Goal: Task Accomplishment & Management: Use online tool/utility

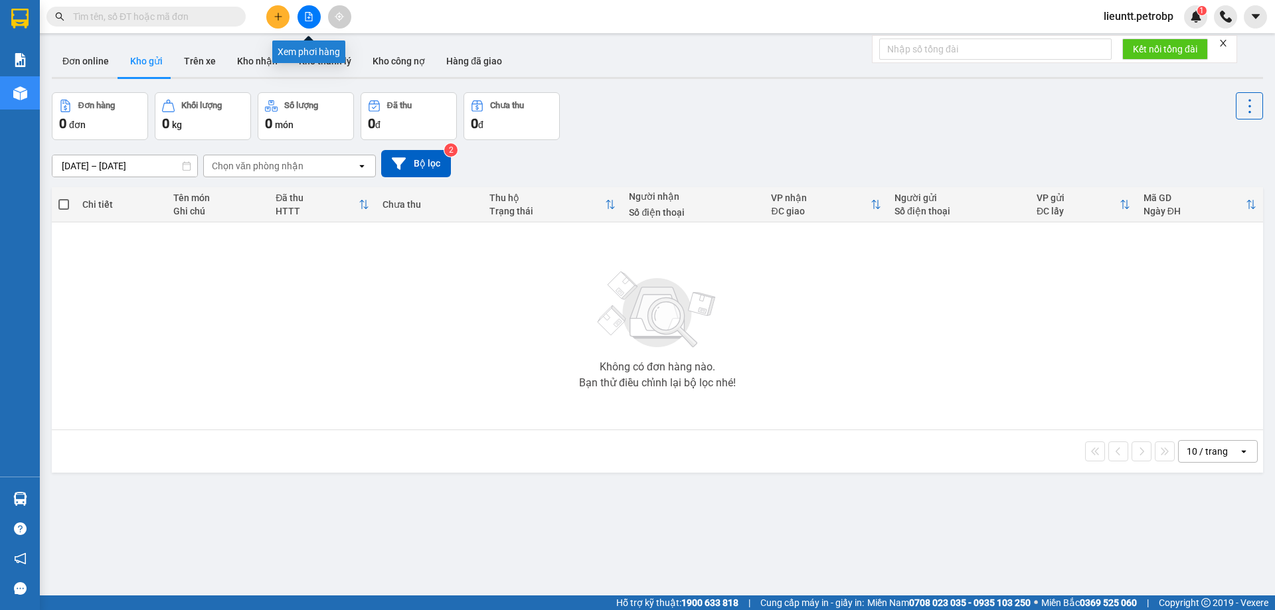
click at [306, 15] on icon "file-add" at bounding box center [308, 16] width 9 height 9
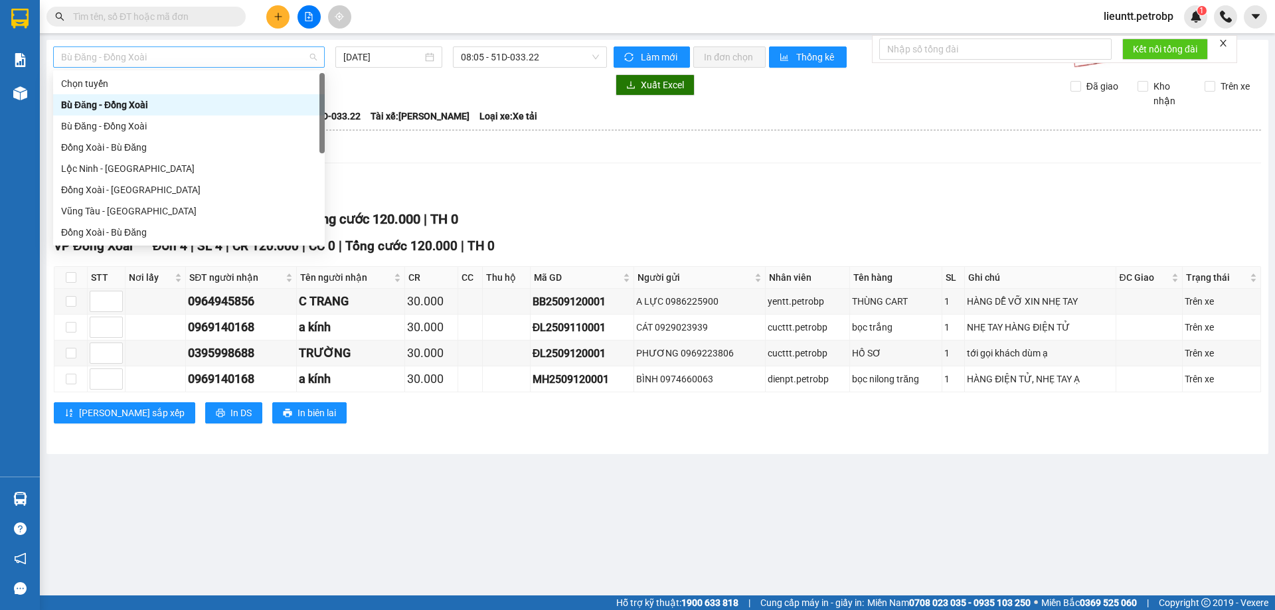
click at [255, 56] on span "Bù Đăng - Đồng Xoài" at bounding box center [189, 57] width 256 height 20
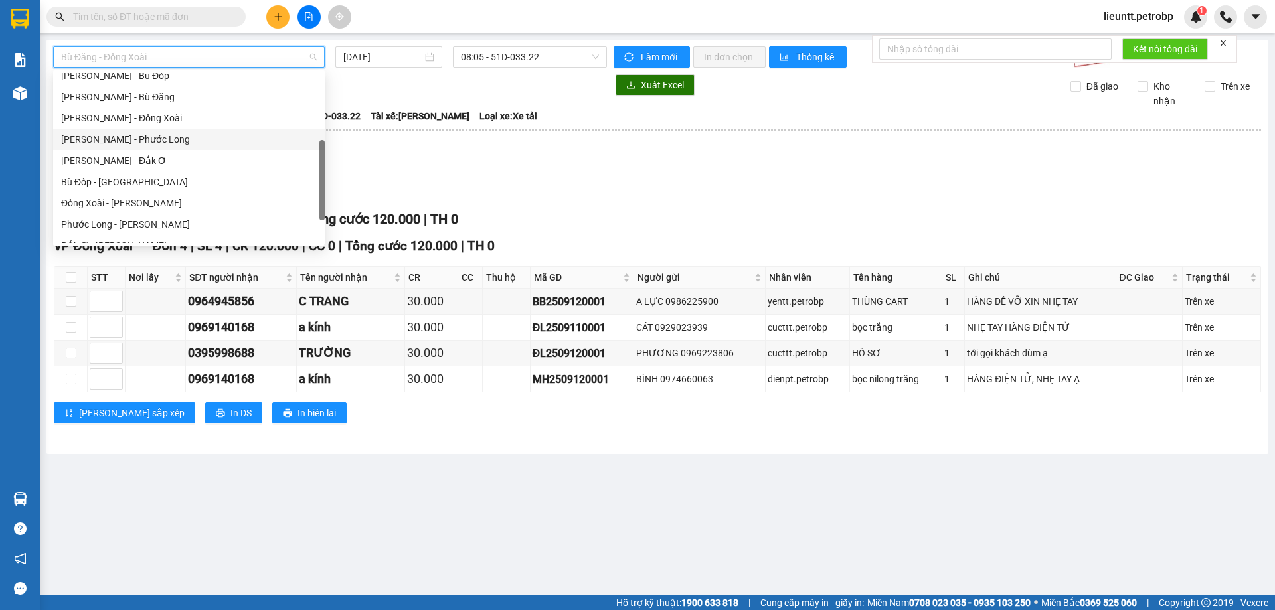
scroll to position [266, 0]
click at [128, 157] on div "Phước Long - [PERSON_NAME]" at bounding box center [189, 158] width 256 height 15
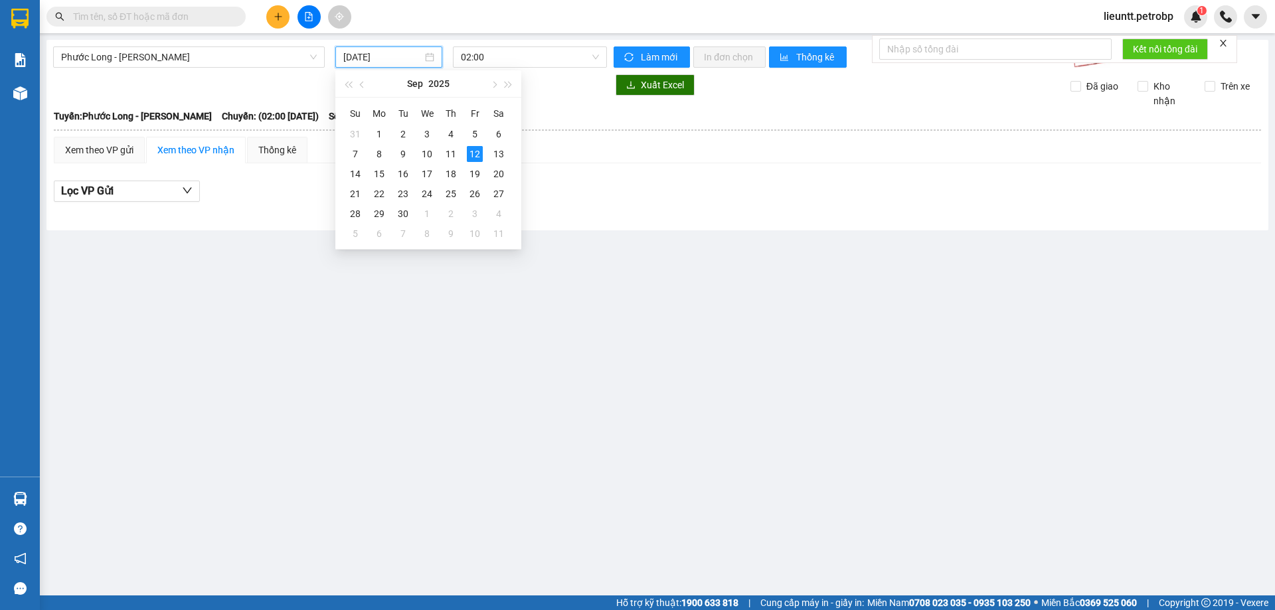
click at [369, 62] on input "[DATE]" at bounding box center [382, 57] width 79 height 15
click at [445, 153] on div "11" at bounding box center [451, 154] width 16 height 16
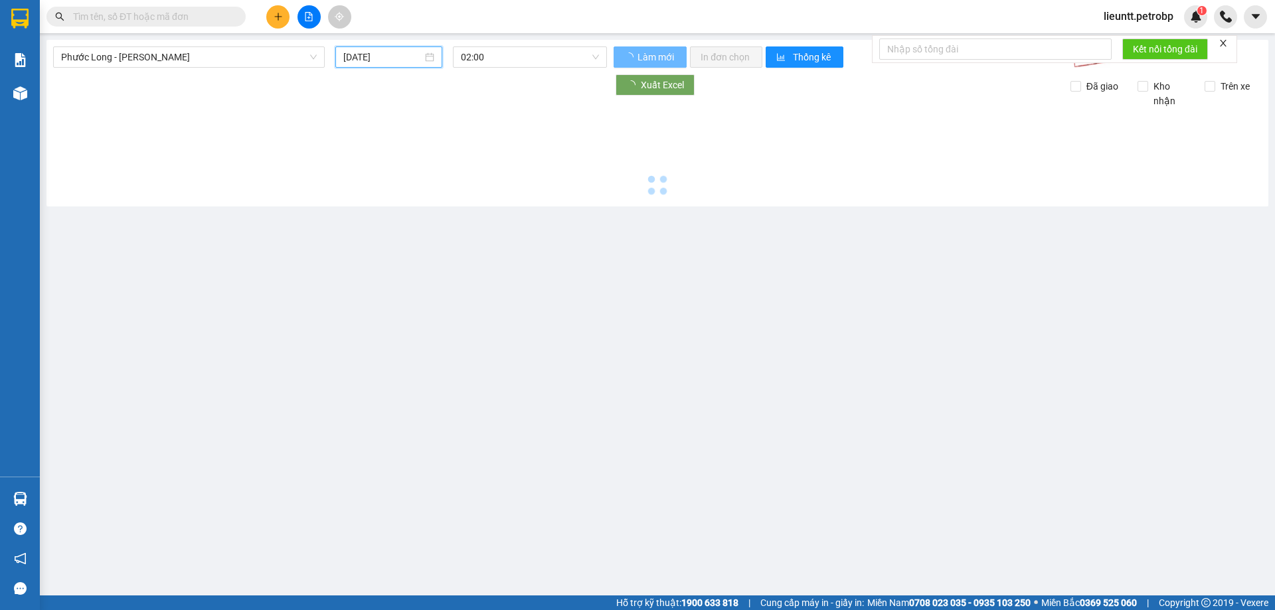
type input "[DATE]"
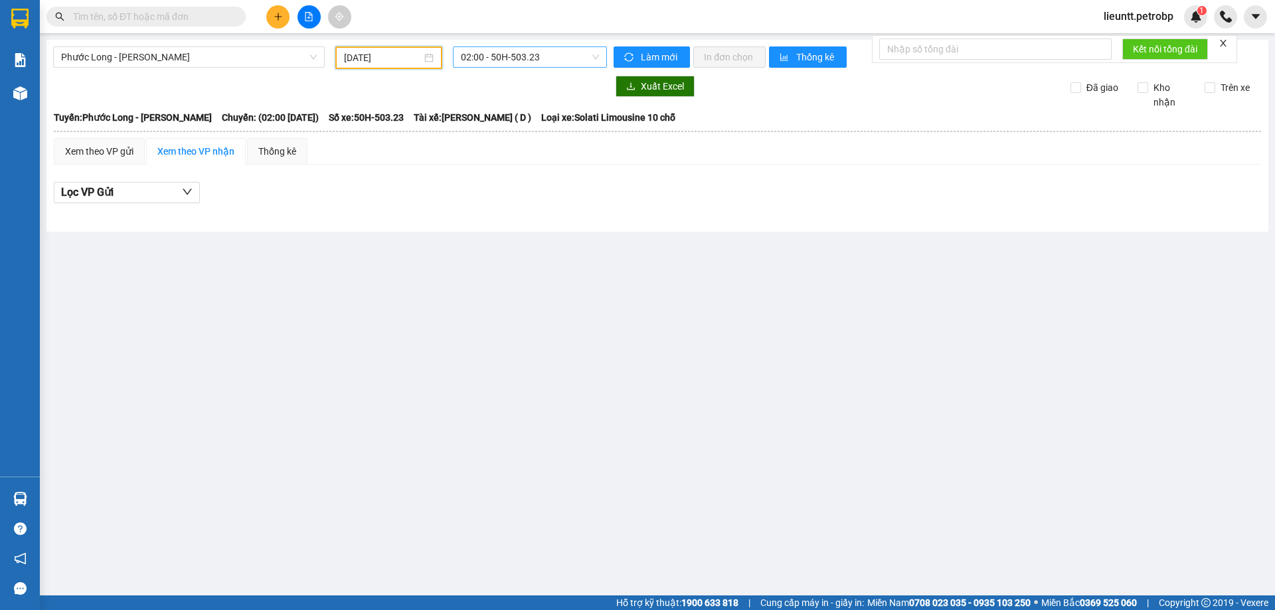
click at [479, 55] on span "02:00 - 50H-503.23" at bounding box center [530, 57] width 138 height 20
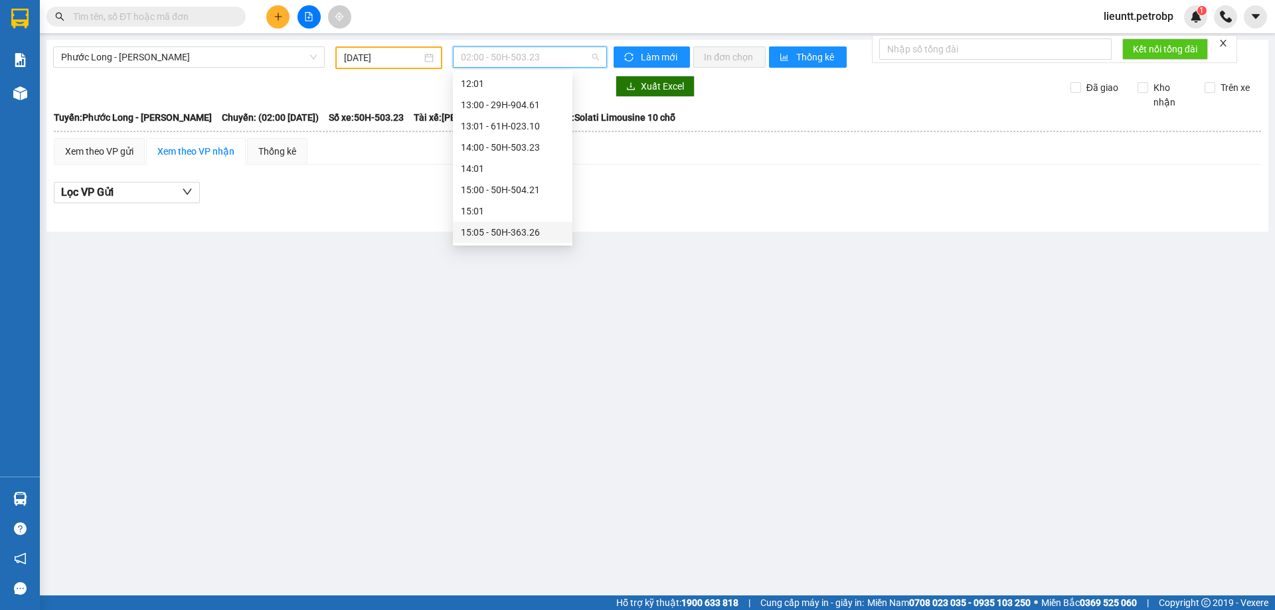
click at [508, 235] on div "15:05 - 50H-363.26" at bounding box center [513, 232] width 104 height 15
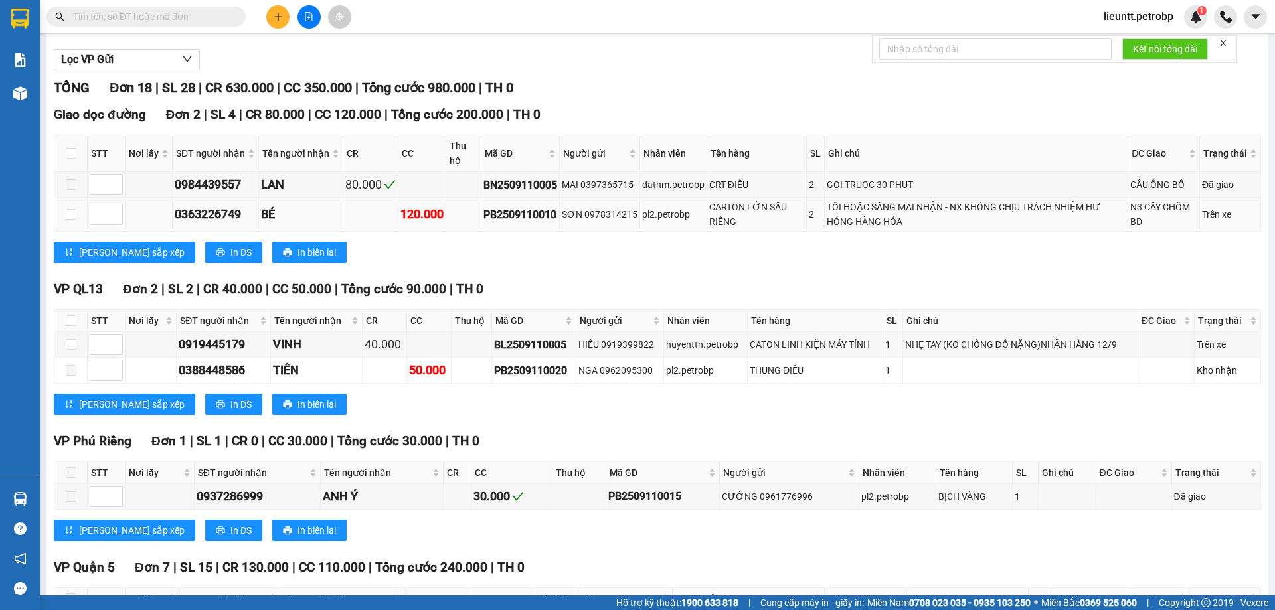
scroll to position [199, 0]
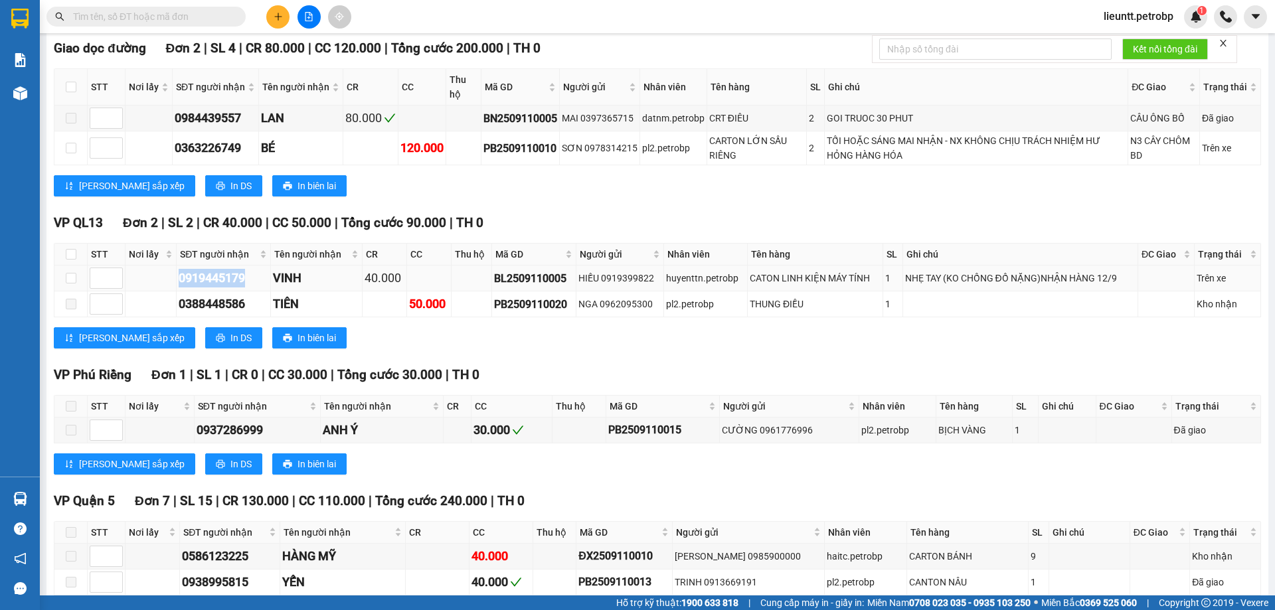
drag, startPoint x: 192, startPoint y: 281, endPoint x: 255, endPoint y: 273, distance: 63.6
click at [254, 281] on tr "0919445179 VINH 40.000 BL2509110005 HIẾU 0919399822 huyenttn.petrobp CATON LINH…" at bounding box center [657, 279] width 1206 height 26
copy div "0919445179"
click at [220, 14] on input "text" at bounding box center [151, 16] width 157 height 15
paste input "0919445179"
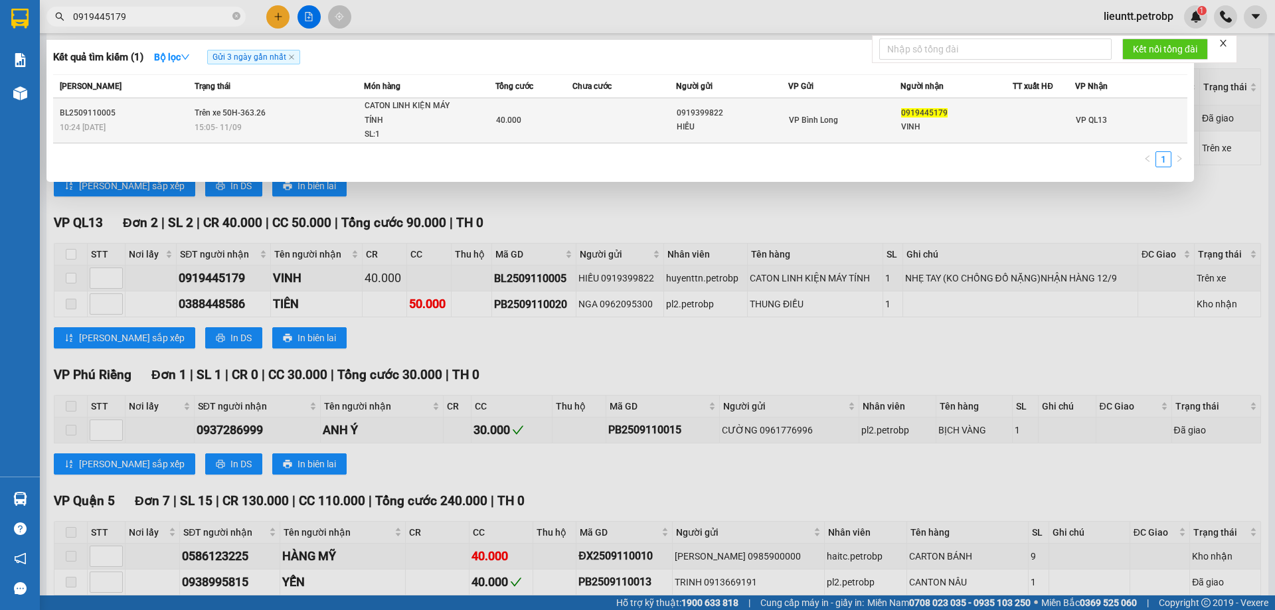
type input "0919445179"
click at [236, 114] on span "Trên xe 50H-363.26" at bounding box center [230, 112] width 71 height 9
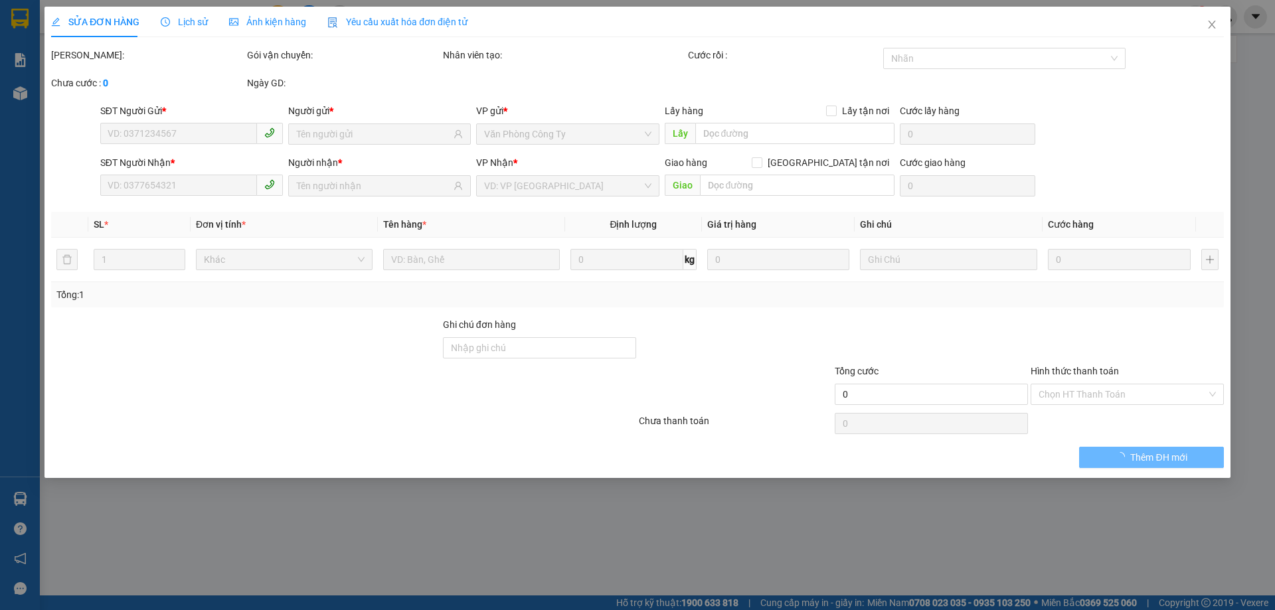
type input "0919399822"
type input "HIẾU"
type input "0919445179"
type input "VINH"
type input "40.000"
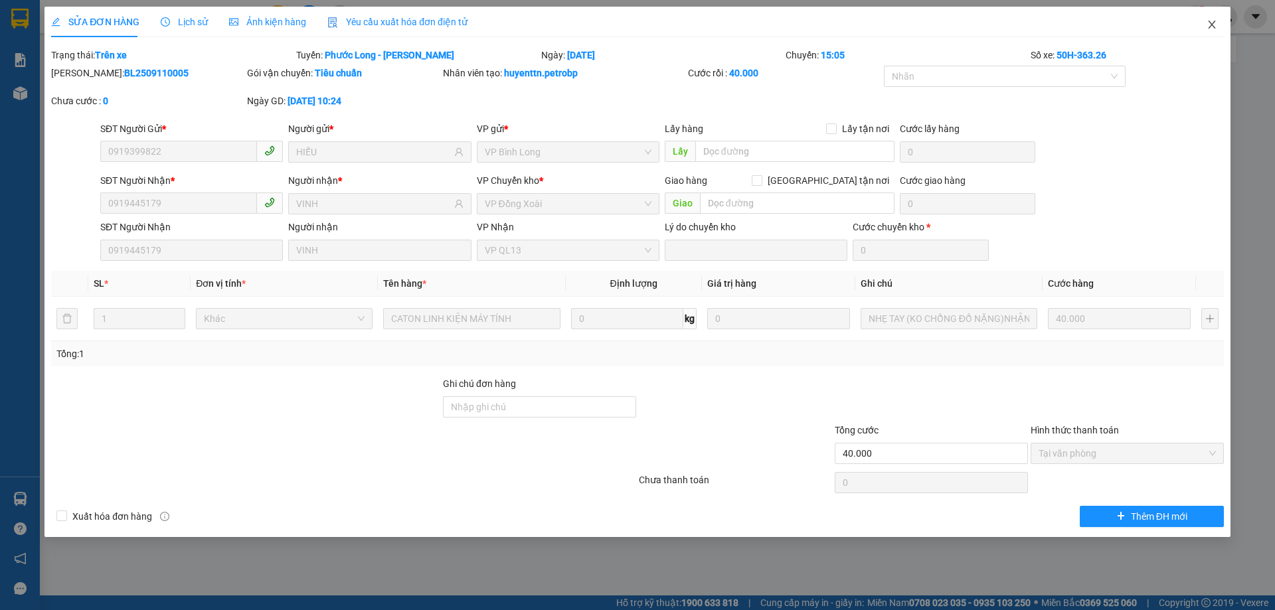
click at [1214, 23] on icon "close" at bounding box center [1211, 25] width 7 height 8
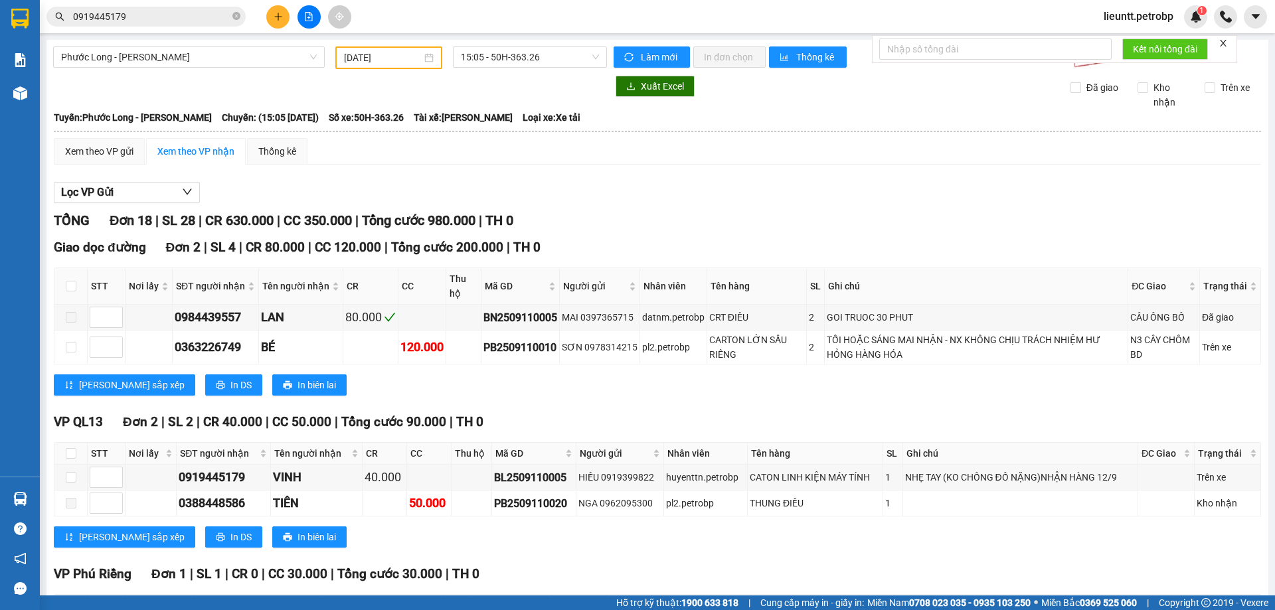
click at [165, 17] on input "0919445179" at bounding box center [151, 16] width 157 height 15
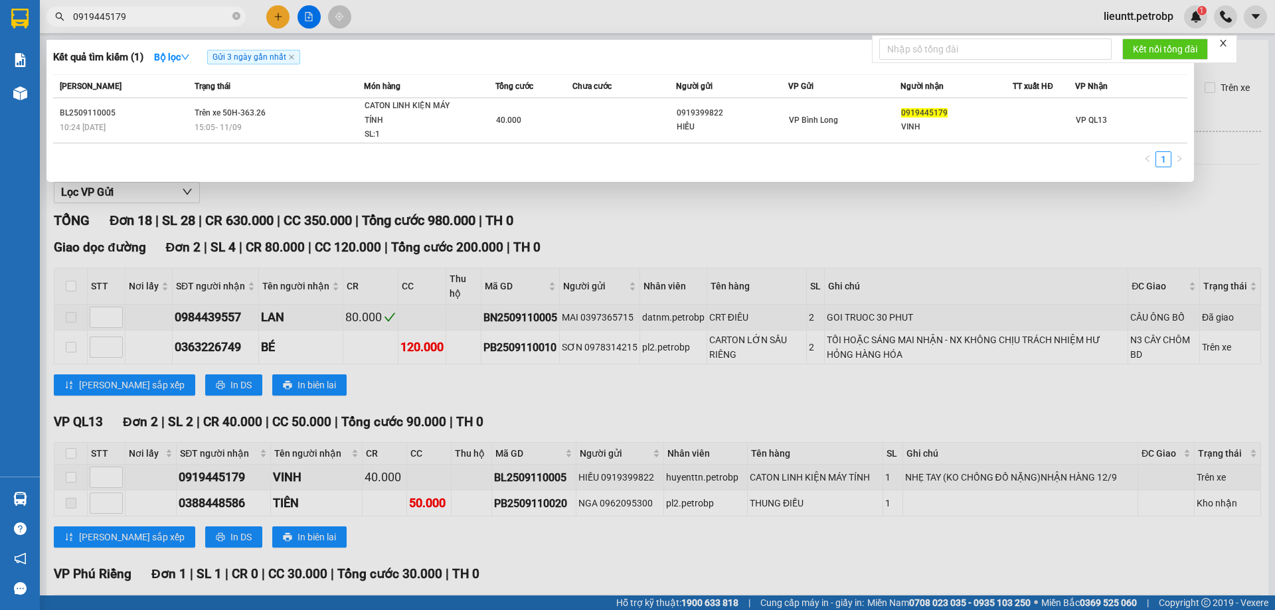
click at [374, 444] on div at bounding box center [637, 305] width 1275 height 610
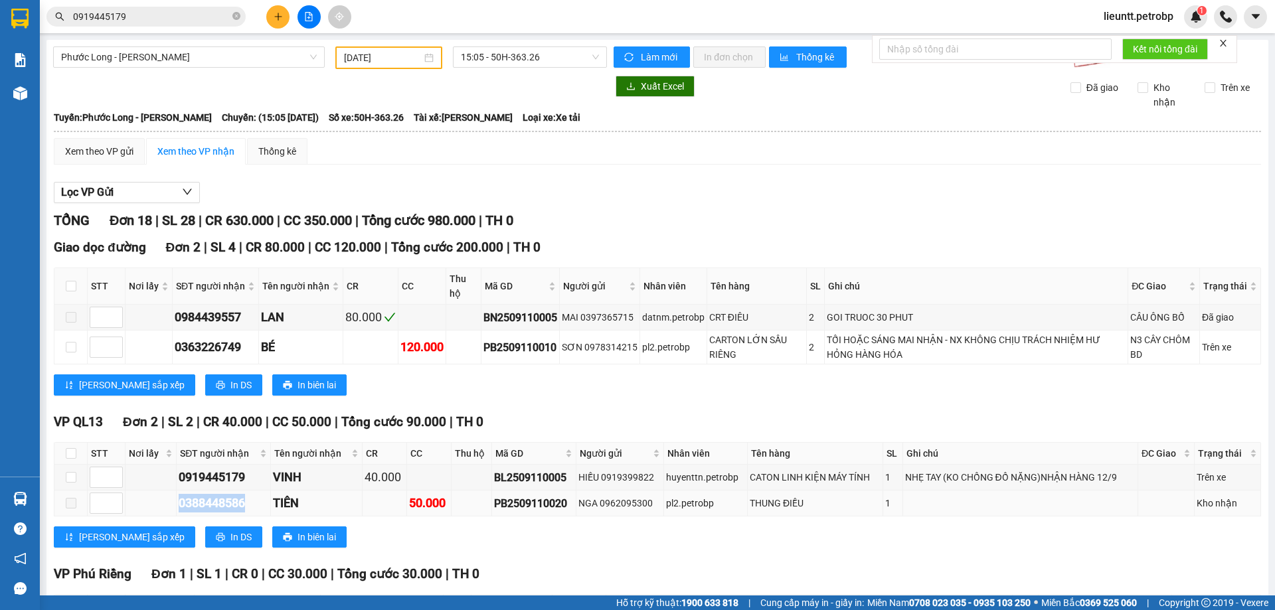
drag, startPoint x: 174, startPoint y: 503, endPoint x: 260, endPoint y: 494, distance: 86.1
click at [259, 502] on tr "0388448586 TIÊN 50.000 PB2509110020 NGA 0962095300 pl2.petrobp THUNG ĐIỀU 1 Kho…" at bounding box center [657, 504] width 1206 height 26
copy div "0388448586"
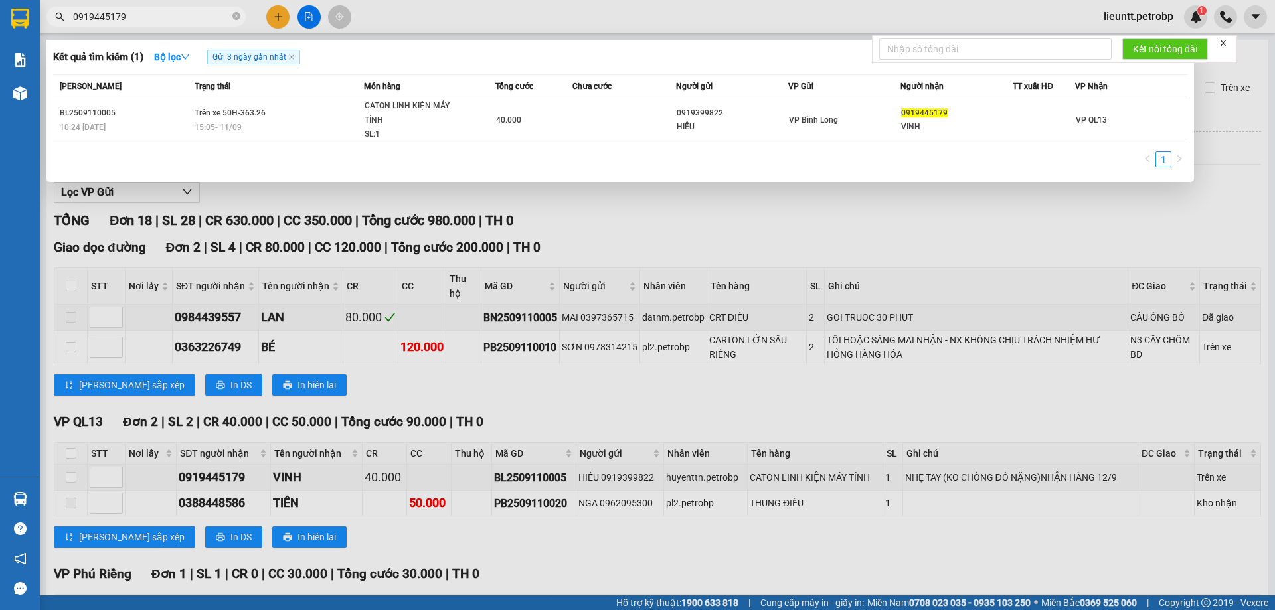
click at [137, 12] on input "0919445179" at bounding box center [151, 16] width 157 height 15
click at [136, 12] on input "0919445179" at bounding box center [151, 16] width 157 height 15
paste input "388448586"
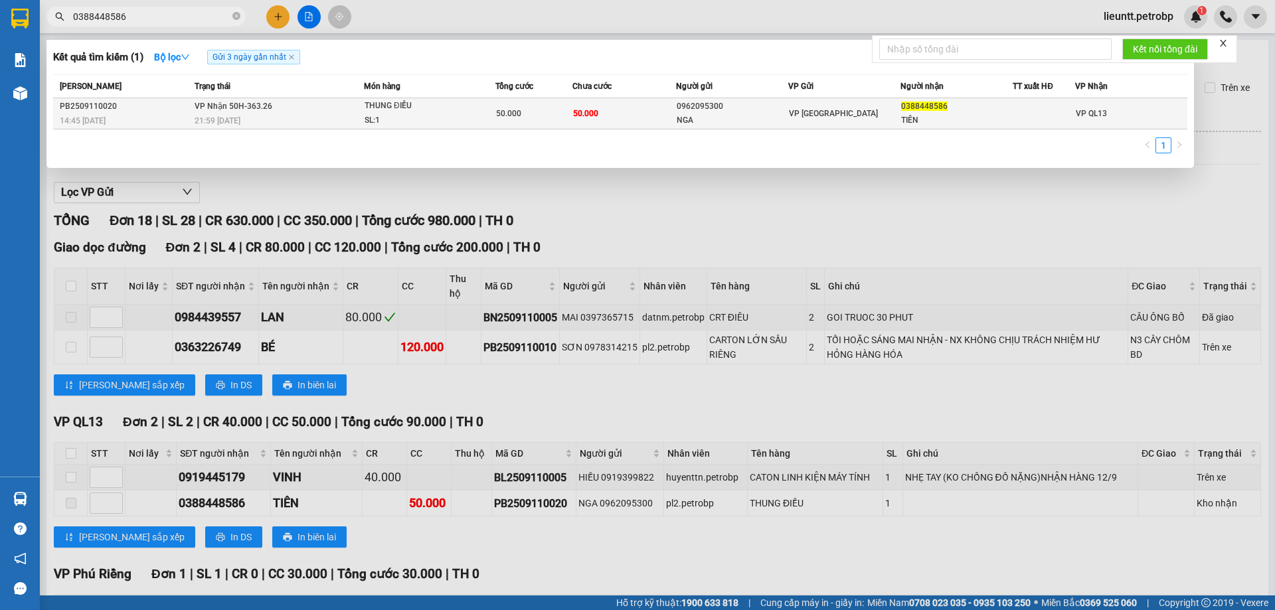
type input "0388448586"
click at [226, 124] on span "21:59 [DATE]" at bounding box center [218, 120] width 46 height 9
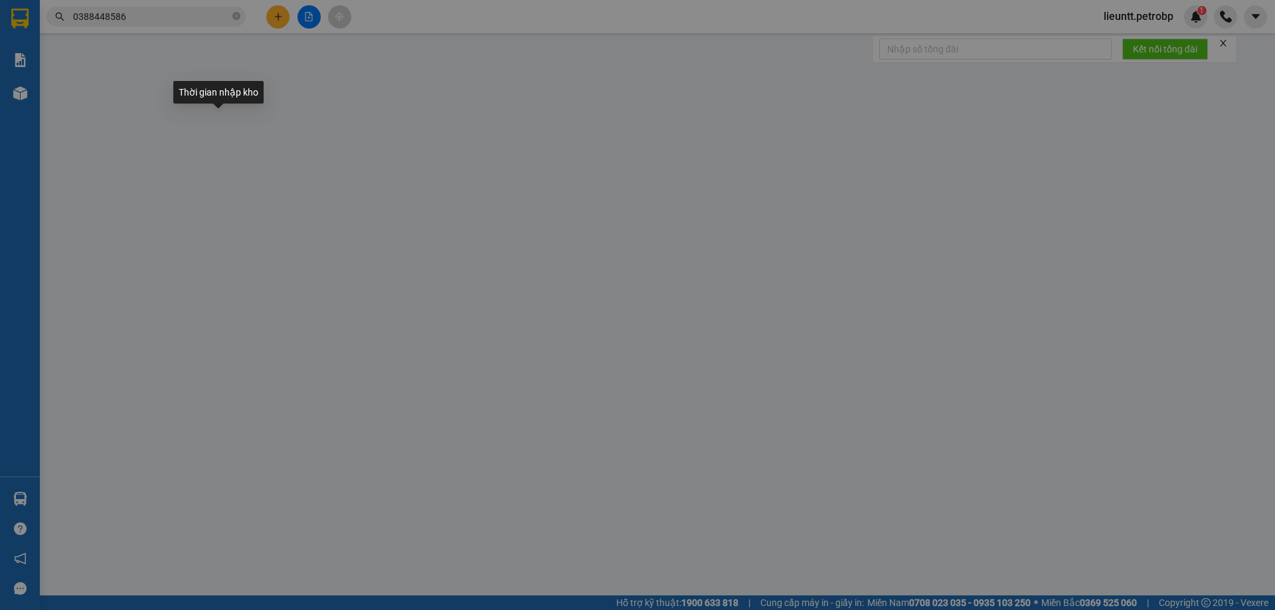
type input "0962095300"
type input "NGA"
type input "0388448586"
type input "TIÊN"
type input "50.000"
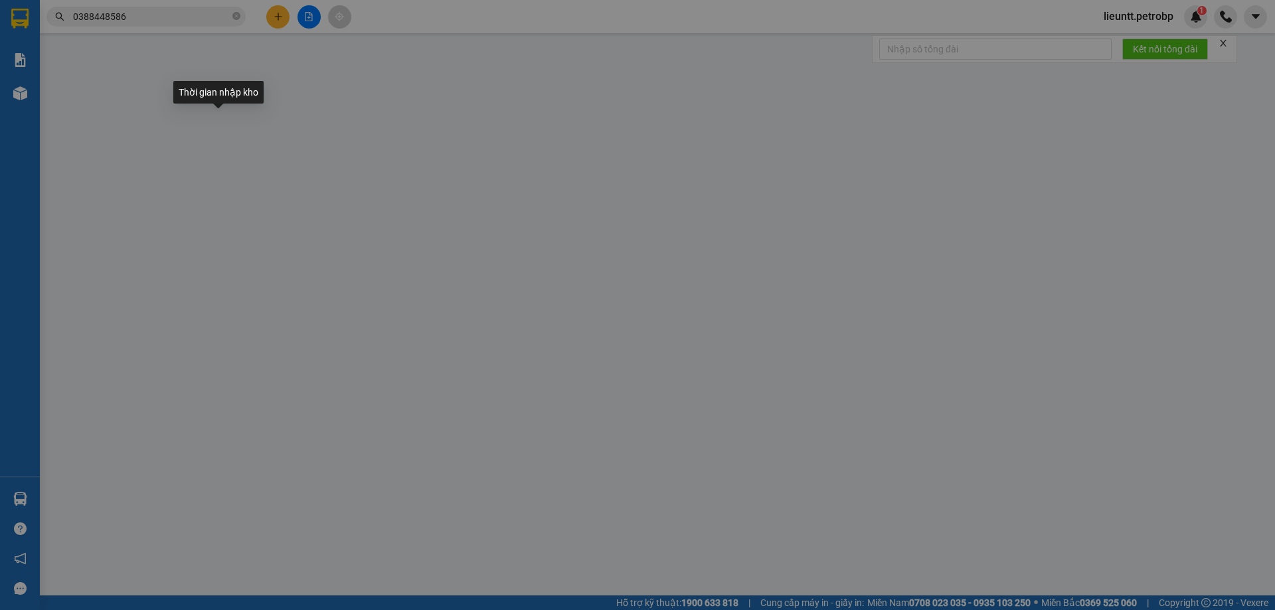
type input "50.000"
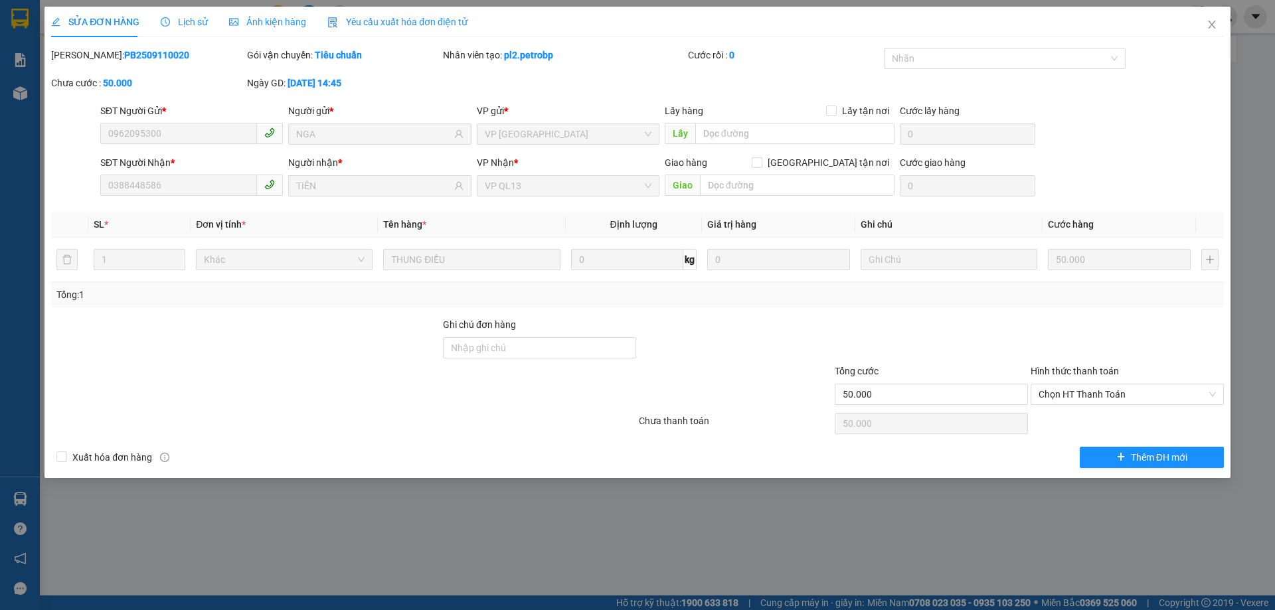
click at [188, 26] on span "Lịch sử" at bounding box center [184, 22] width 47 height 11
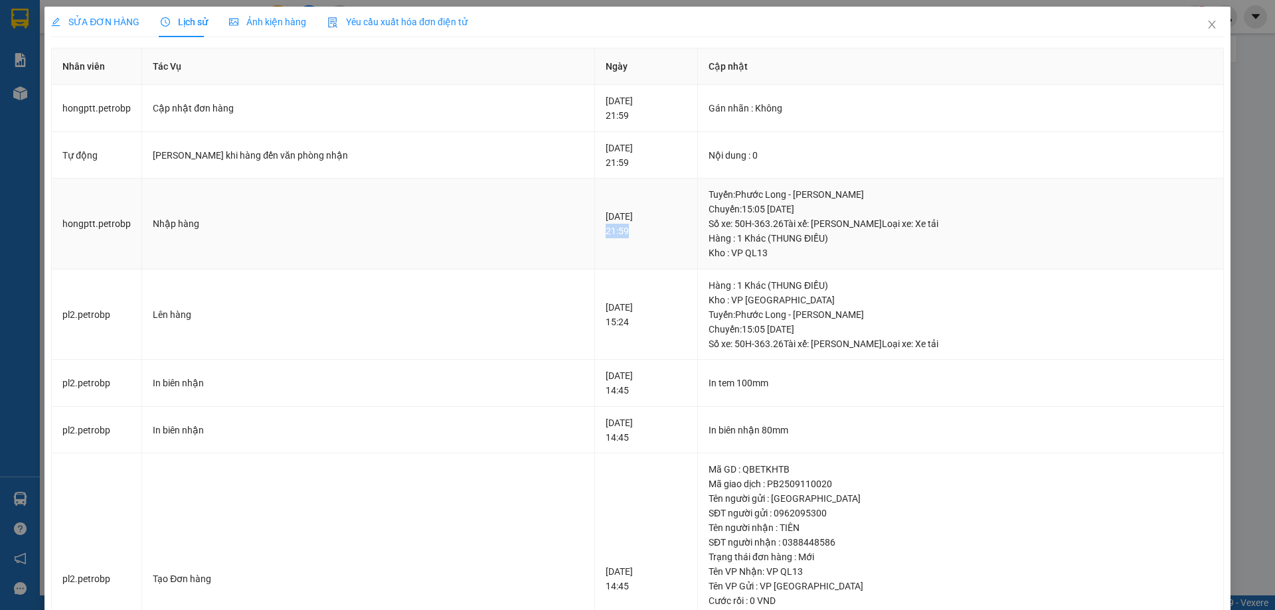
drag, startPoint x: 540, startPoint y: 234, endPoint x: 571, endPoint y: 235, distance: 30.5
click at [606, 235] on div "[DATE] 21:59" at bounding box center [646, 223] width 81 height 29
copy div "21:59"
click at [1196, 26] on span "Close" at bounding box center [1211, 25] width 37 height 37
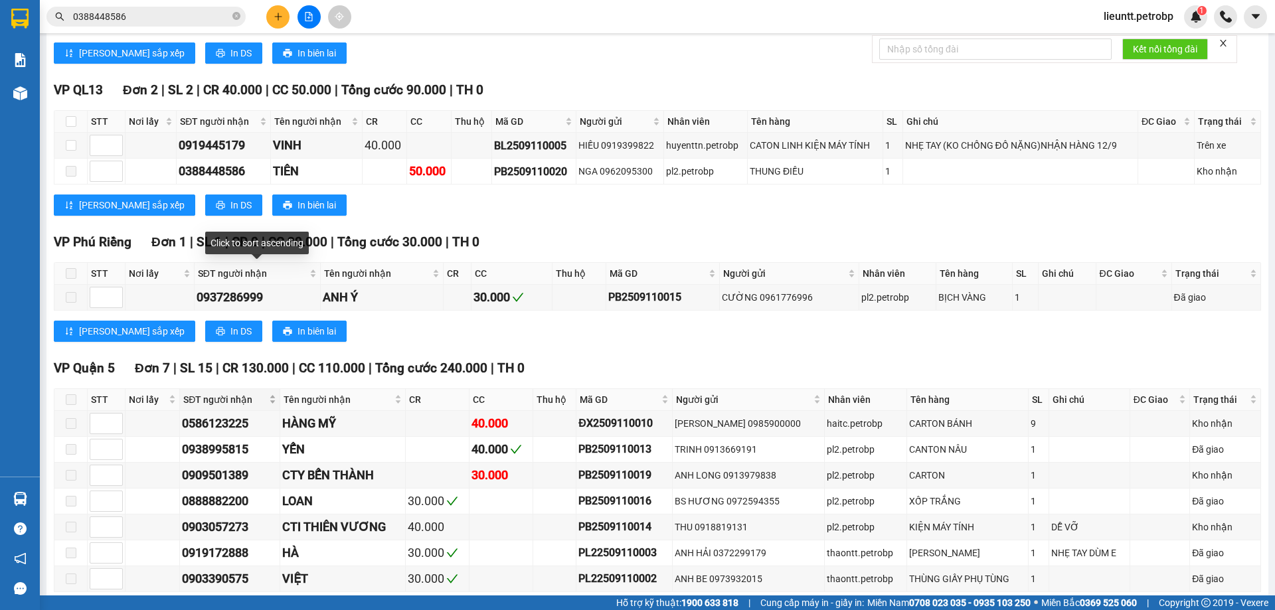
scroll to position [465, 0]
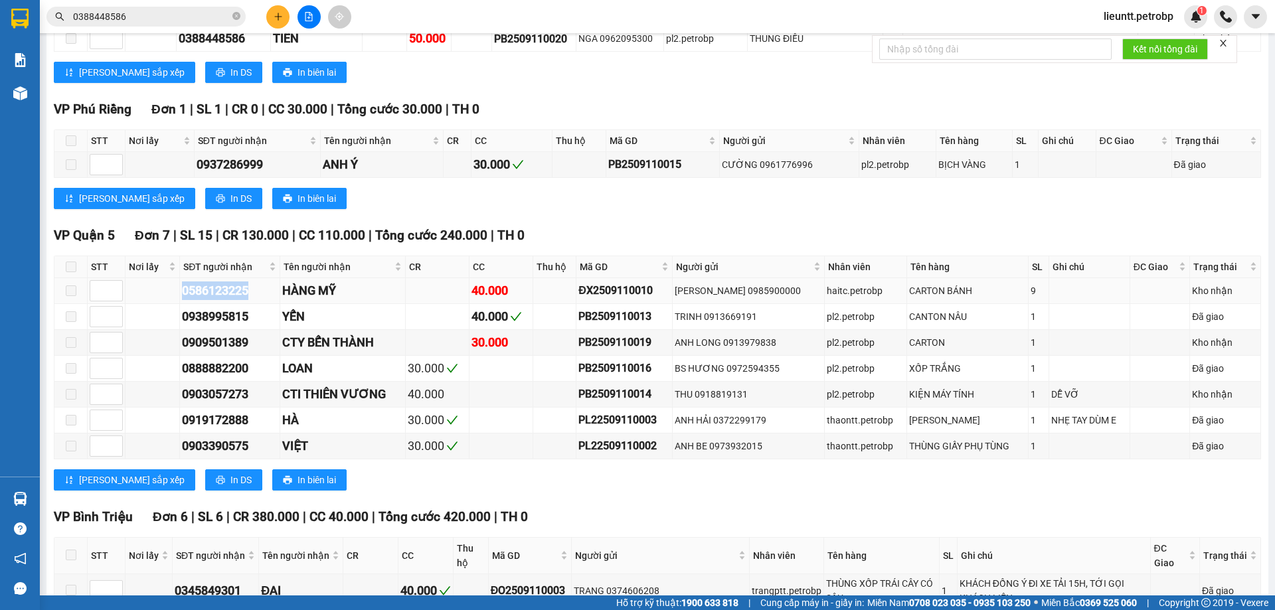
drag, startPoint x: 182, startPoint y: 292, endPoint x: 276, endPoint y: 288, distance: 94.4
click at [276, 291] on td "0586123225" at bounding box center [230, 291] width 100 height 26
copy div "0586123225"
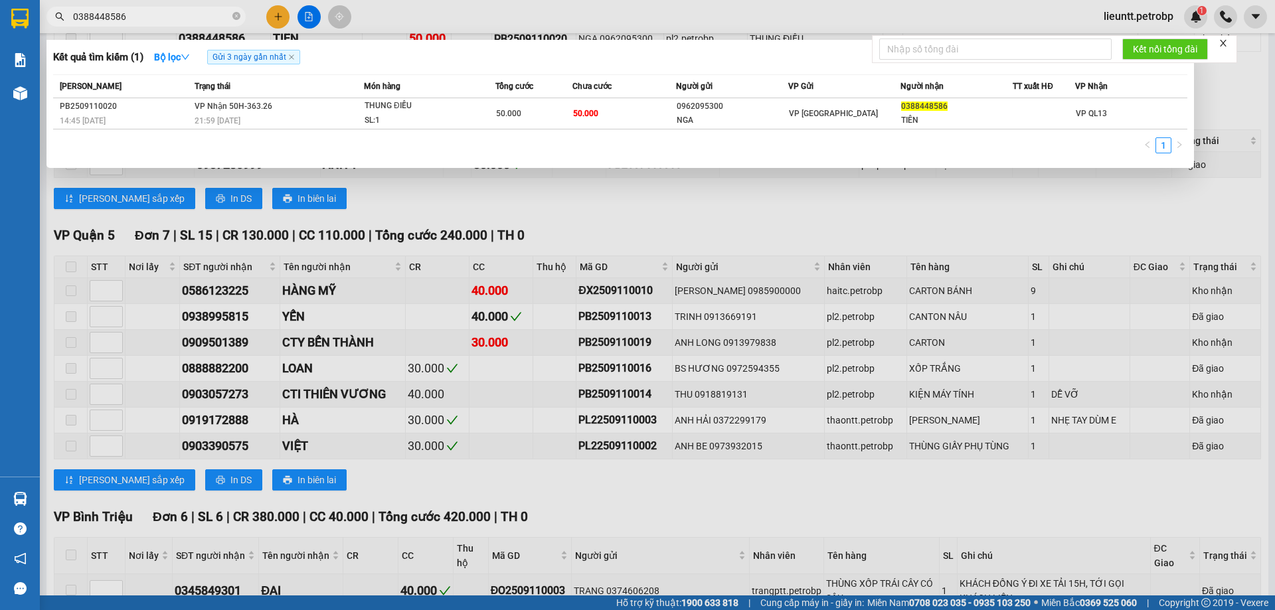
click at [153, 17] on input "0388448586" at bounding box center [151, 16] width 157 height 15
paste input "586123225"
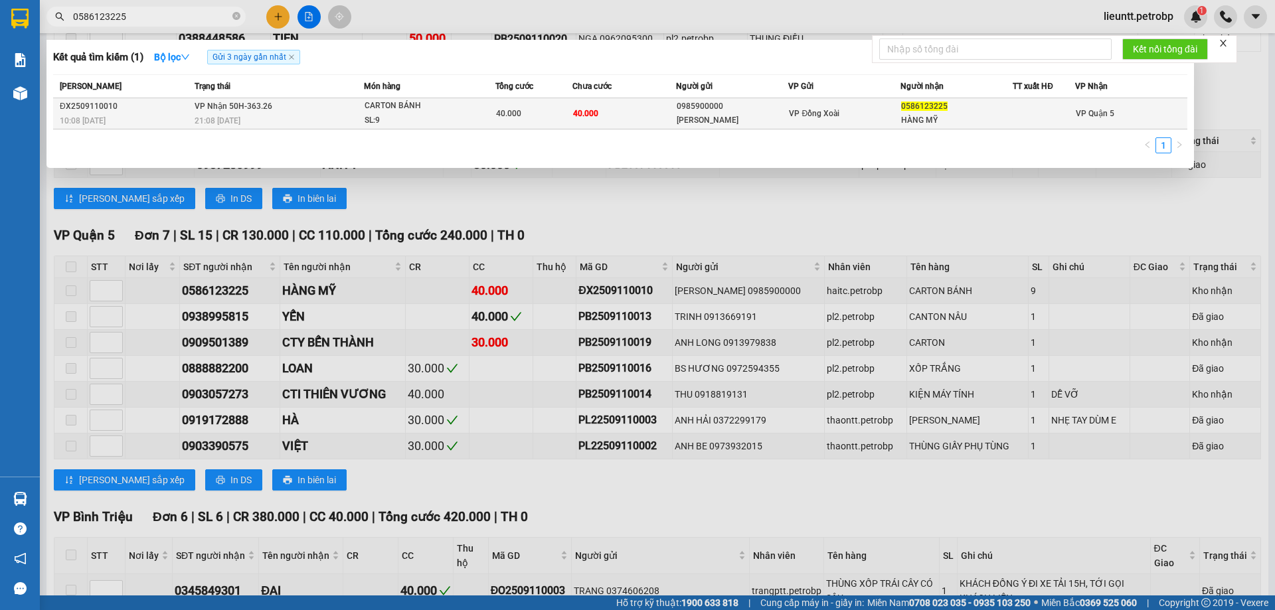
click at [207, 119] on span "21:08 [DATE]" at bounding box center [218, 120] width 46 height 9
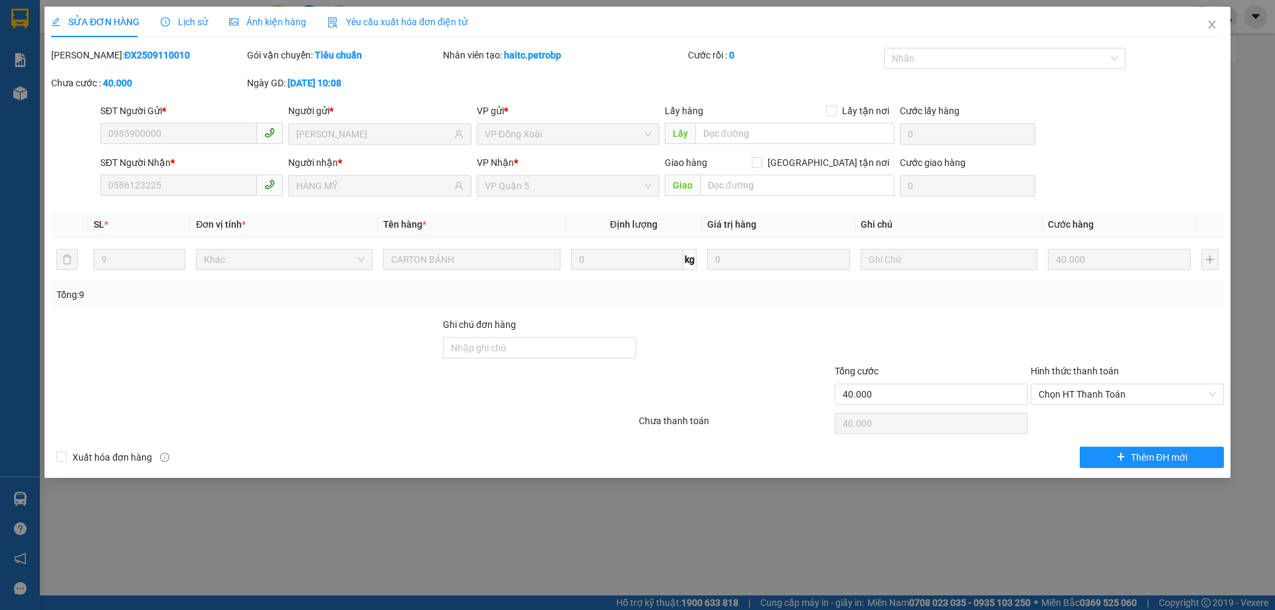
click at [185, 29] on div "Lịch sử" at bounding box center [184, 22] width 47 height 15
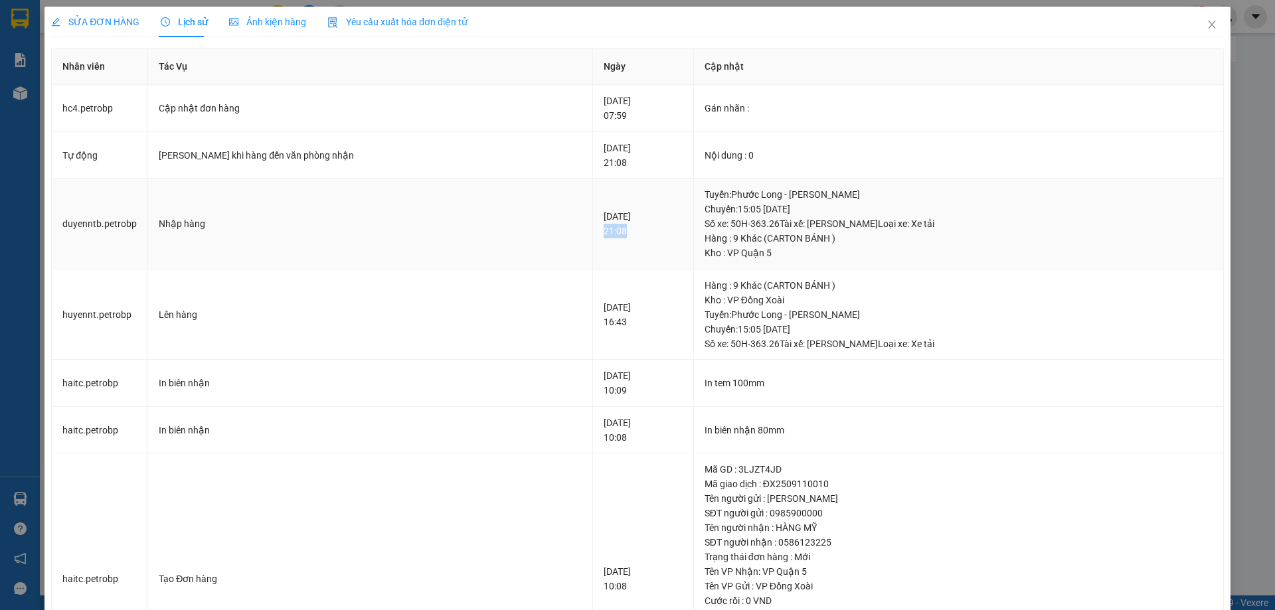
drag, startPoint x: 535, startPoint y: 232, endPoint x: 568, endPoint y: 232, distance: 33.2
click at [604, 232] on div "[DATE] 21:08" at bounding box center [643, 223] width 79 height 29
copy div "21:08"
click at [1206, 20] on icon "close" at bounding box center [1211, 24] width 11 height 11
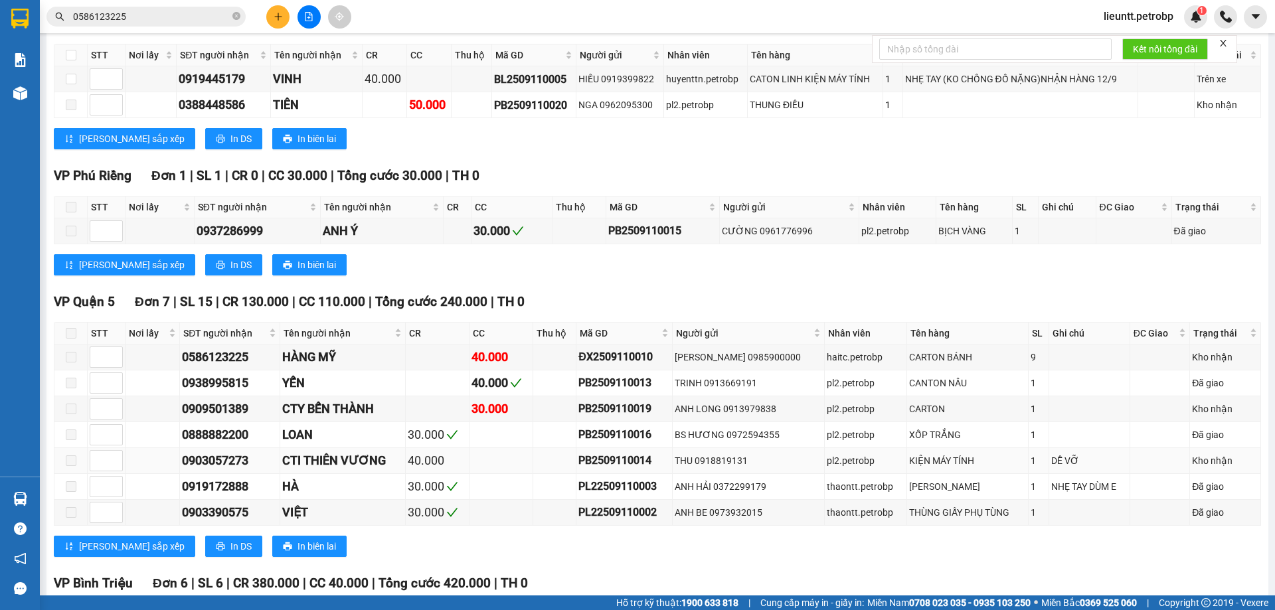
scroll to position [598, 0]
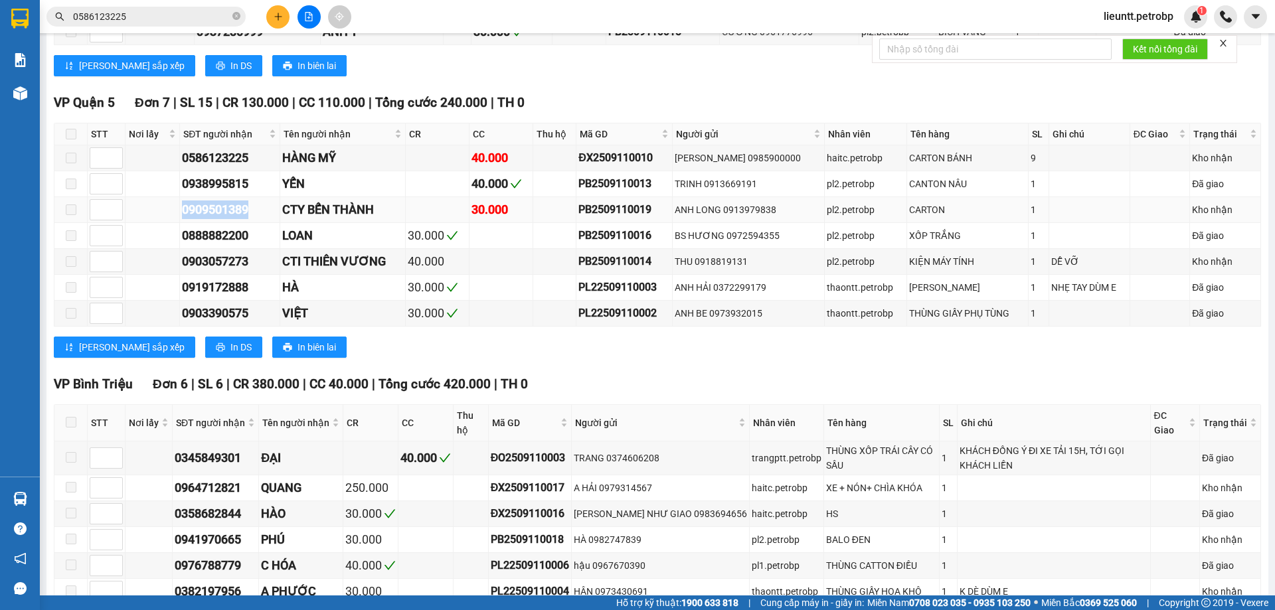
drag, startPoint x: 180, startPoint y: 210, endPoint x: 263, endPoint y: 205, distance: 83.2
click at [261, 205] on tr "0909501389 CTY BẾN THÀNH 30.000 PB2509110019 ANH LONG 0913979838 pl2.petrobp CA…" at bounding box center [657, 210] width 1206 height 26
copy div "0909501389"
click at [138, 12] on input "0586123225" at bounding box center [151, 16] width 157 height 15
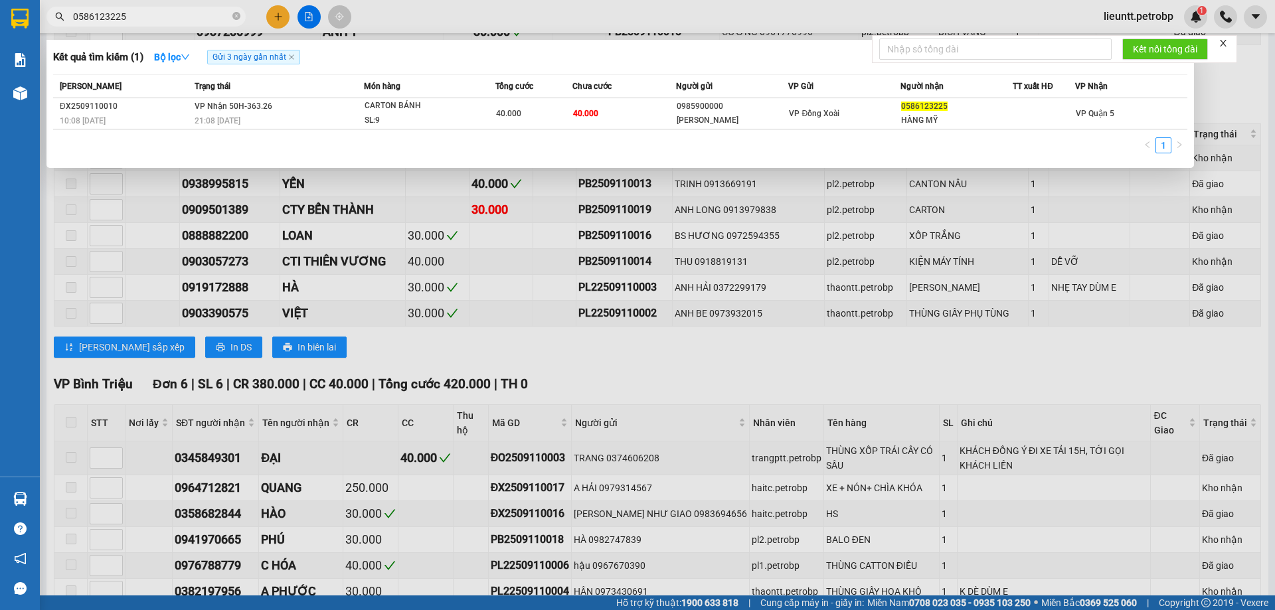
click at [138, 12] on input "0586123225" at bounding box center [151, 16] width 157 height 15
paste input "0909501389"
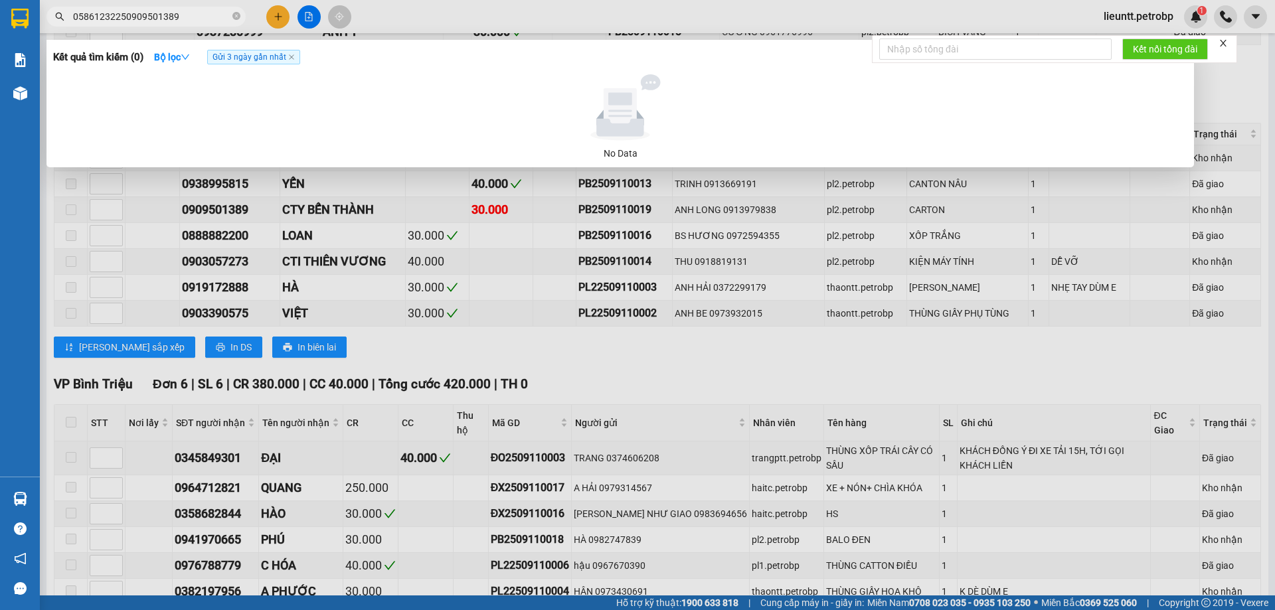
type input "05861232250909501389"
click at [232, 19] on span "05861232250909501389" at bounding box center [145, 17] width 199 height 20
click at [236, 17] on icon "close-circle" at bounding box center [236, 16] width 8 height 8
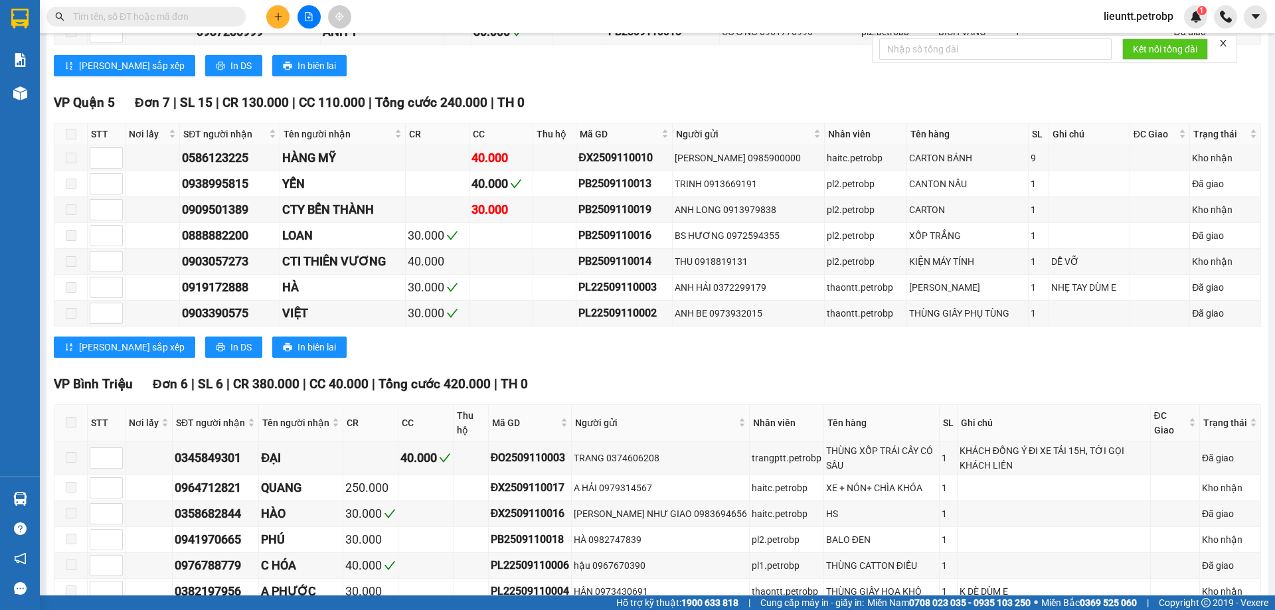
paste input "0909501389"
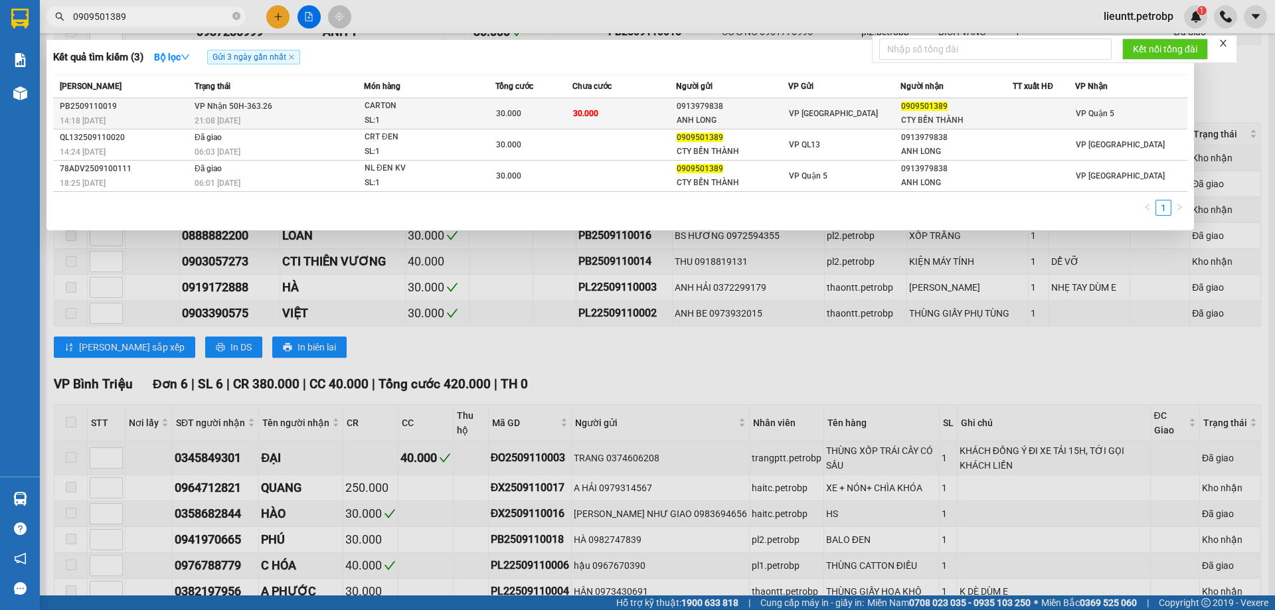
type input "0909501389"
click at [236, 111] on span "VP Nhận 50H-363.26" at bounding box center [234, 105] width 78 height 11
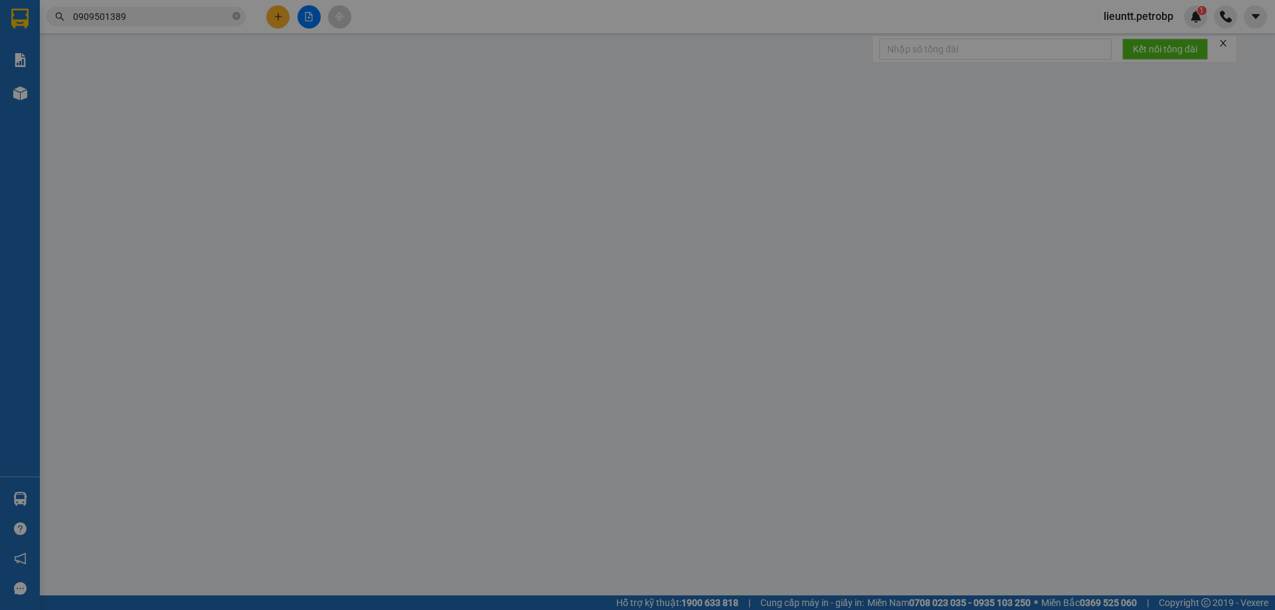
type input "0913979838"
type input "ANH LONG"
type input "0909501389"
type input "CTY BẾN THÀNH"
type input "30.000"
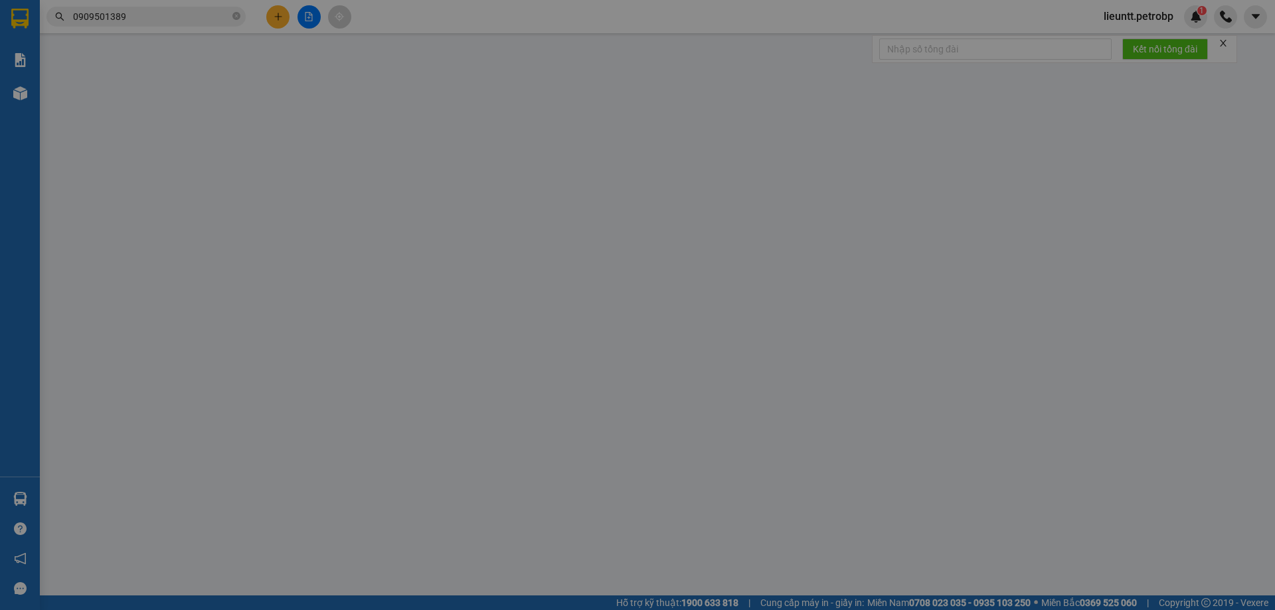
type input "30.000"
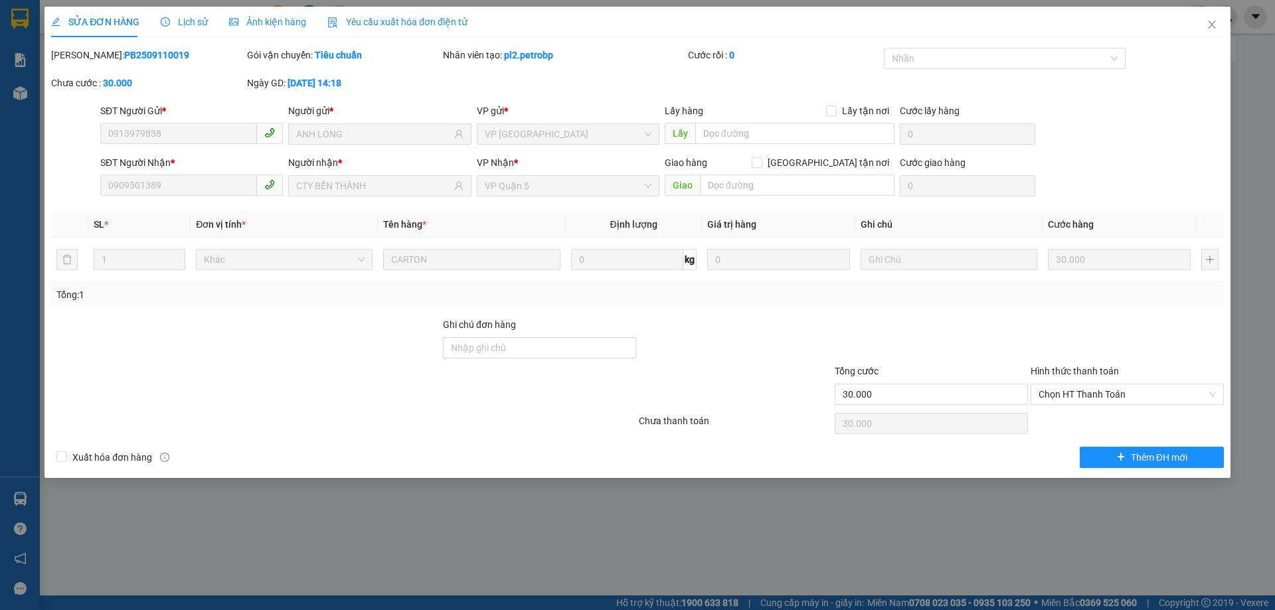
click at [187, 21] on span "Lịch sử" at bounding box center [184, 22] width 47 height 11
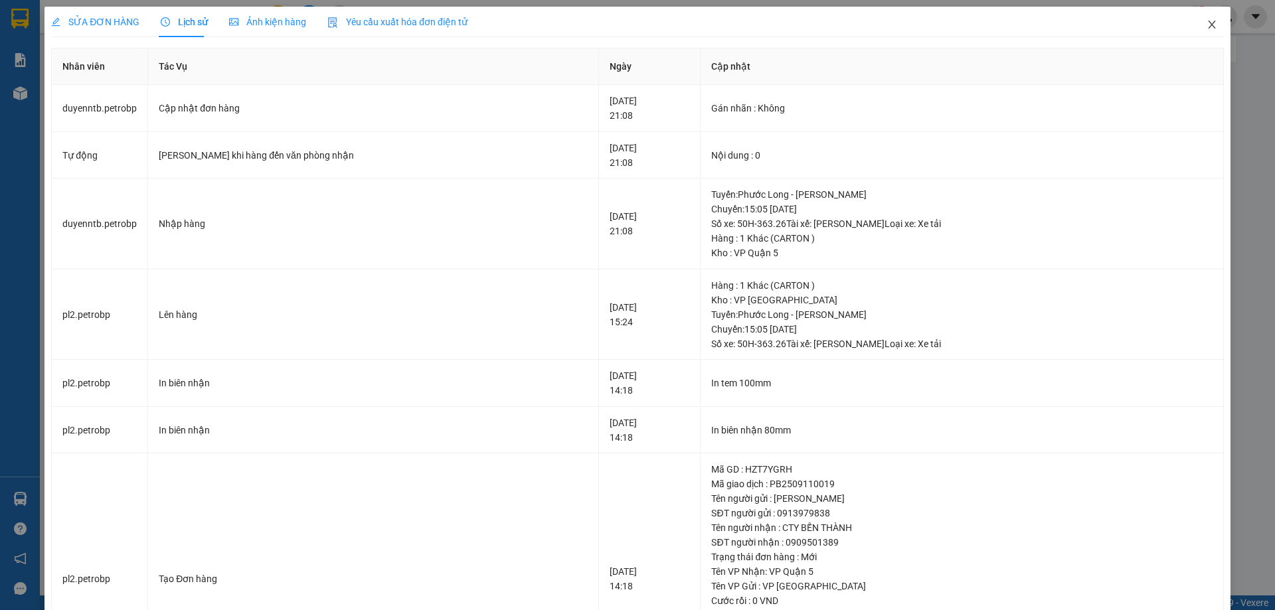
click at [1206, 25] on icon "close" at bounding box center [1211, 24] width 11 height 11
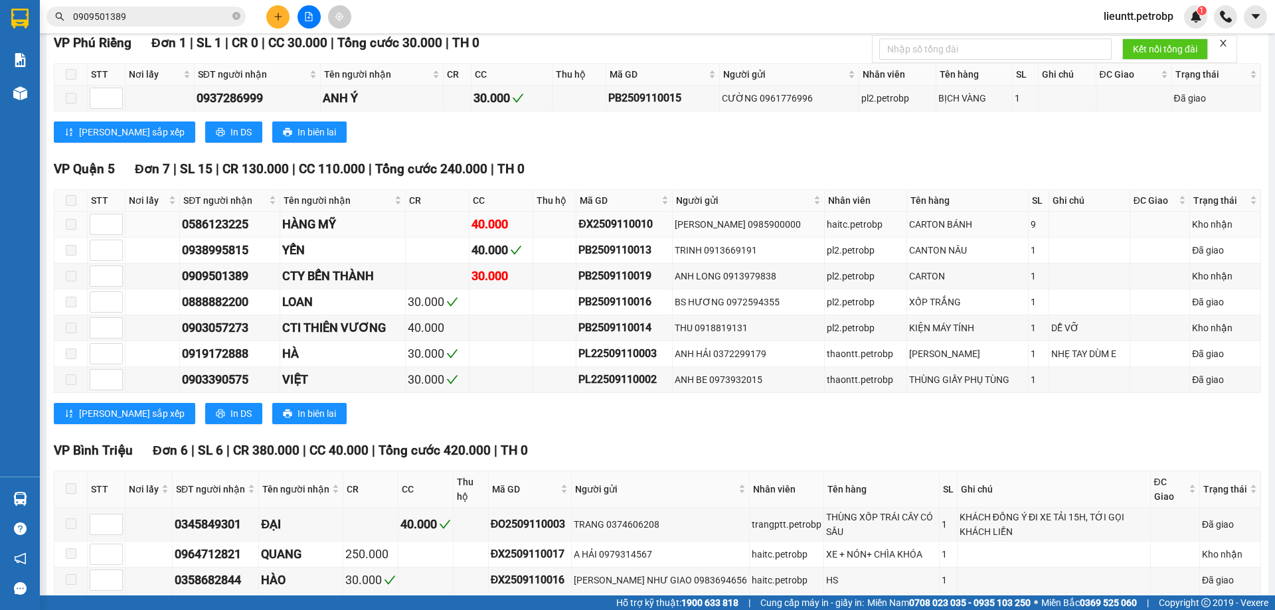
scroll to position [664, 0]
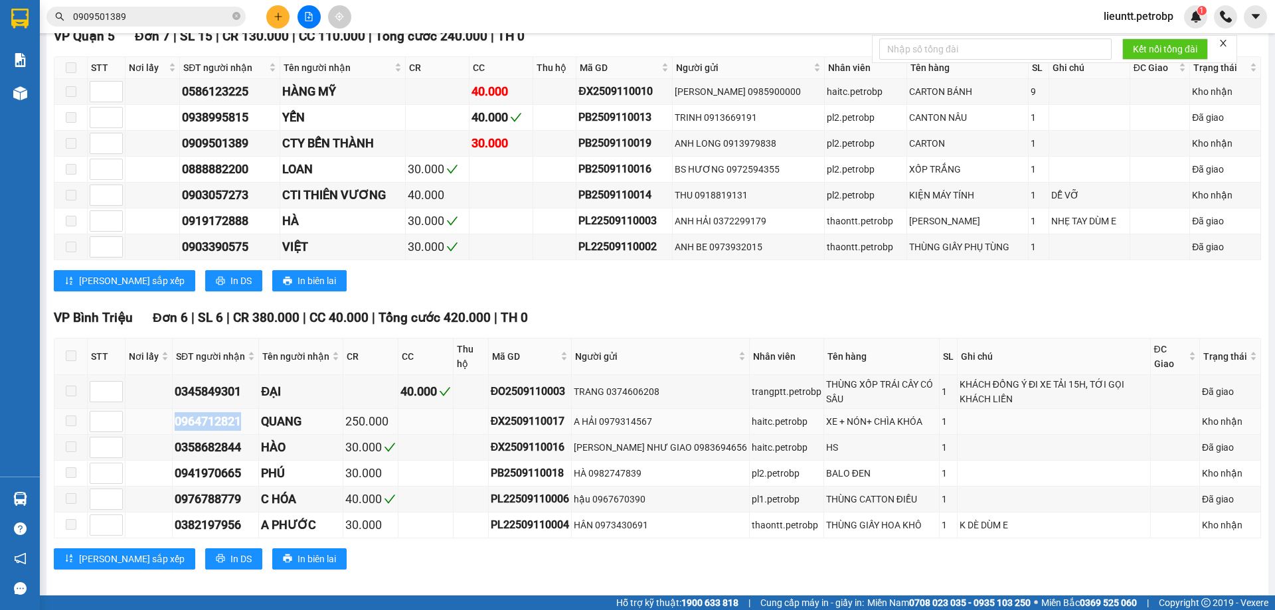
drag, startPoint x: 203, startPoint y: 422, endPoint x: 248, endPoint y: 414, distance: 45.7
click at [248, 416] on div "0964712821" at bounding box center [216, 421] width 82 height 19
copy div "0964712821"
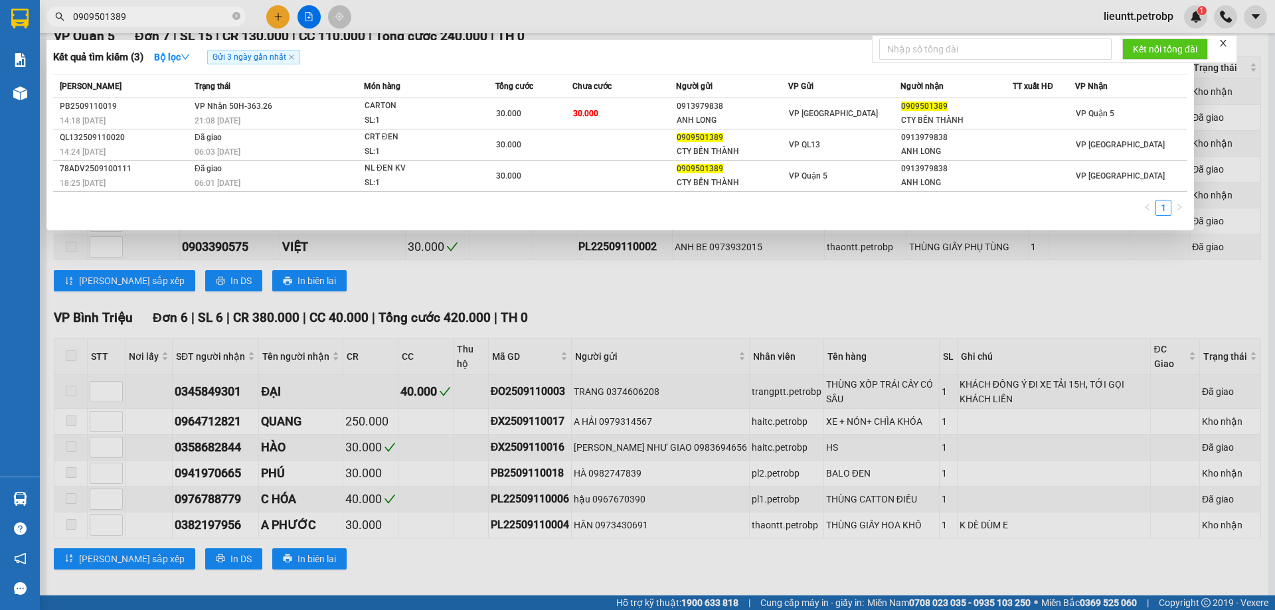
click at [123, 19] on input "0909501389" at bounding box center [151, 16] width 157 height 15
paste input "64712821"
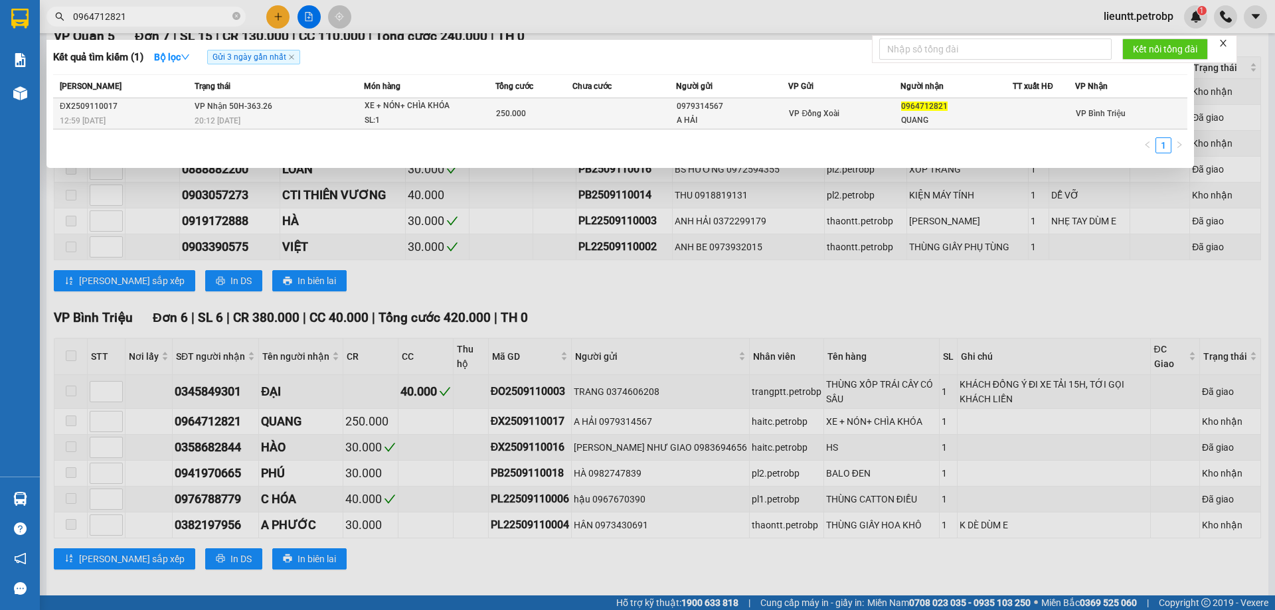
type input "0964712821"
click at [249, 120] on div "20:12 [DATE]" at bounding box center [279, 121] width 169 height 15
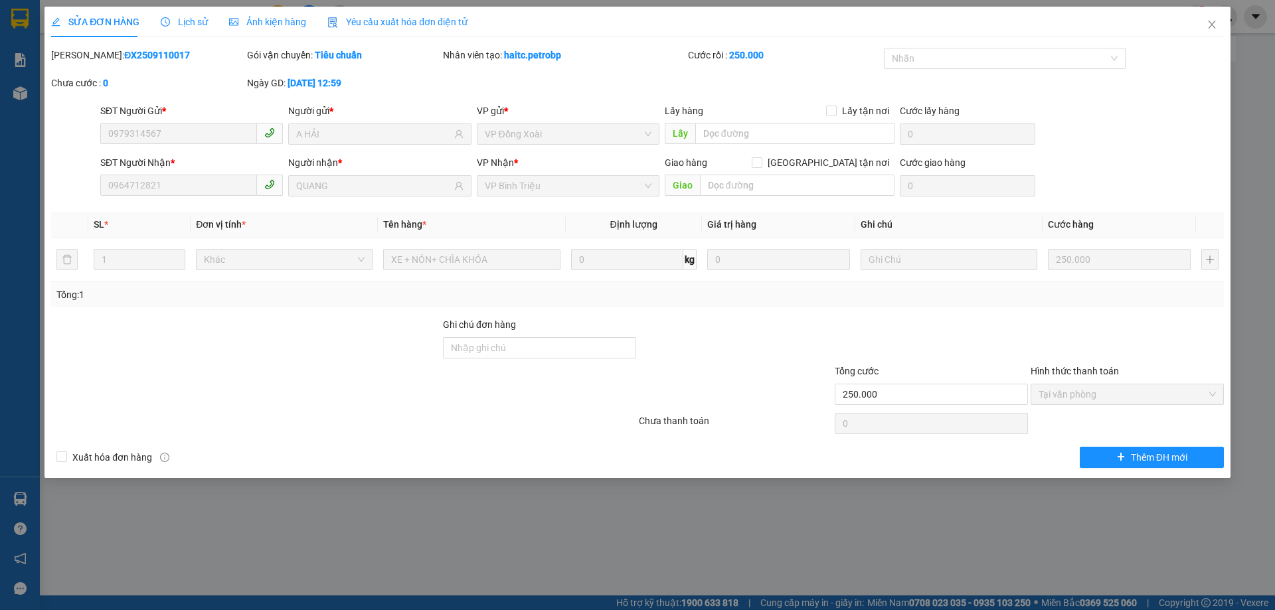
click at [191, 21] on span "Lịch sử" at bounding box center [184, 22] width 47 height 11
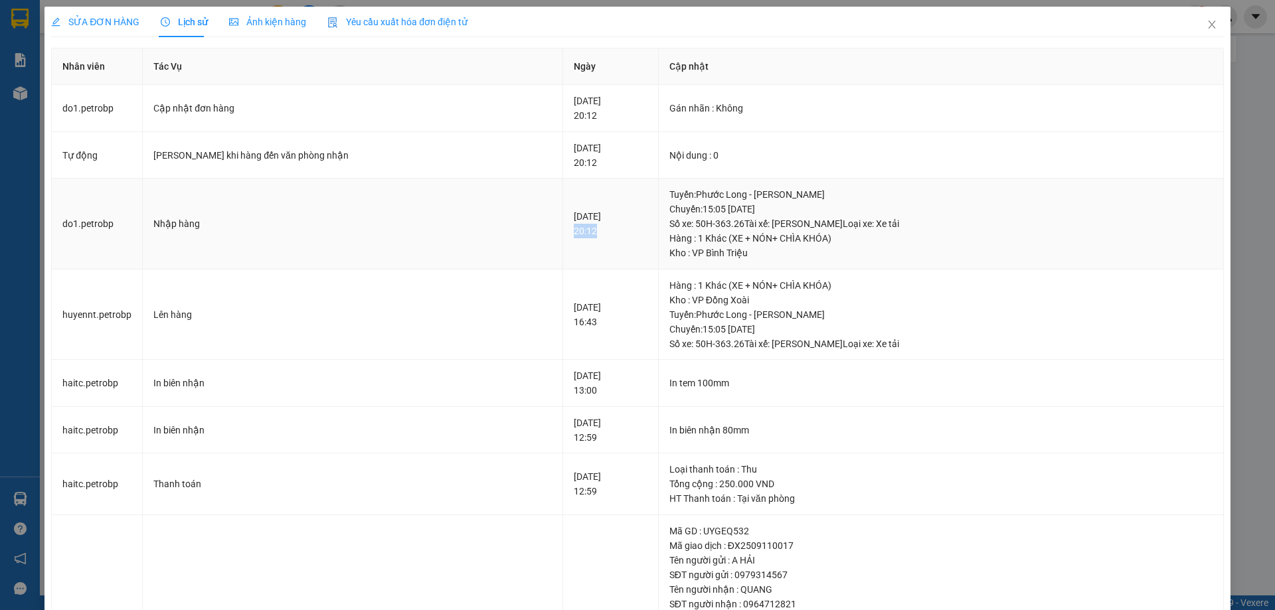
drag, startPoint x: 500, startPoint y: 233, endPoint x: 540, endPoint y: 232, distance: 40.5
click at [563, 232] on td "[DATE] 20:12" at bounding box center [610, 224] width 95 height 91
copy div "20:12"
click at [1208, 26] on icon "close" at bounding box center [1211, 25] width 7 height 8
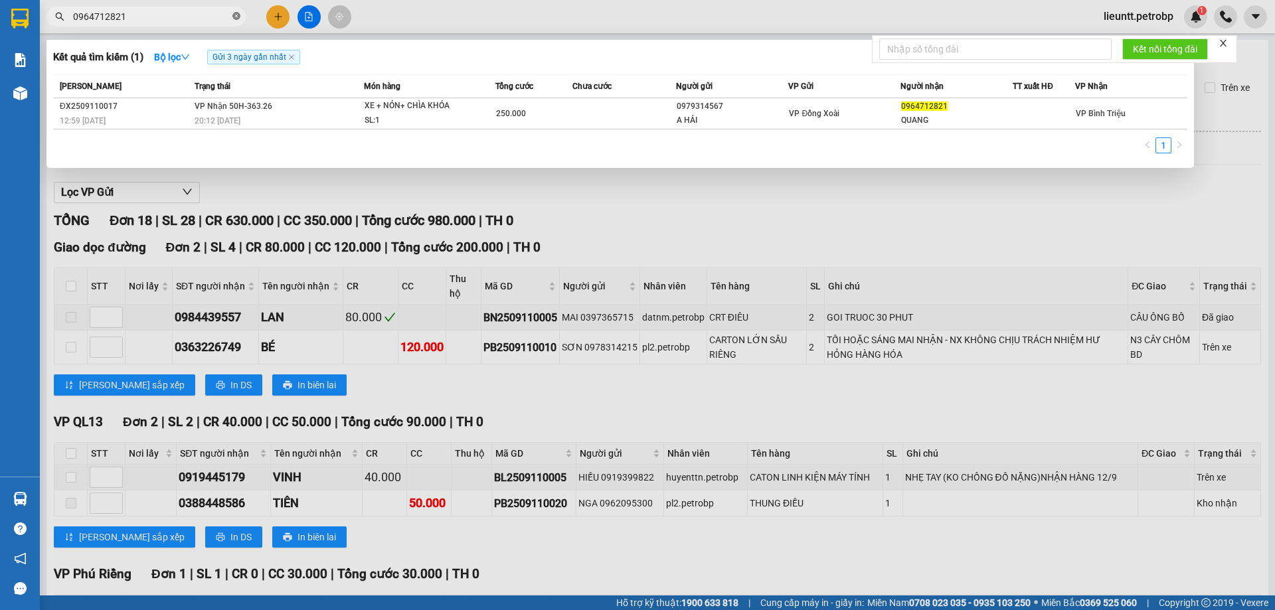
click at [234, 17] on icon "close-circle" at bounding box center [236, 16] width 8 height 8
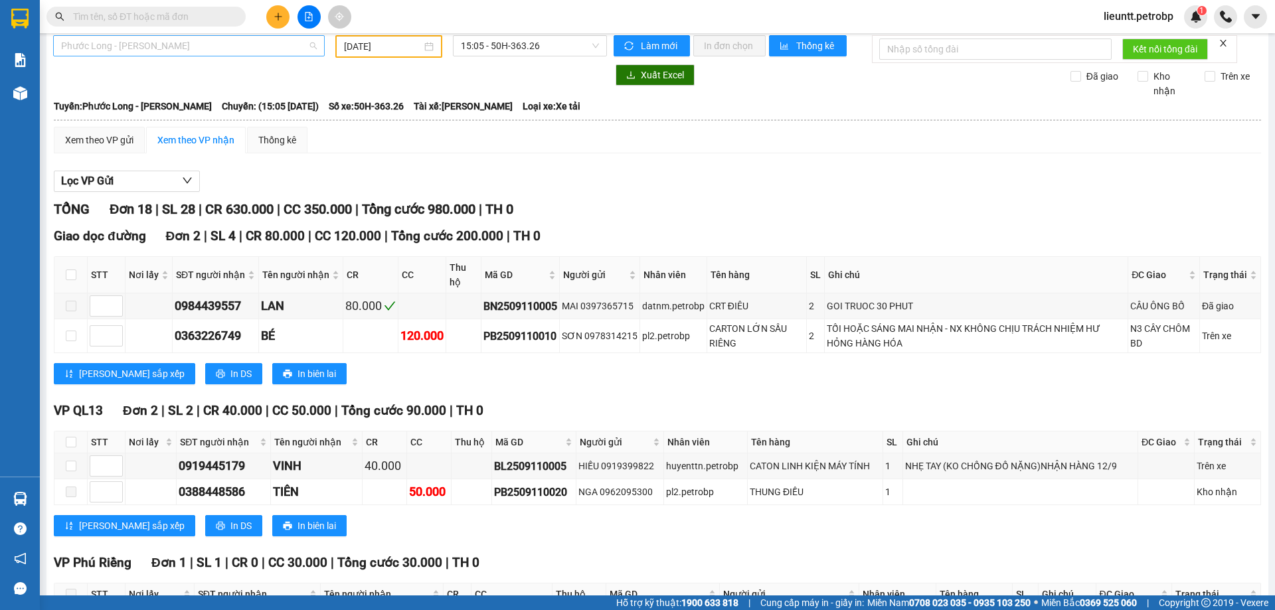
scroll to position [191, 0]
click at [211, 43] on span "Phước Long - [PERSON_NAME]" at bounding box center [189, 46] width 256 height 20
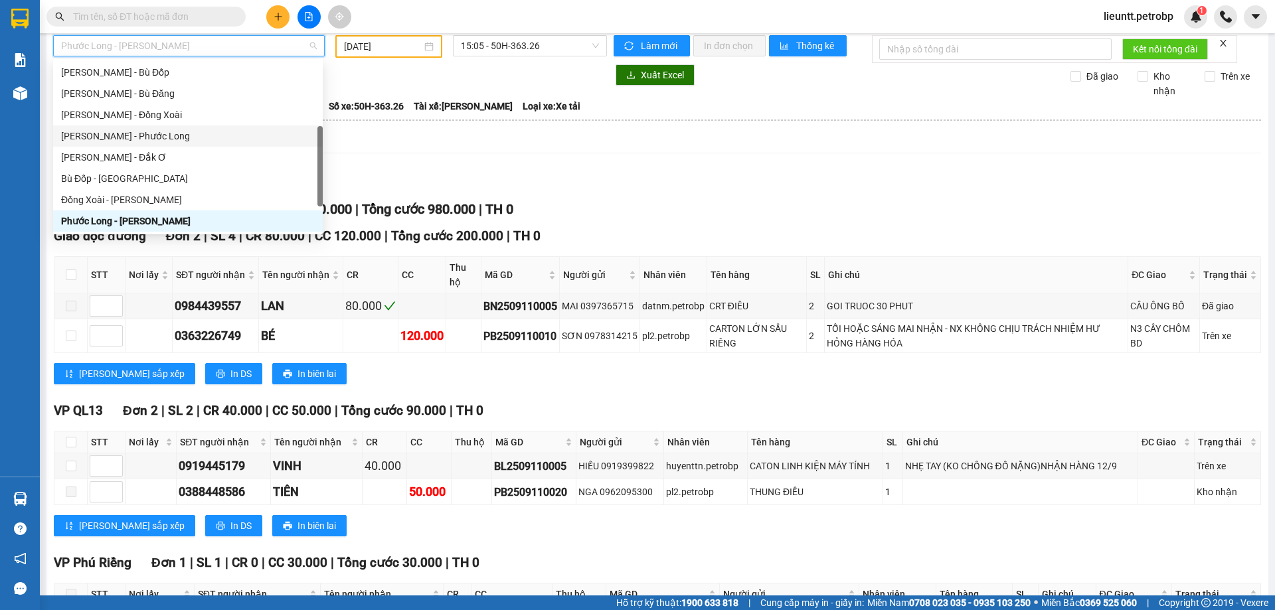
click at [159, 139] on div "[PERSON_NAME] - Phước Long" at bounding box center [188, 136] width 254 height 15
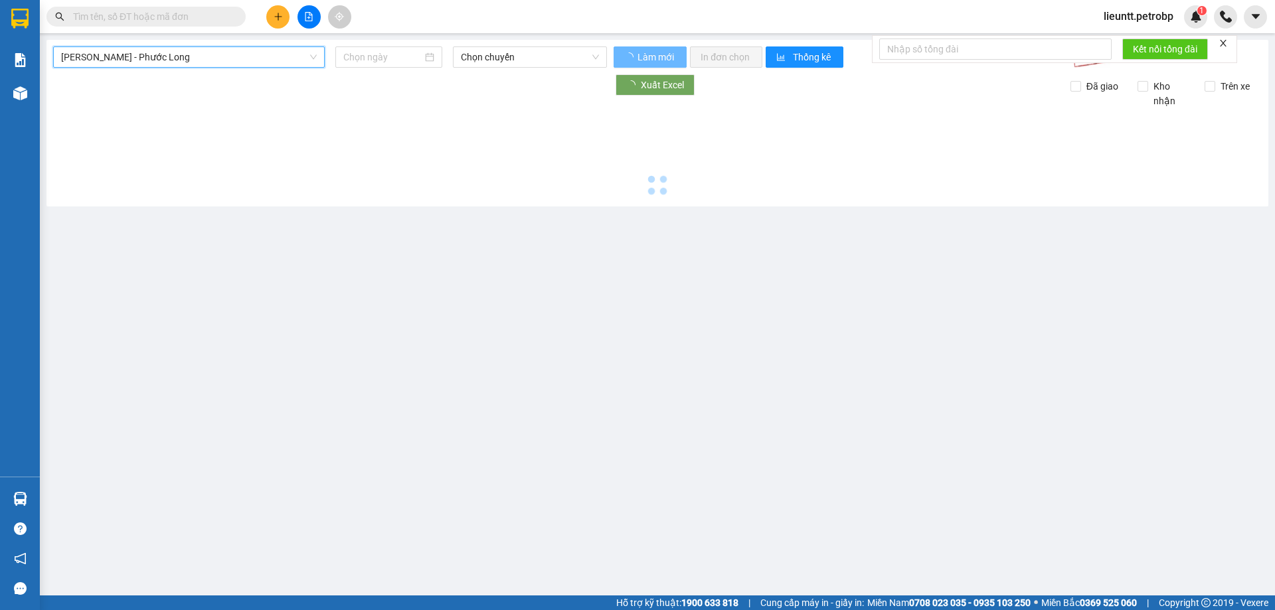
scroll to position [0, 0]
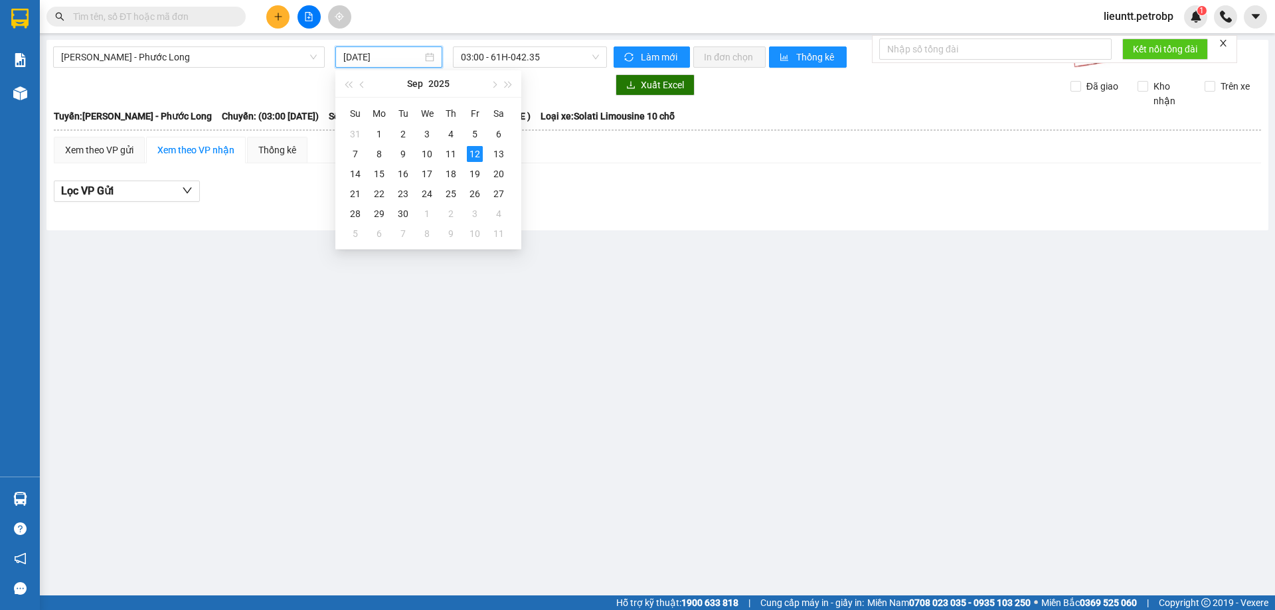
click at [356, 63] on input "[DATE]" at bounding box center [382, 57] width 79 height 15
click at [456, 151] on div "11" at bounding box center [451, 154] width 16 height 16
type input "[DATE]"
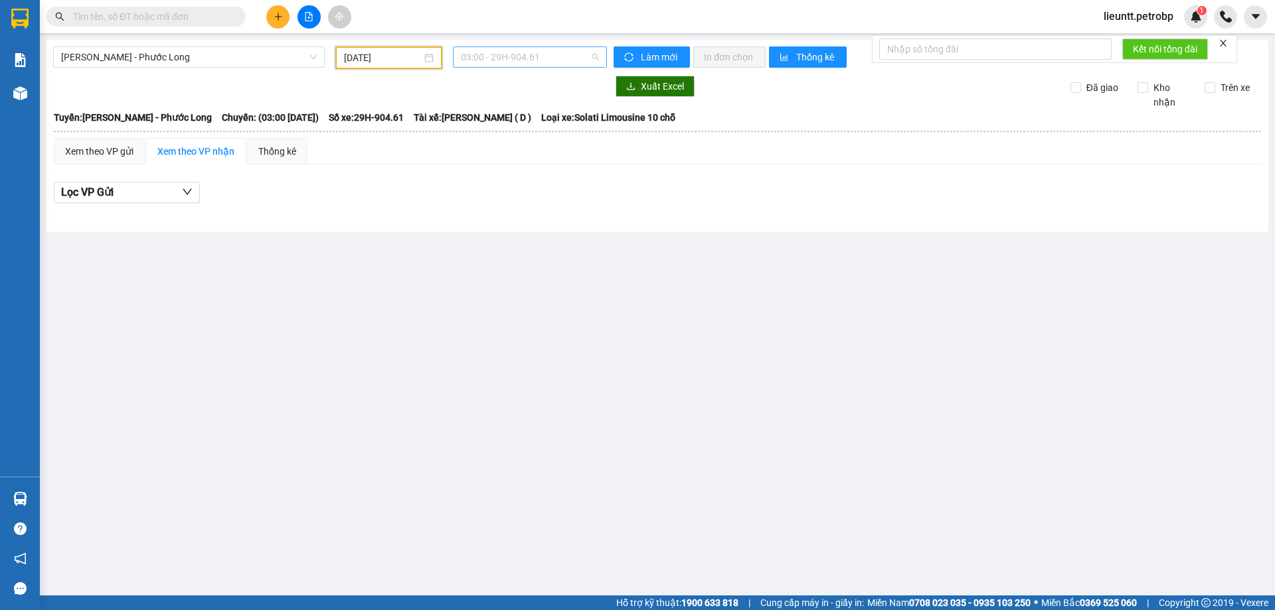
click at [478, 57] on span "03:00 - 29H-904.61" at bounding box center [530, 57] width 138 height 20
click at [500, 189] on div "21:05 - 50H-363.26" at bounding box center [513, 190] width 104 height 15
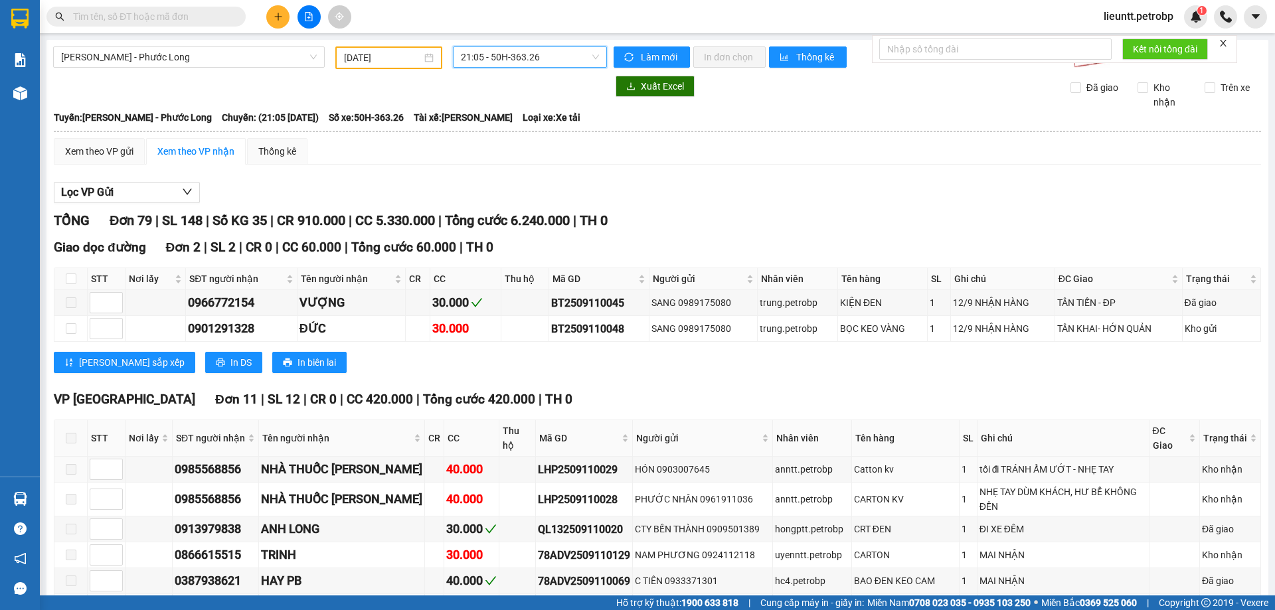
scroll to position [199, 0]
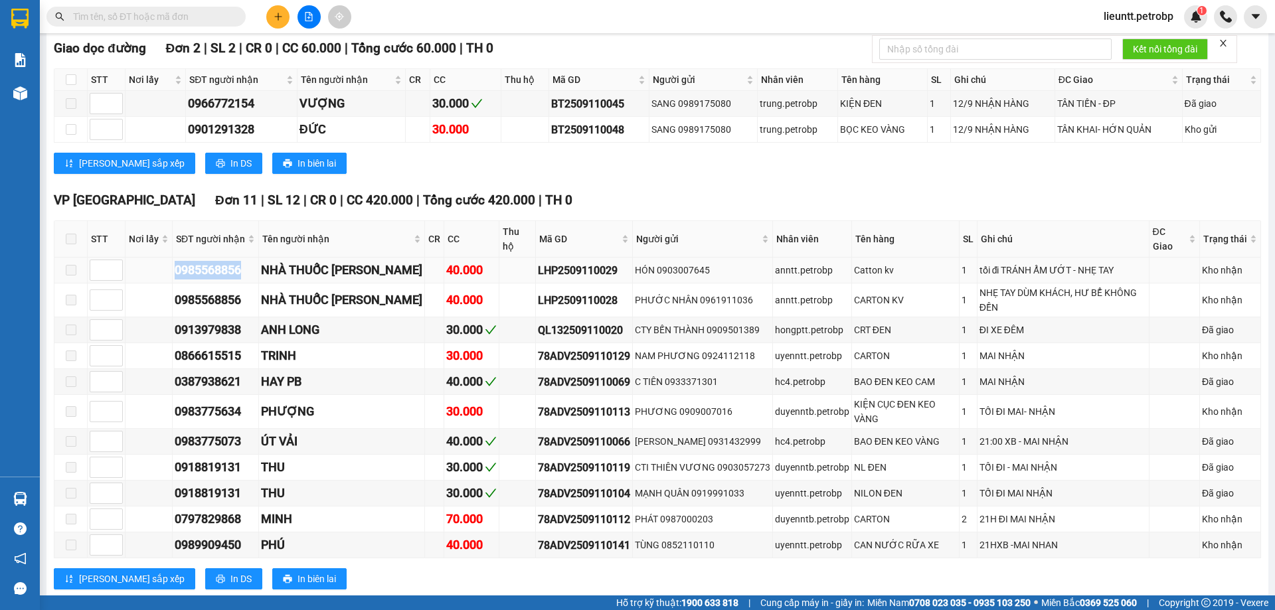
drag, startPoint x: 175, startPoint y: 258, endPoint x: 246, endPoint y: 251, distance: 71.4
click at [246, 261] on div "0985568856" at bounding box center [216, 270] width 82 height 19
copy div "0985568856"
drag, startPoint x: 119, startPoint y: 27, endPoint x: 119, endPoint y: 18, distance: 9.3
click at [119, 25] on div "Kết quả tìm kiếm ( 1 ) Bộ lọc Gửi 3 ngày gần nhất Mã ĐH Trạng thái Món hàng Tổn…" at bounding box center [129, 16] width 259 height 23
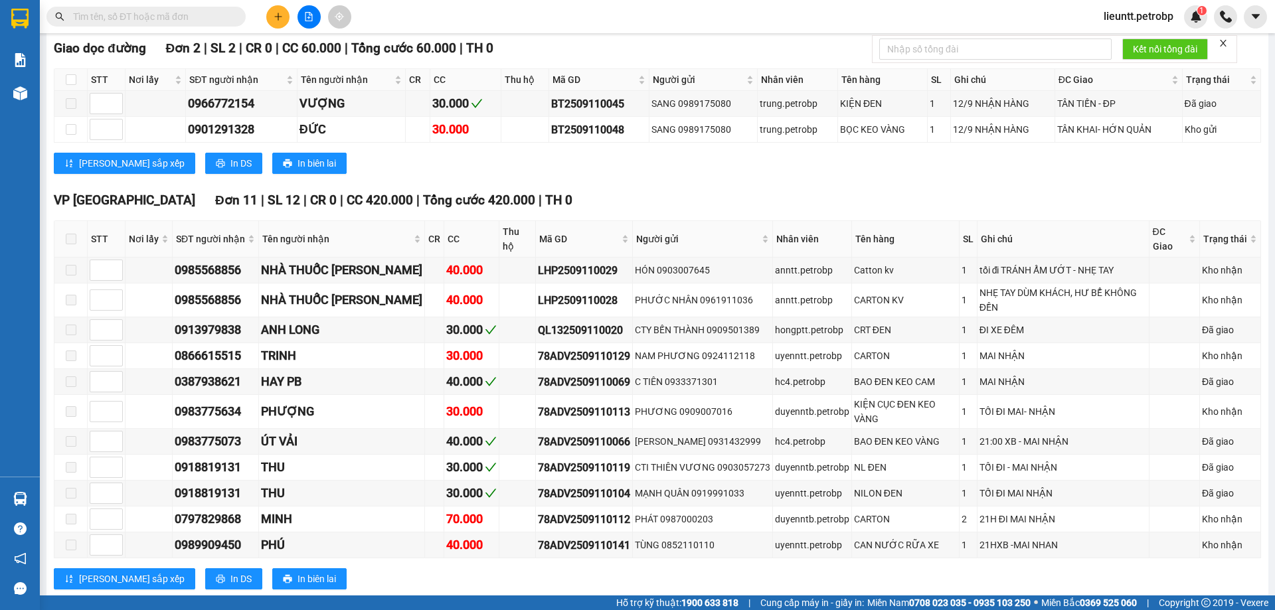
click at [119, 18] on input "text" at bounding box center [151, 16] width 157 height 15
paste input "0985568856"
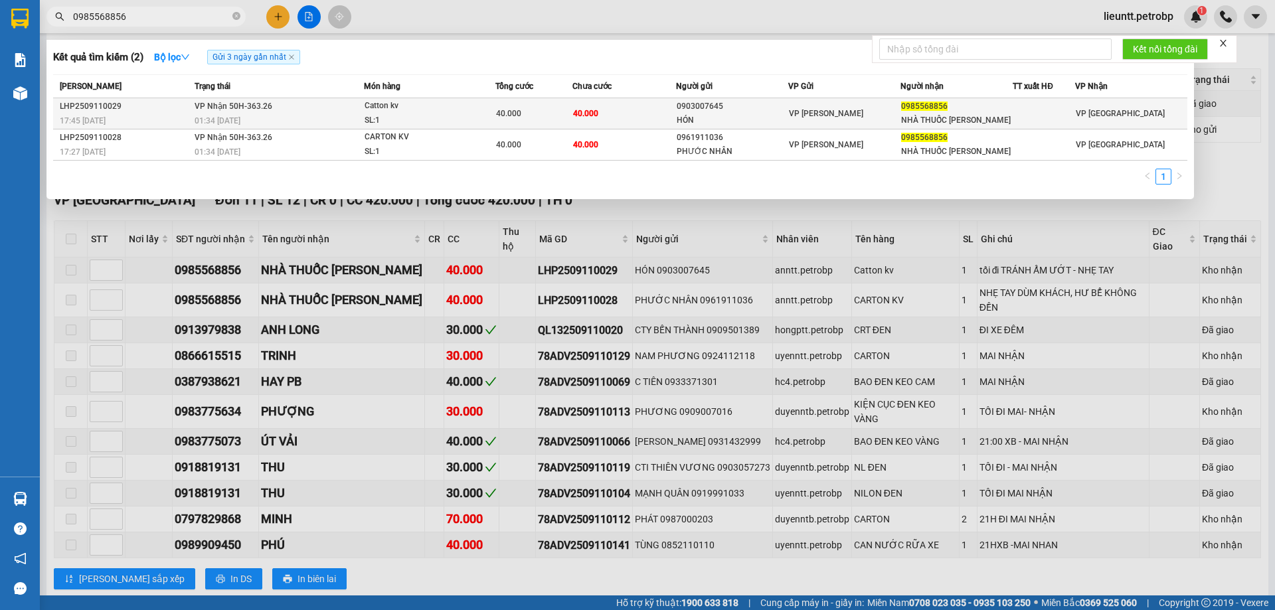
type input "0985568856"
click at [177, 114] on td "LHP2509110029 17:45 [DATE]" at bounding box center [122, 113] width 138 height 31
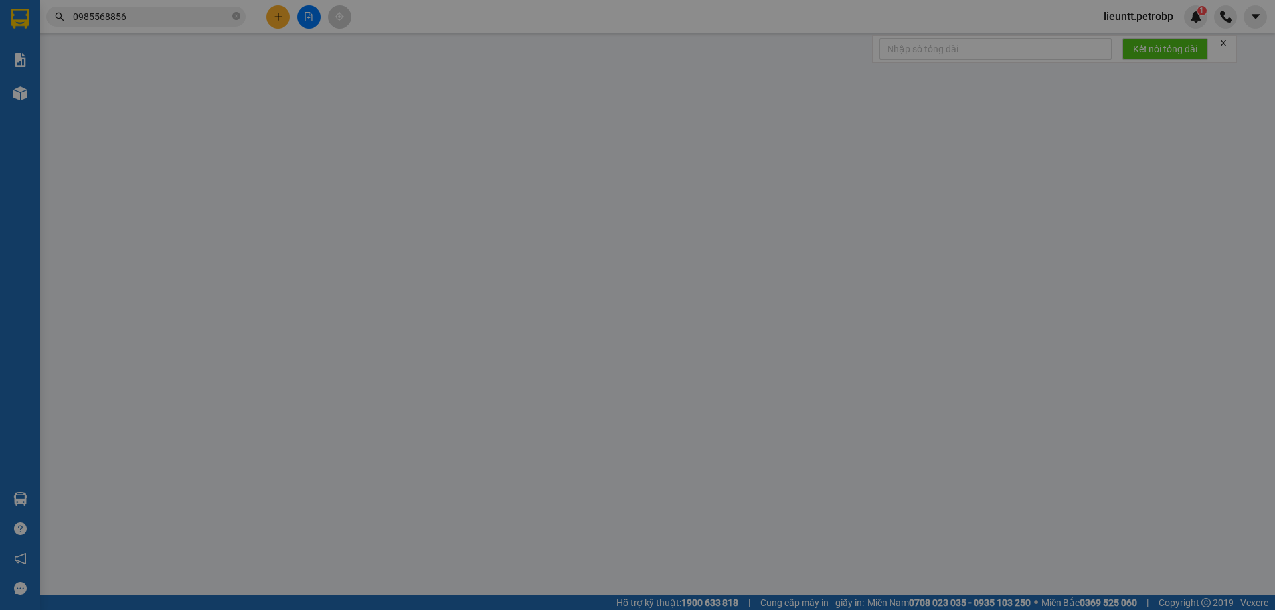
type input "0903007645"
type input "HÓN"
type input "0985568856"
type input "NHÀ THUỐC [PERSON_NAME]"
type input "40.000"
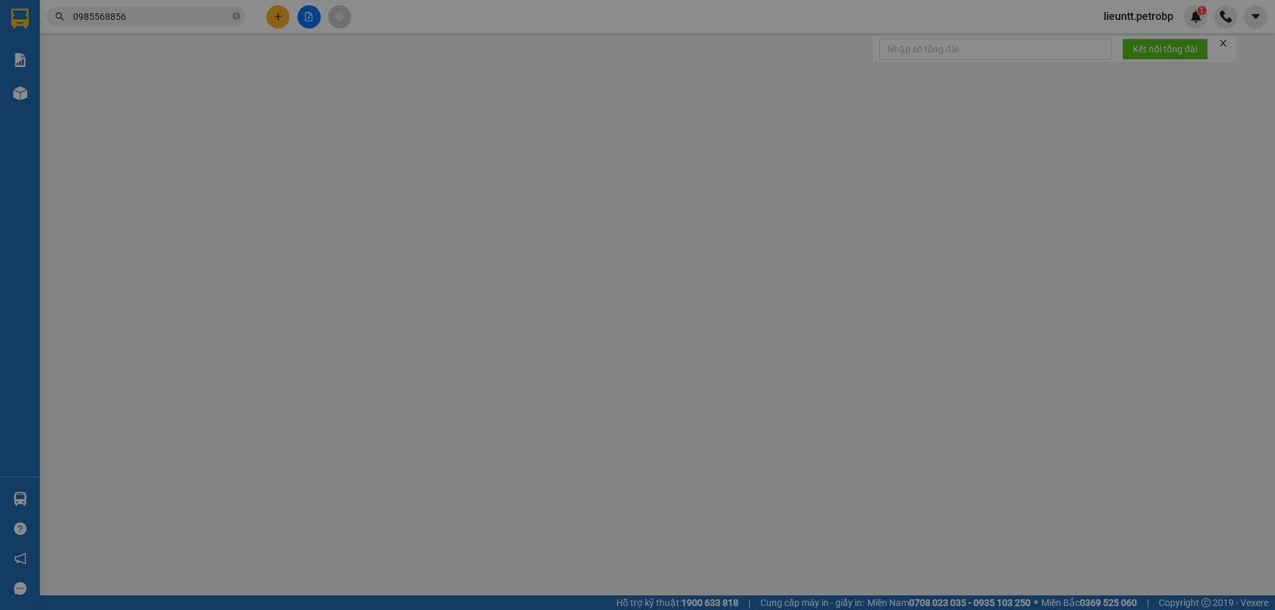
type input "40.000"
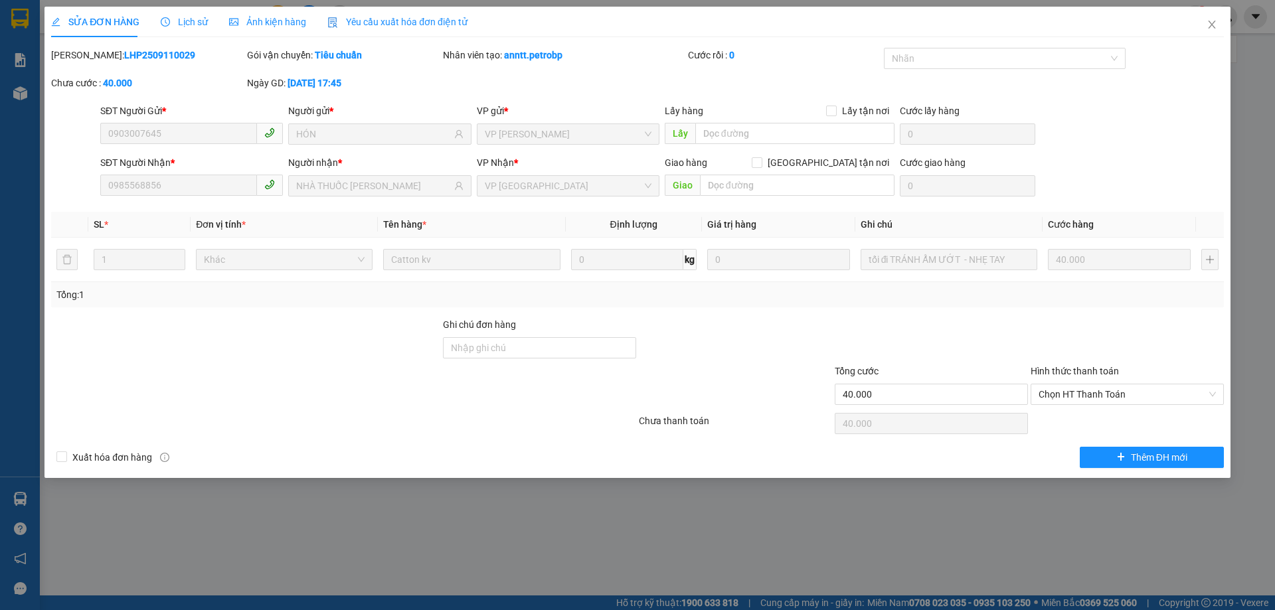
click at [181, 17] on span "Lịch sử" at bounding box center [184, 22] width 47 height 11
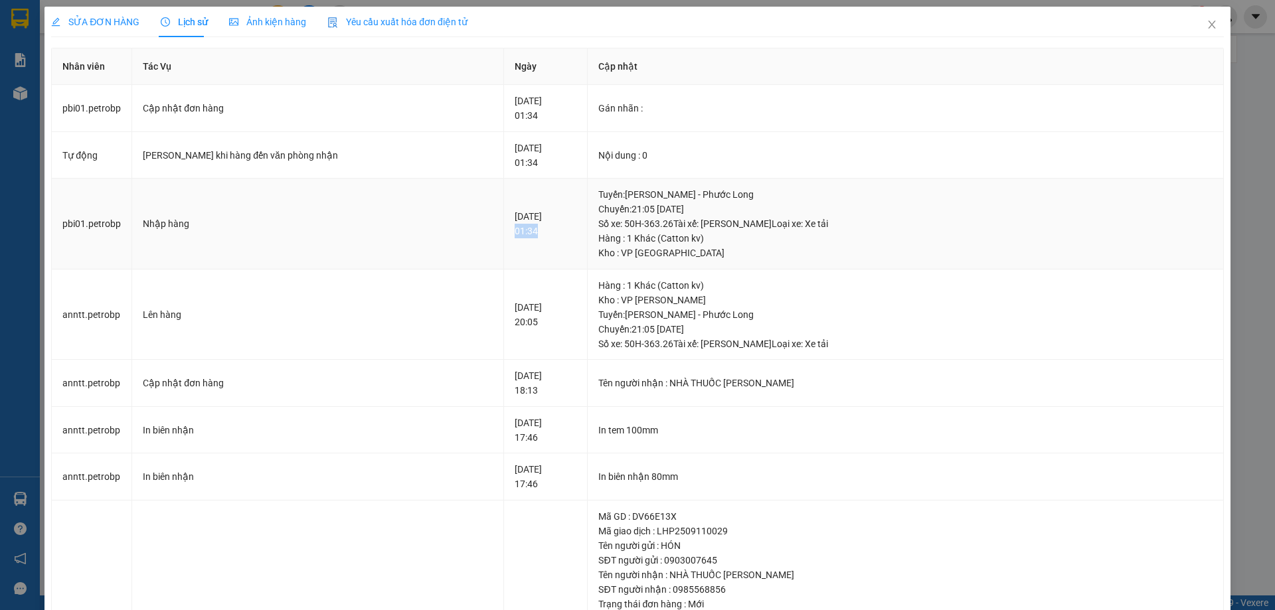
drag, startPoint x: 453, startPoint y: 231, endPoint x: 488, endPoint y: 222, distance: 36.2
click at [504, 229] on td "[DATE] 01:34" at bounding box center [546, 224] width 84 height 91
copy div "01:34"
click at [1206, 23] on icon "close" at bounding box center [1211, 24] width 11 height 11
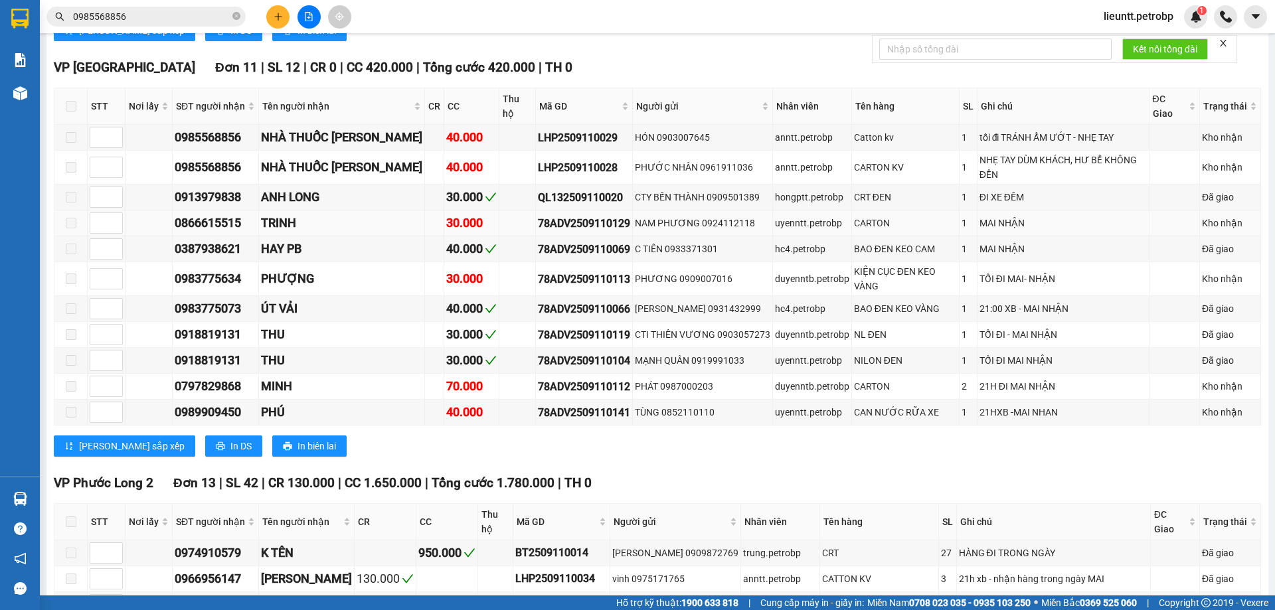
scroll to position [465, 0]
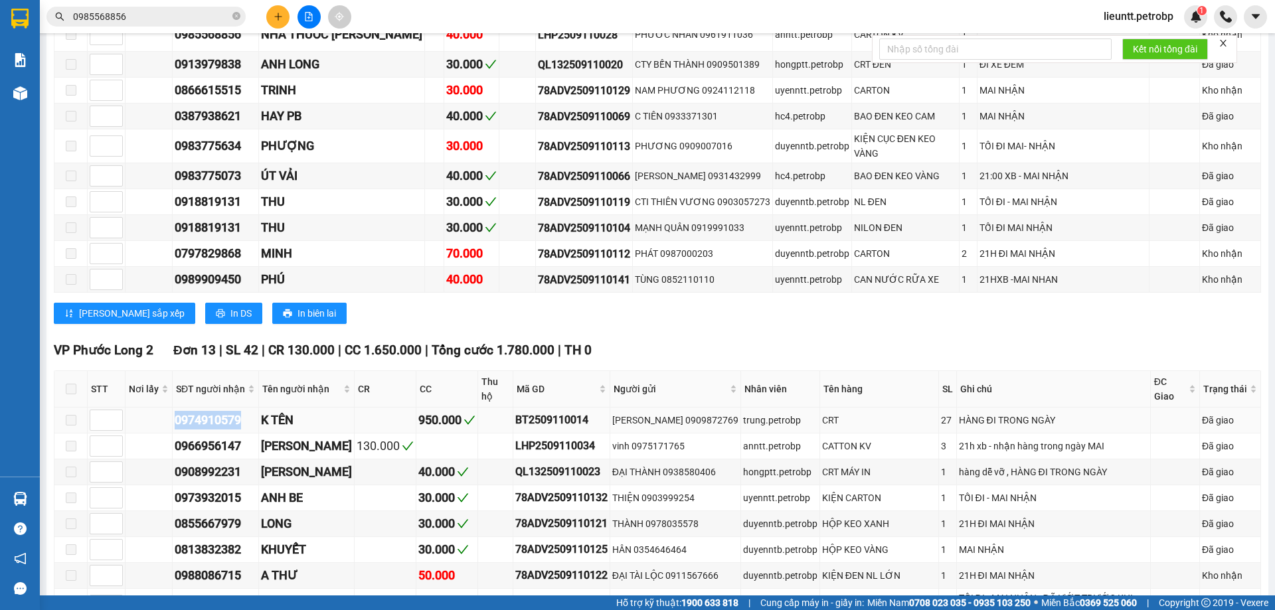
drag, startPoint x: 171, startPoint y: 392, endPoint x: 244, endPoint y: 395, distance: 73.7
click at [244, 408] on tr "0974910579 K TÊN 950.000 BT2509110014 [GEOGRAPHIC_DATA] 0909872769 trung.petrob…" at bounding box center [657, 421] width 1206 height 26
drag, startPoint x: 174, startPoint y: 417, endPoint x: 250, endPoint y: 413, distance: 76.5
click at [252, 437] on div "0966956147" at bounding box center [216, 446] width 82 height 19
click at [157, 23] on input "0985568856" at bounding box center [151, 16] width 157 height 15
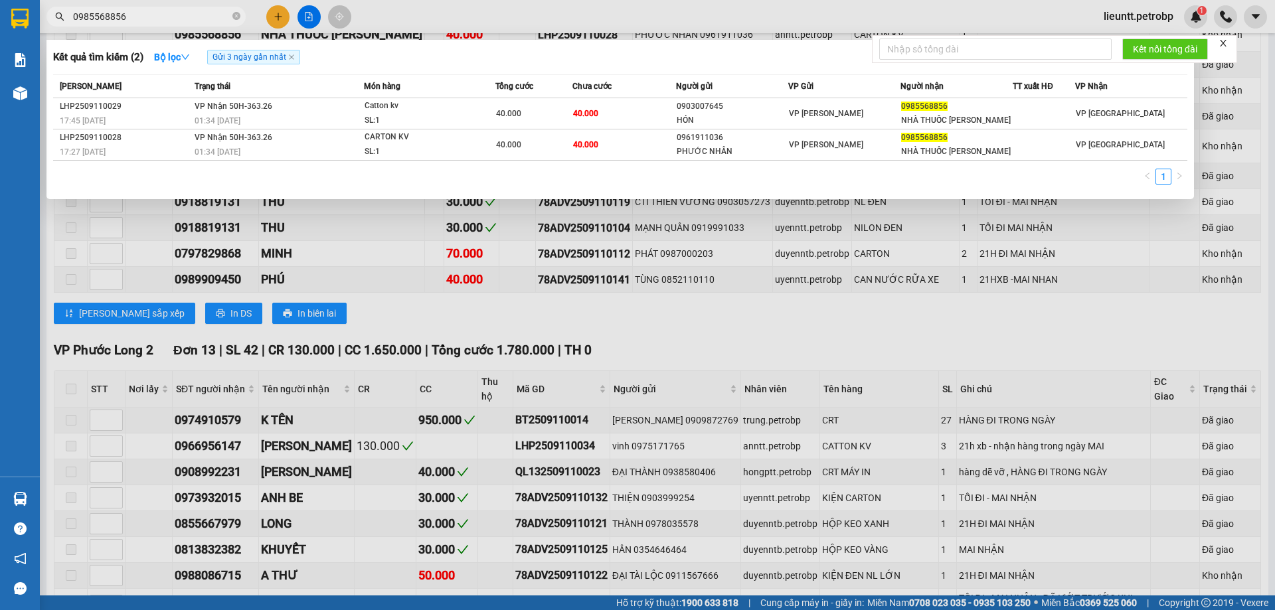
click at [156, 21] on input "0985568856" at bounding box center [151, 16] width 157 height 15
paste input "66956147"
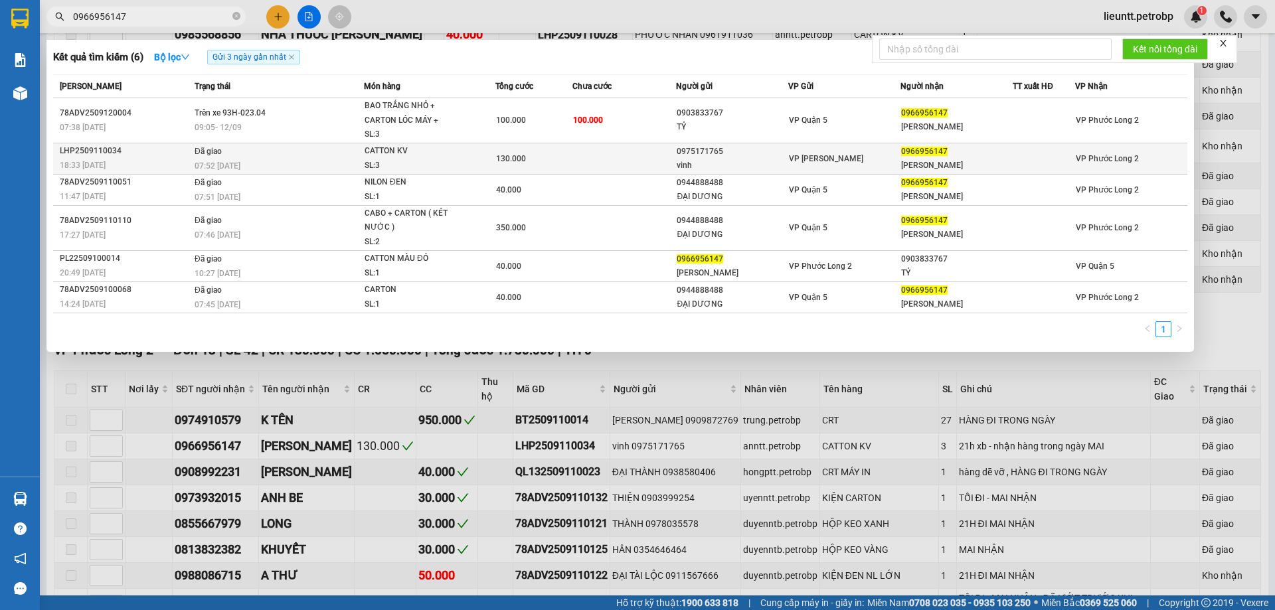
type input "0966956147"
click at [225, 161] on span "07:52 [DATE]" at bounding box center [218, 165] width 46 height 9
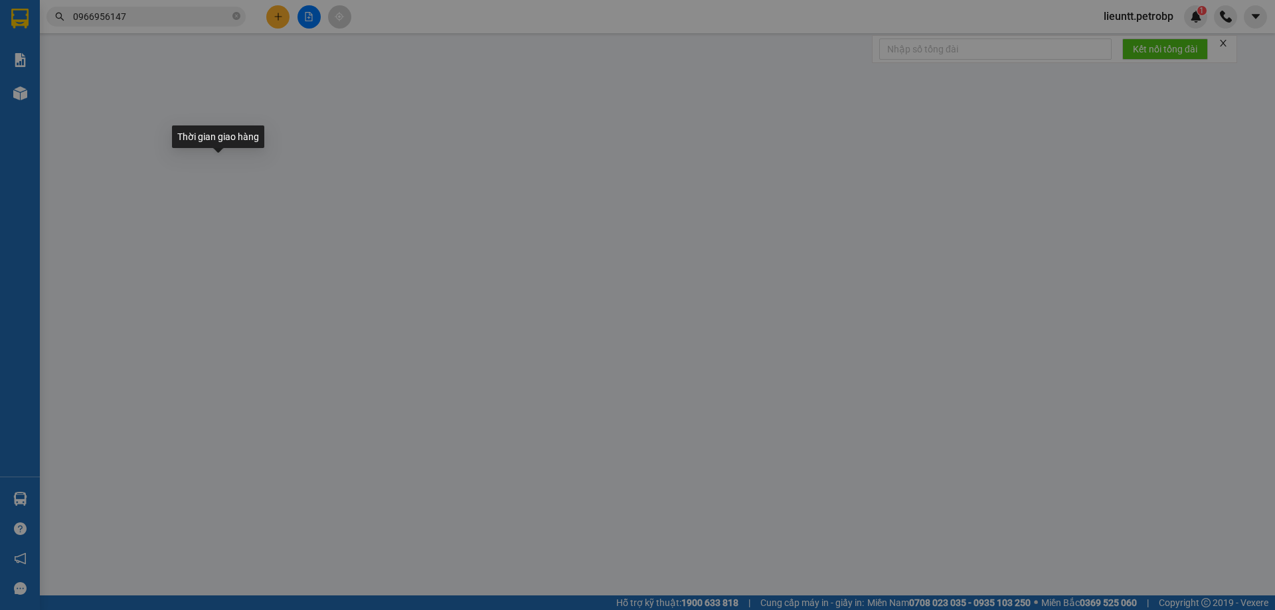
type input "0975171765"
type input "vinh"
type input "0966956147"
type input "[PERSON_NAME]"
type input "130.000"
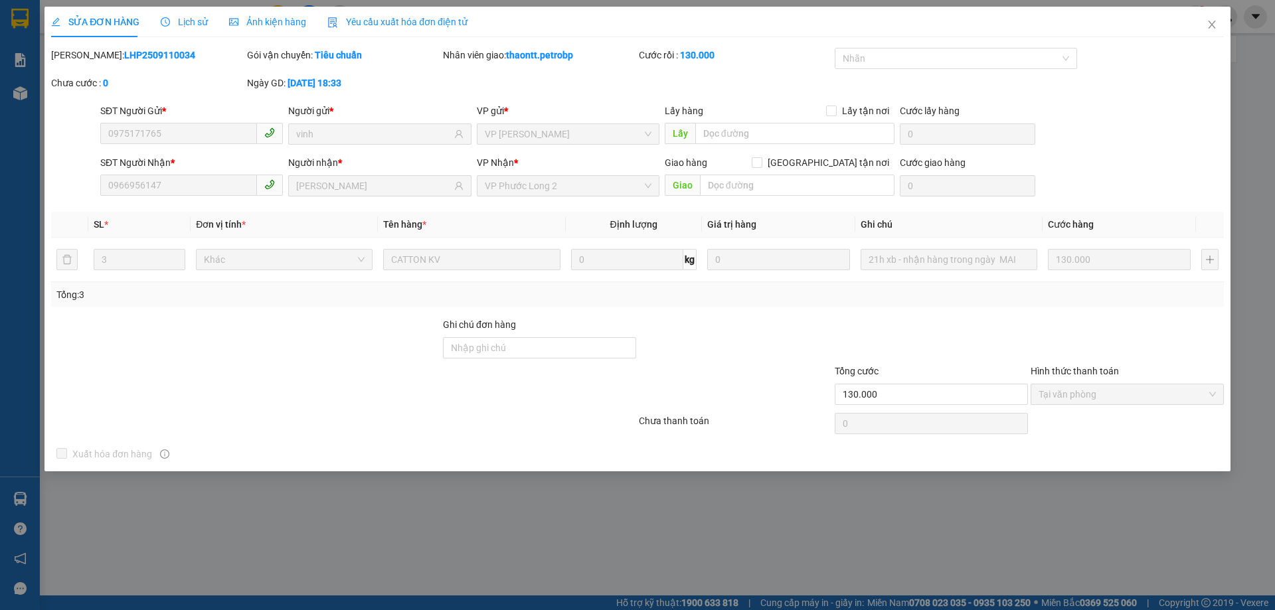
click at [181, 27] on span "Lịch sử" at bounding box center [184, 22] width 47 height 11
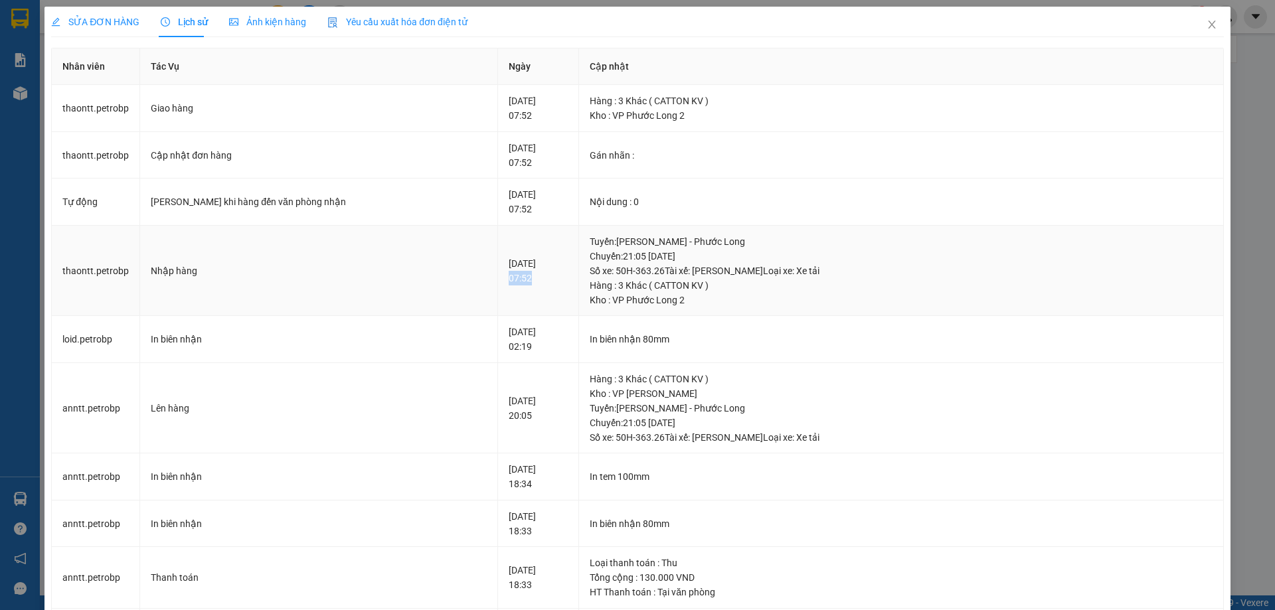
drag, startPoint x: 446, startPoint y: 283, endPoint x: 481, endPoint y: 283, distance: 35.2
click at [498, 283] on td "[DATE] 07:52" at bounding box center [538, 271] width 81 height 91
drag, startPoint x: 1202, startPoint y: 19, endPoint x: 1196, endPoint y: 31, distance: 14.0
click at [1202, 23] on span "Close" at bounding box center [1211, 25] width 37 height 37
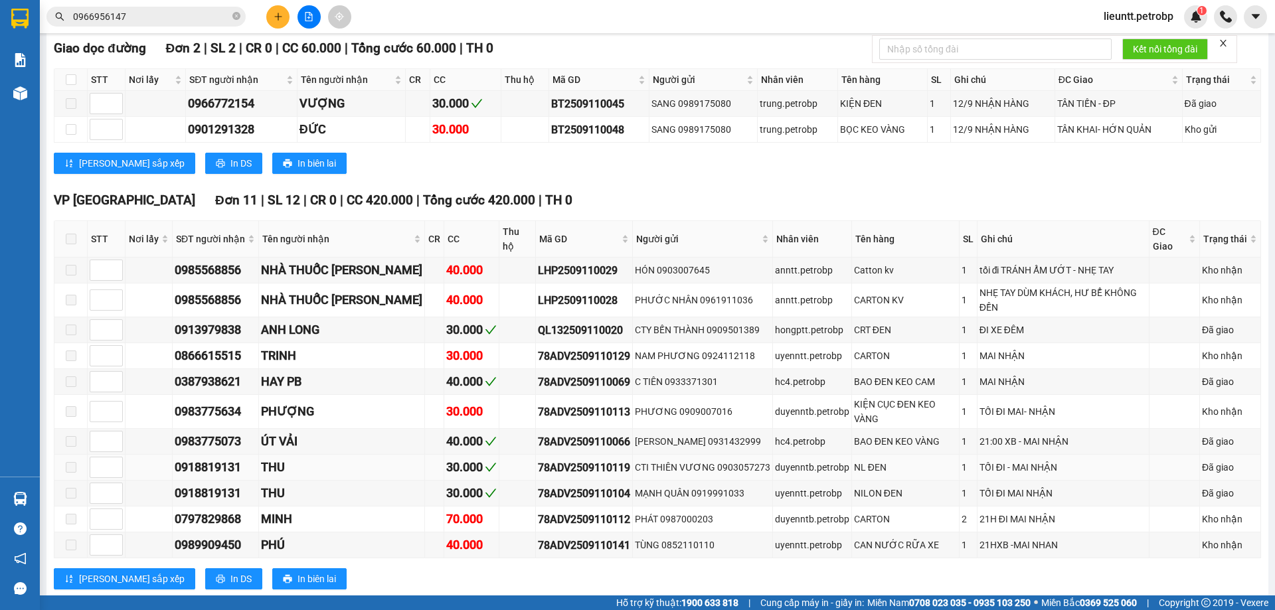
scroll to position [266, 0]
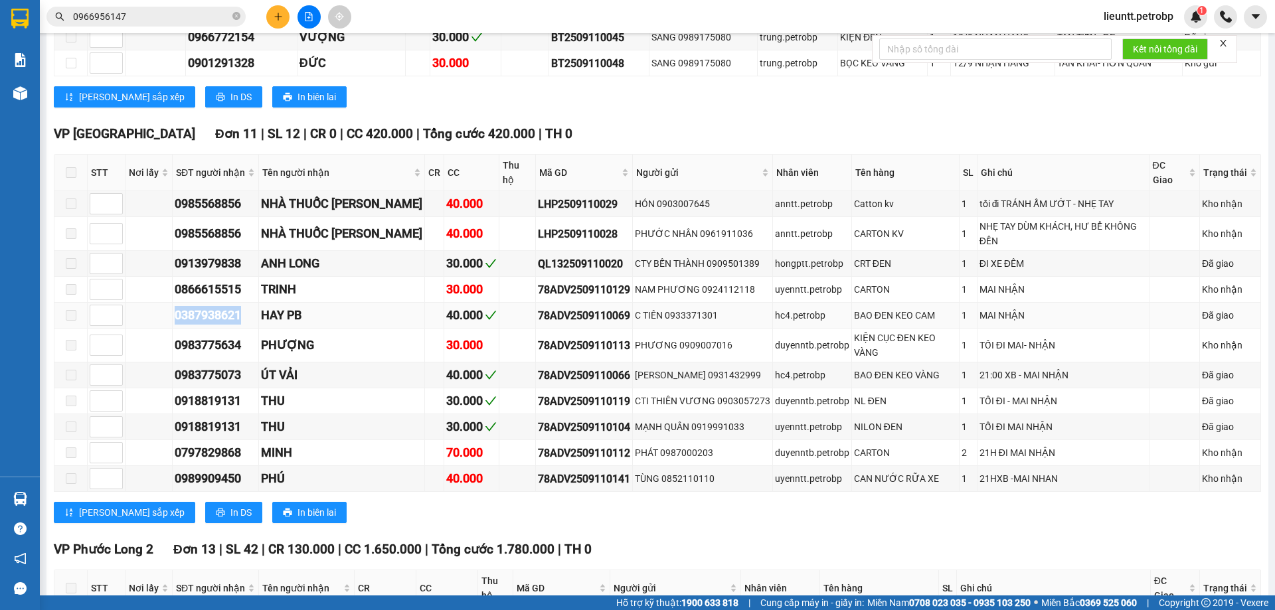
drag, startPoint x: 175, startPoint y: 294, endPoint x: 241, endPoint y: 293, distance: 66.4
click at [241, 306] on div "0387938621" at bounding box center [216, 315] width 82 height 19
click at [243, 306] on div "0387938621" at bounding box center [216, 315] width 82 height 19
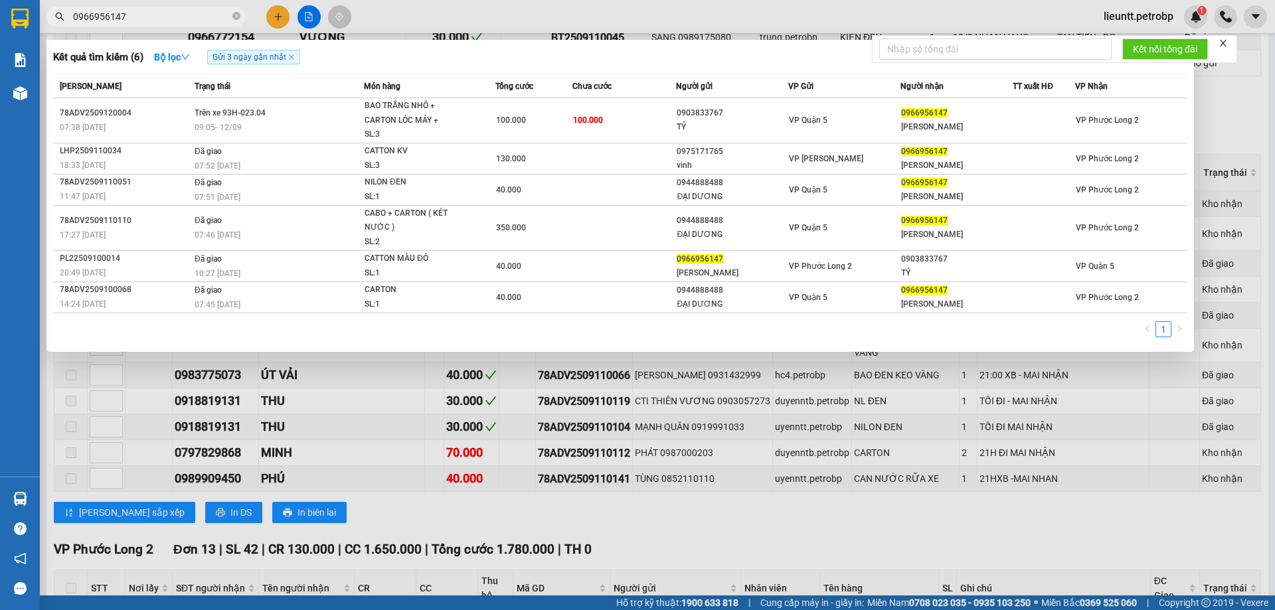
click at [160, 18] on input "0966956147" at bounding box center [151, 16] width 157 height 15
paste input "387938621"
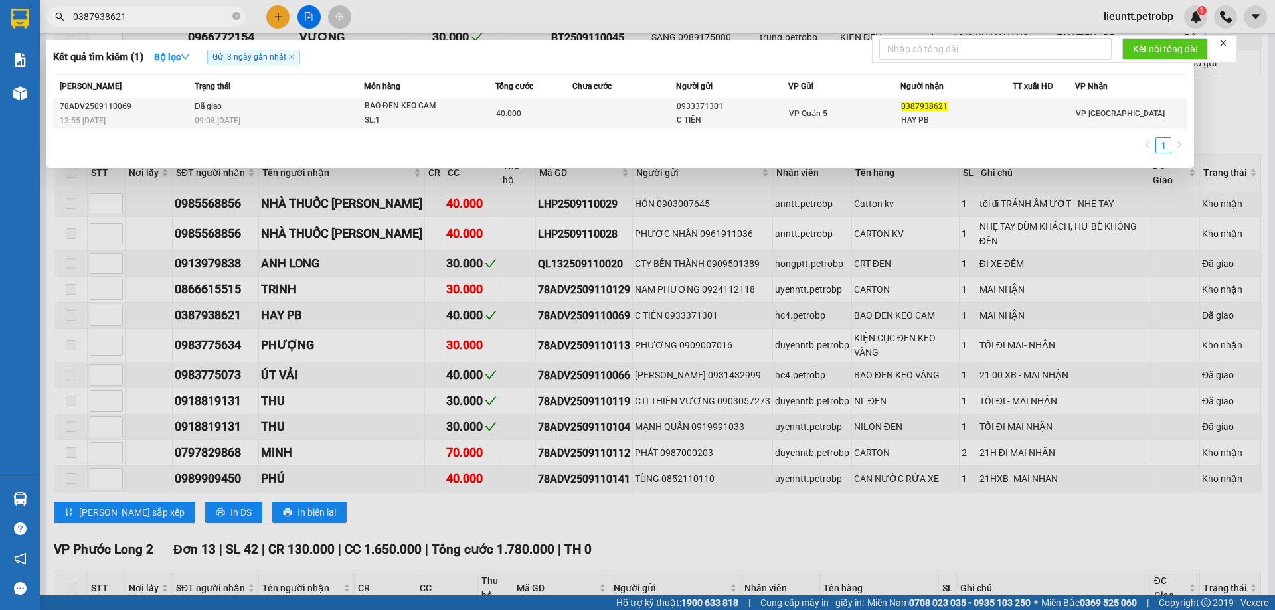
click at [180, 112] on div "78ADV2509110069" at bounding box center [125, 107] width 131 height 14
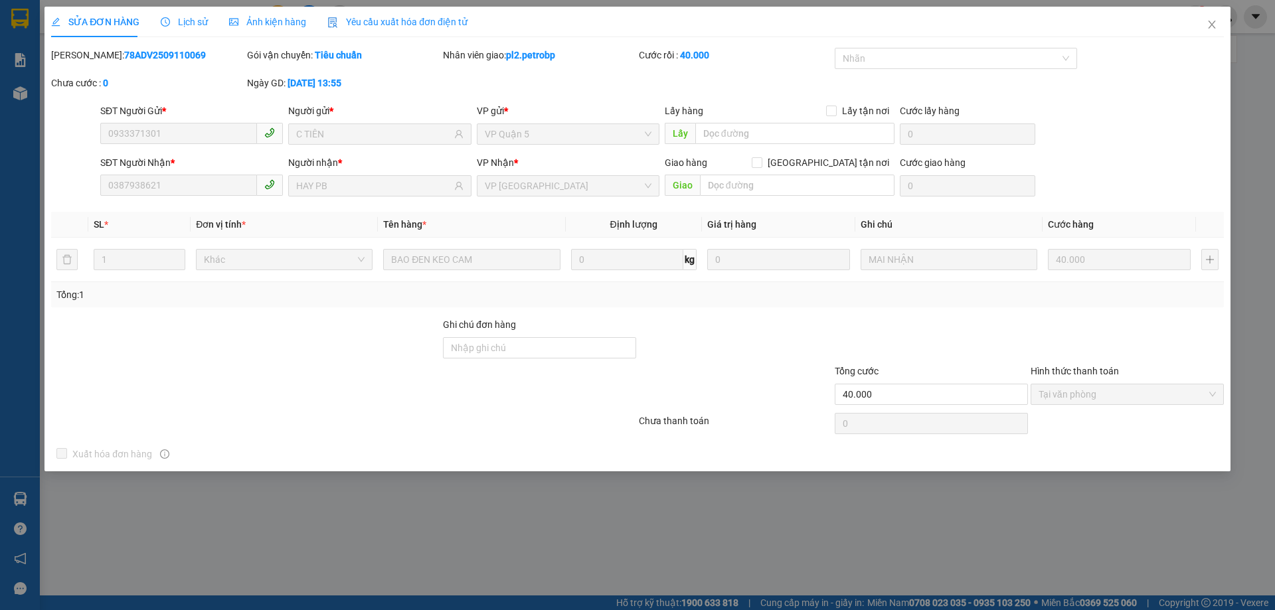
click at [197, 21] on span "Lịch sử" at bounding box center [184, 22] width 47 height 11
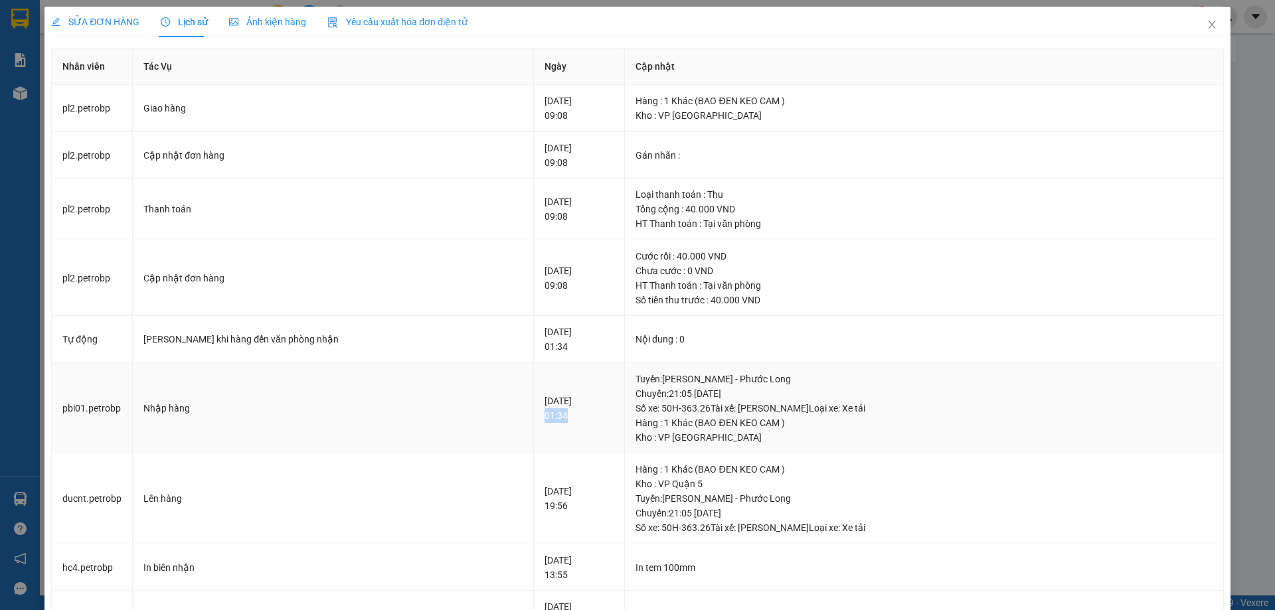
drag, startPoint x: 488, startPoint y: 418, endPoint x: 518, endPoint y: 415, distance: 30.0
click at [534, 415] on td "[DATE] 01:34" at bounding box center [579, 408] width 91 height 91
click at [1206, 24] on icon "close" at bounding box center [1211, 24] width 11 height 11
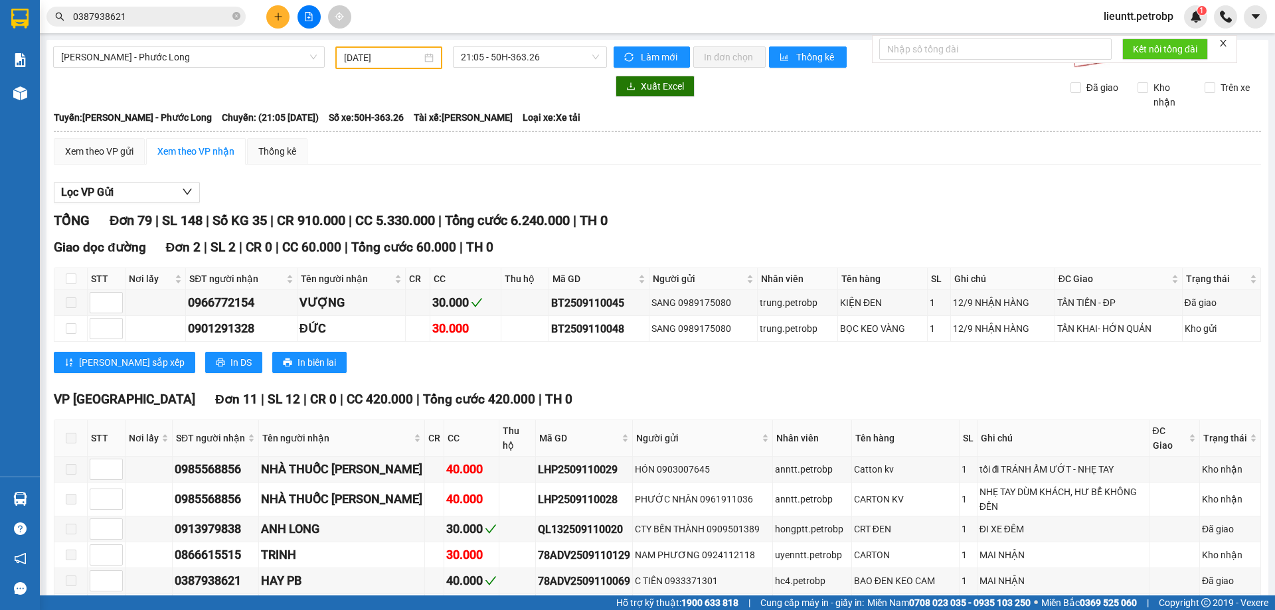
click at [157, 16] on input "0387938621" at bounding box center [151, 16] width 157 height 15
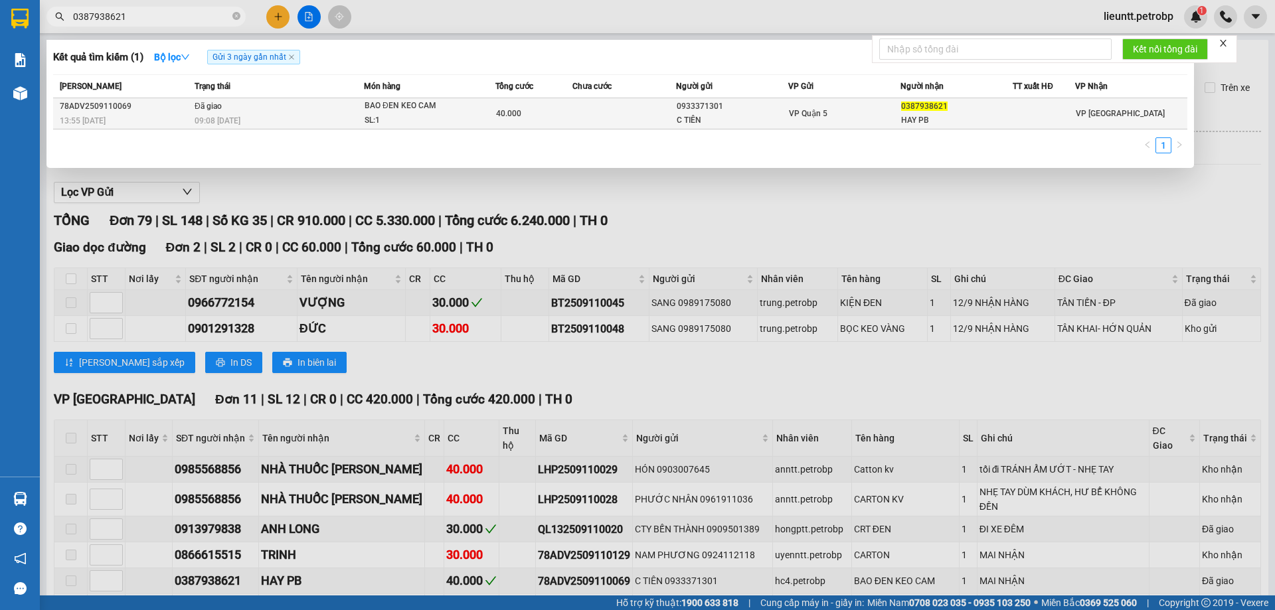
click at [59, 106] on td "78ADV2509110069 13:55 [DATE]" at bounding box center [122, 113] width 138 height 31
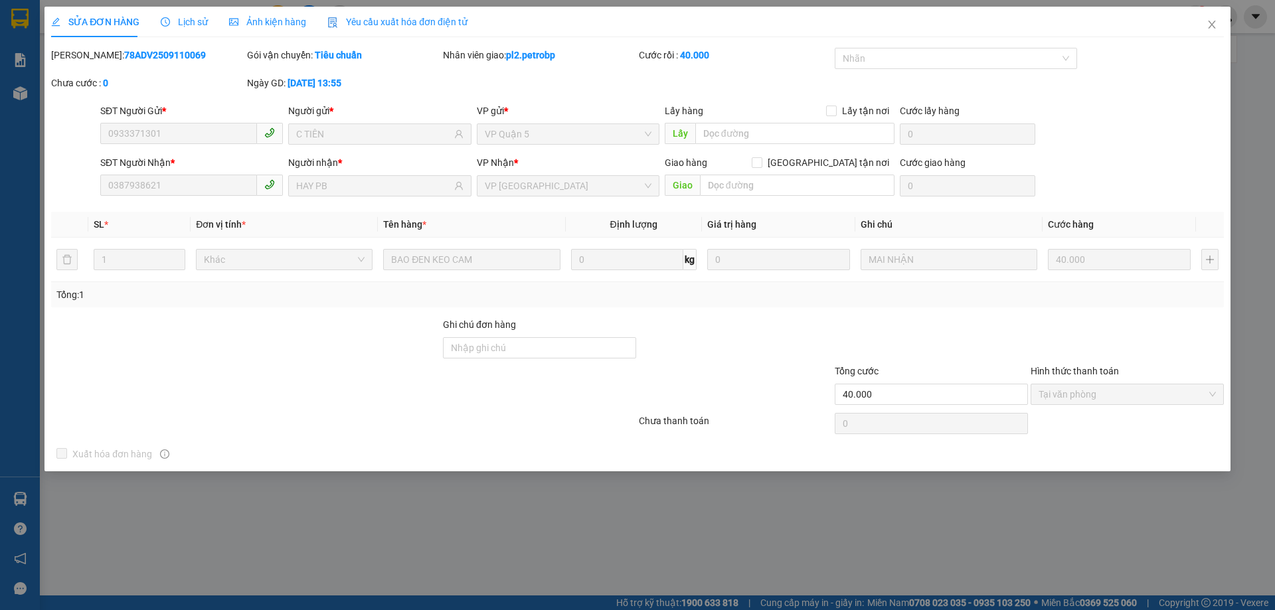
drag, startPoint x: 85, startPoint y: 53, endPoint x: 175, endPoint y: 51, distance: 89.7
click at [175, 51] on div "[PERSON_NAME]: 78ADV2509110069" at bounding box center [147, 55] width 193 height 15
click at [1214, 25] on icon "close" at bounding box center [1211, 24] width 11 height 11
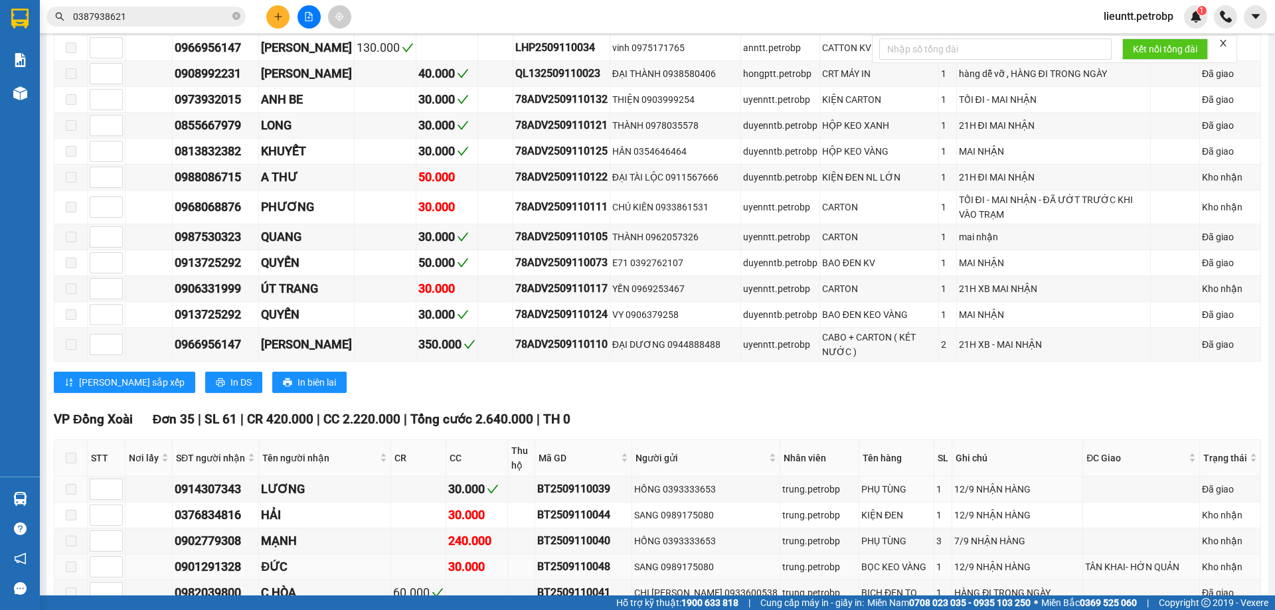
scroll to position [1062, 0]
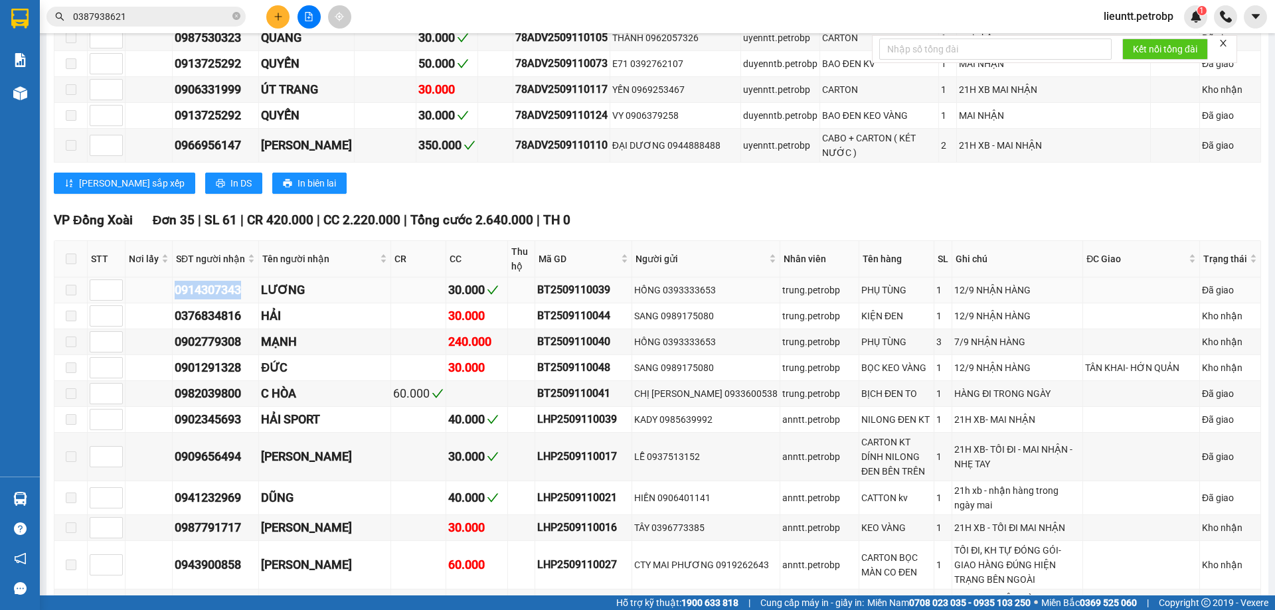
drag, startPoint x: 169, startPoint y: 261, endPoint x: 246, endPoint y: 257, distance: 77.1
click at [245, 278] on tr "0914307343 LƯƠNG 30.000 BT2509110039 HỒNG 0393333653 trung.petrobp PHỤ TÙNG 1 1…" at bounding box center [657, 291] width 1206 height 26
click at [148, 9] on span "0387938621" at bounding box center [145, 17] width 199 height 20
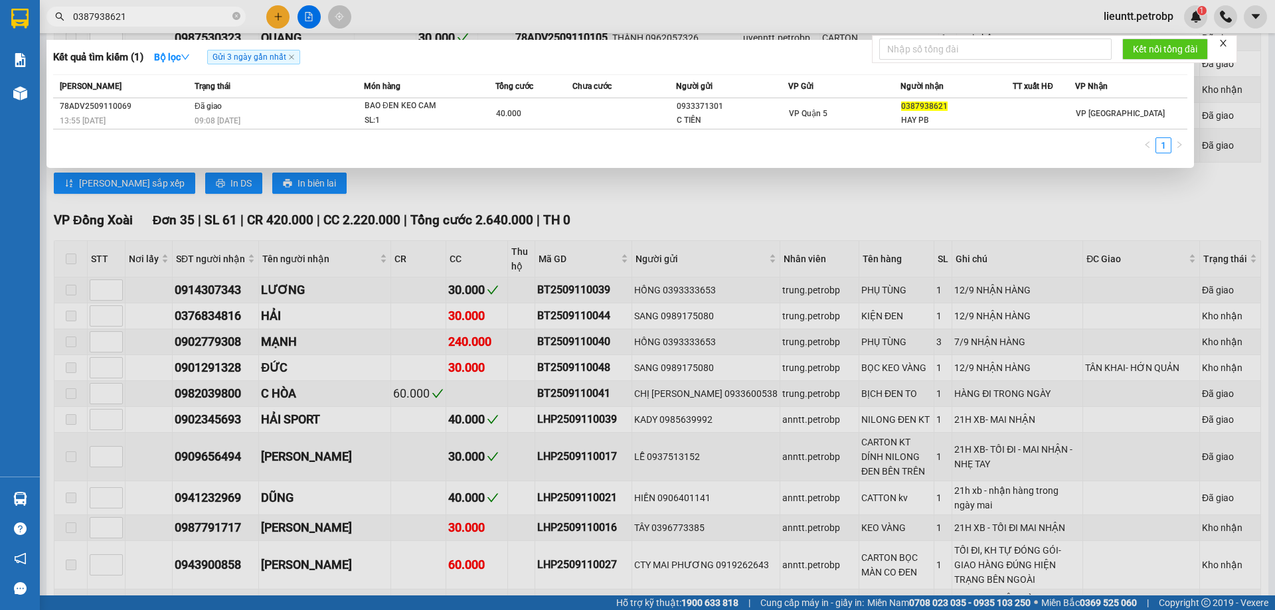
click at [148, 9] on span "0387938621" at bounding box center [145, 17] width 199 height 20
click at [148, 9] on input "0387938621" at bounding box center [151, 16] width 157 height 15
paste input "914307343"
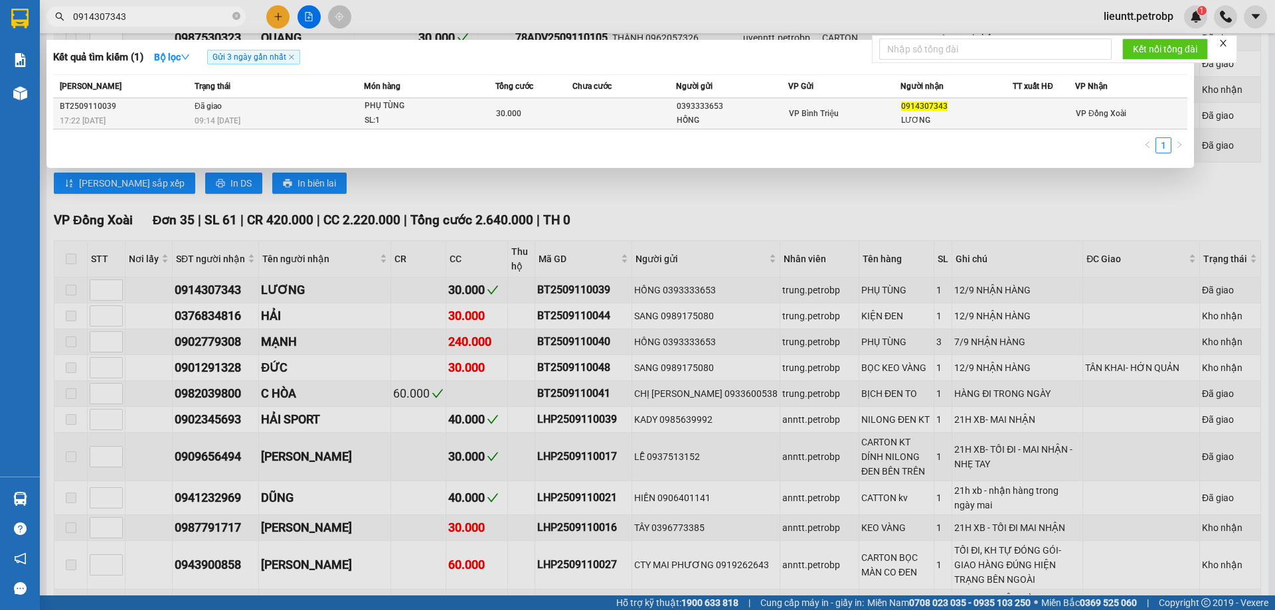
type input "0914307343"
click at [151, 120] on div "17:22 [DATE]" at bounding box center [125, 121] width 131 height 15
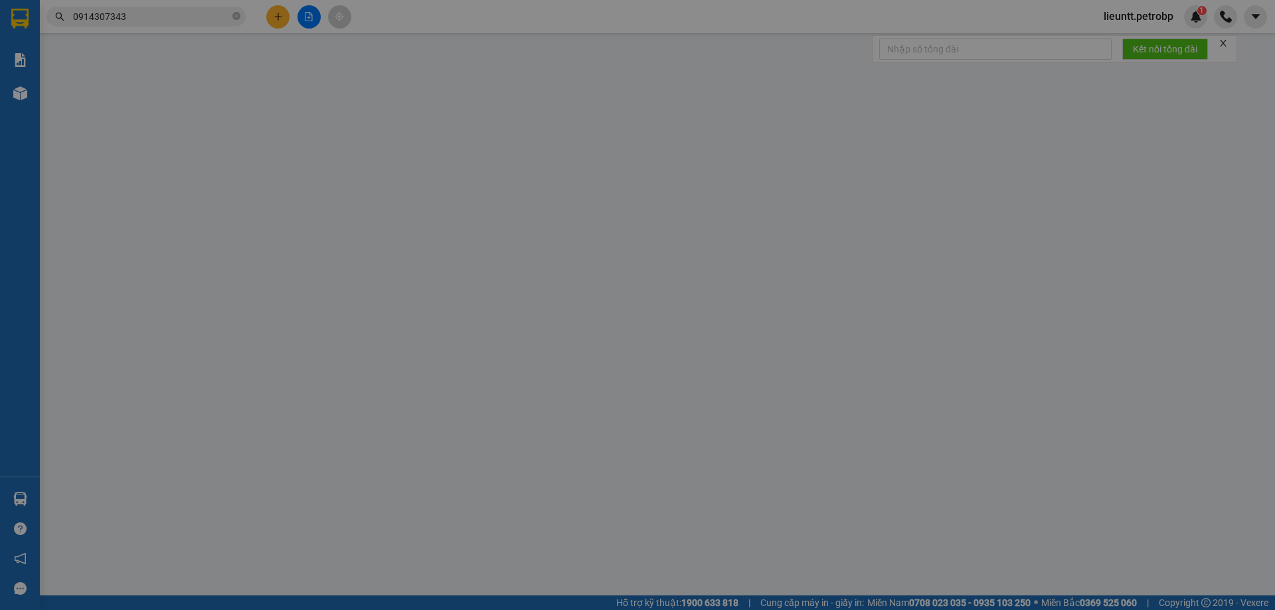
type input "0393333653"
type input "HỒNG"
type input "0914307343"
type input "LƯƠNG"
type input "30.000"
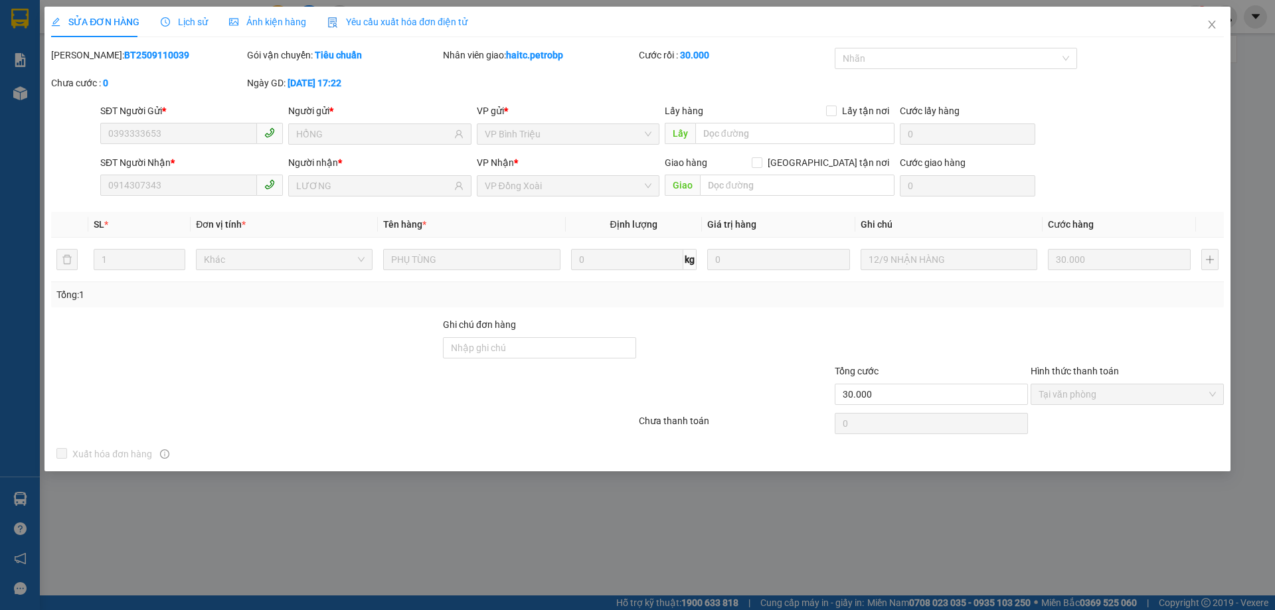
click at [183, 17] on span "Lịch sử" at bounding box center [184, 22] width 47 height 11
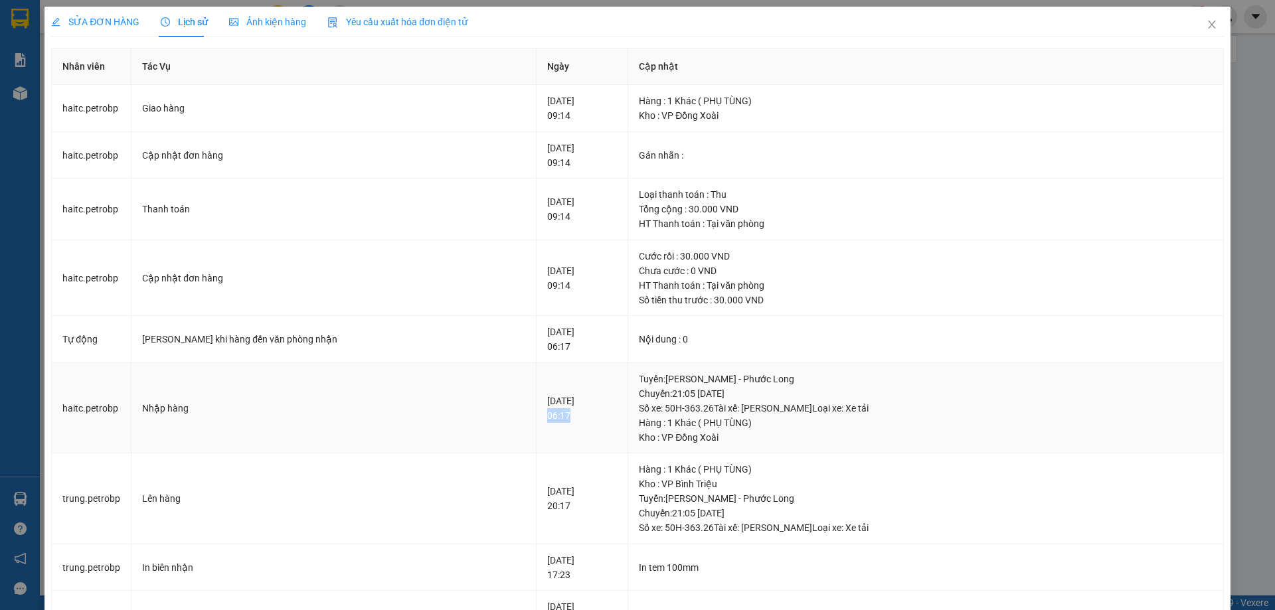
drag, startPoint x: 525, startPoint y: 426, endPoint x: 539, endPoint y: 421, distance: 15.3
click at [540, 426] on td "[DATE] 06:17" at bounding box center [582, 408] width 92 height 91
click at [1206, 27] on icon "close" at bounding box center [1211, 24] width 11 height 11
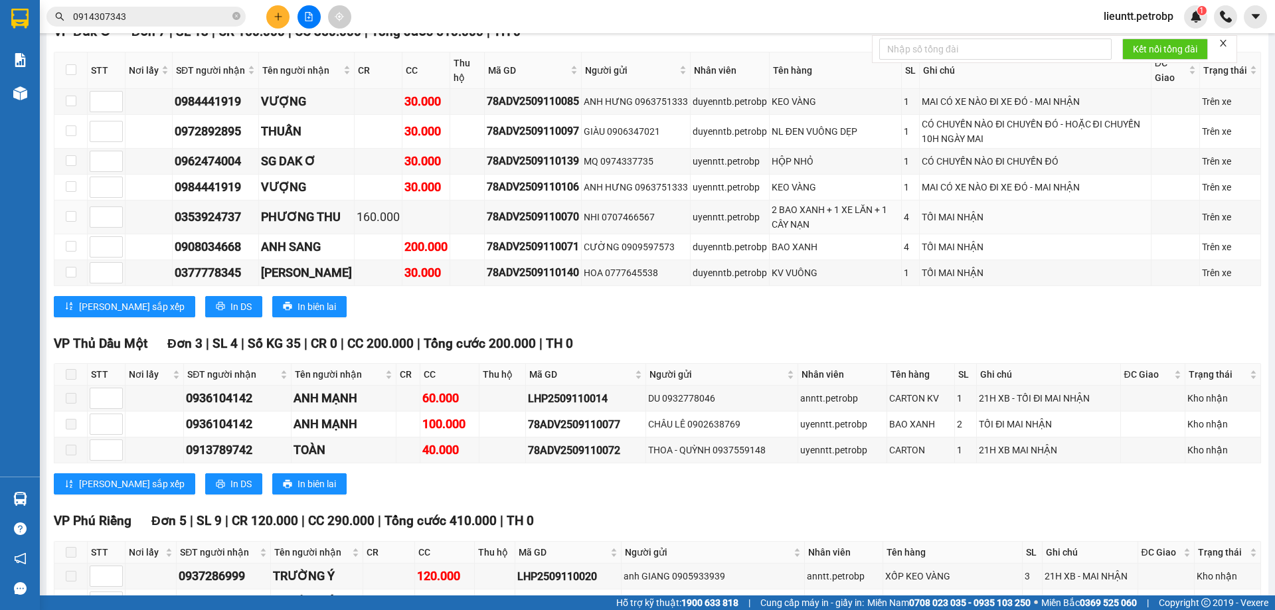
scroll to position [2656, 0]
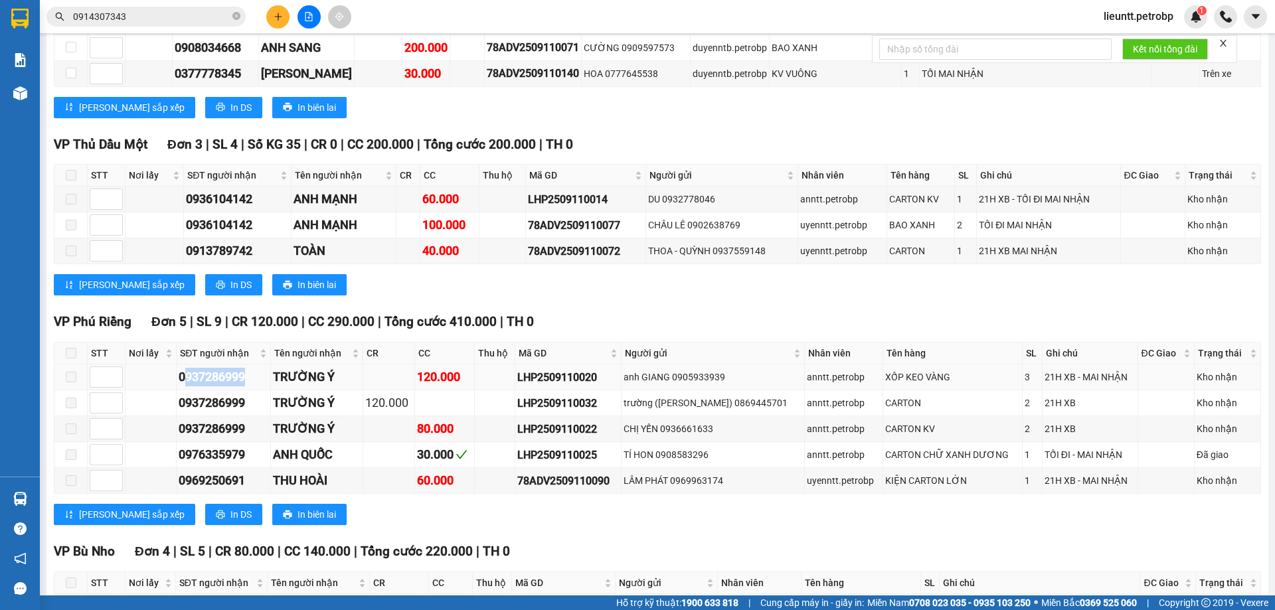
drag, startPoint x: 195, startPoint y: 339, endPoint x: 255, endPoint y: 338, distance: 59.8
click at [255, 368] on div "0937286999" at bounding box center [224, 377] width 90 height 19
drag, startPoint x: 180, startPoint y: 339, endPoint x: 255, endPoint y: 336, distance: 75.1
click at [255, 368] on div "0937286999" at bounding box center [224, 377] width 90 height 19
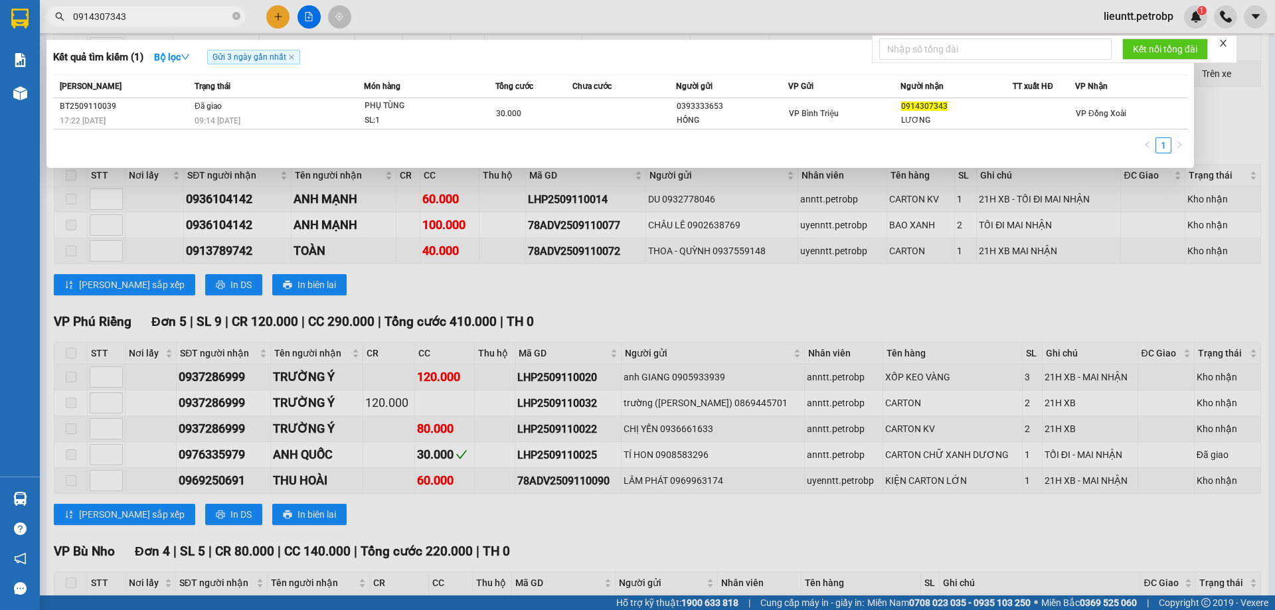
click at [148, 13] on input "0914307343" at bounding box center [151, 16] width 157 height 15
paste input "0937286999"
type input "09143073430937286999"
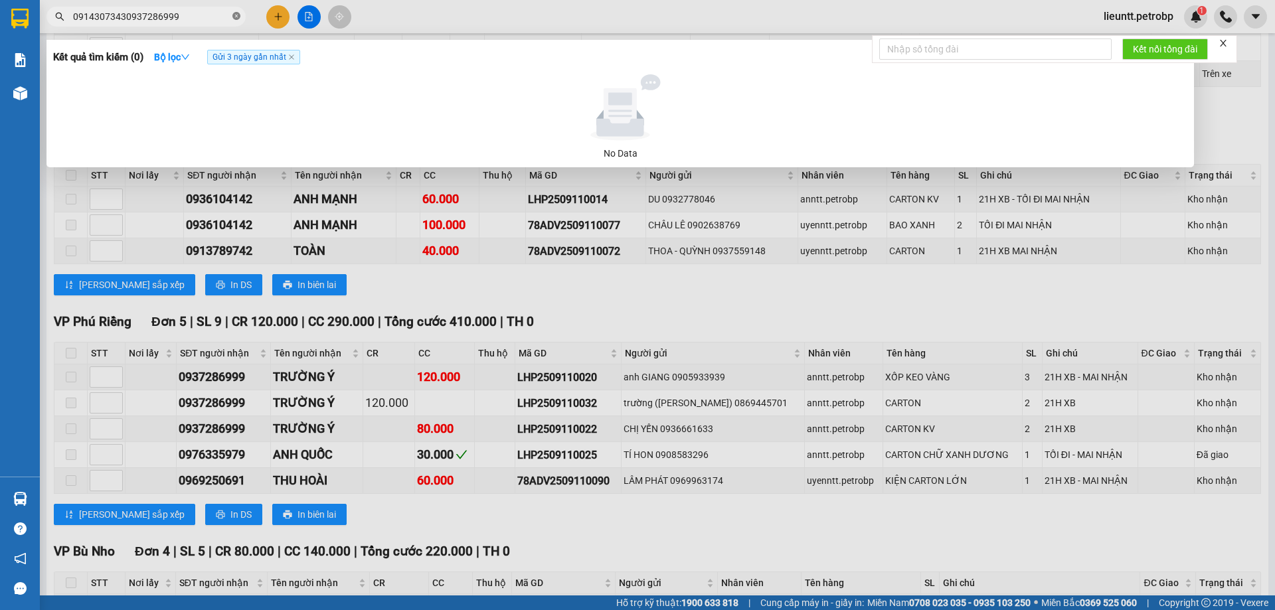
click at [238, 21] on span at bounding box center [236, 17] width 8 height 13
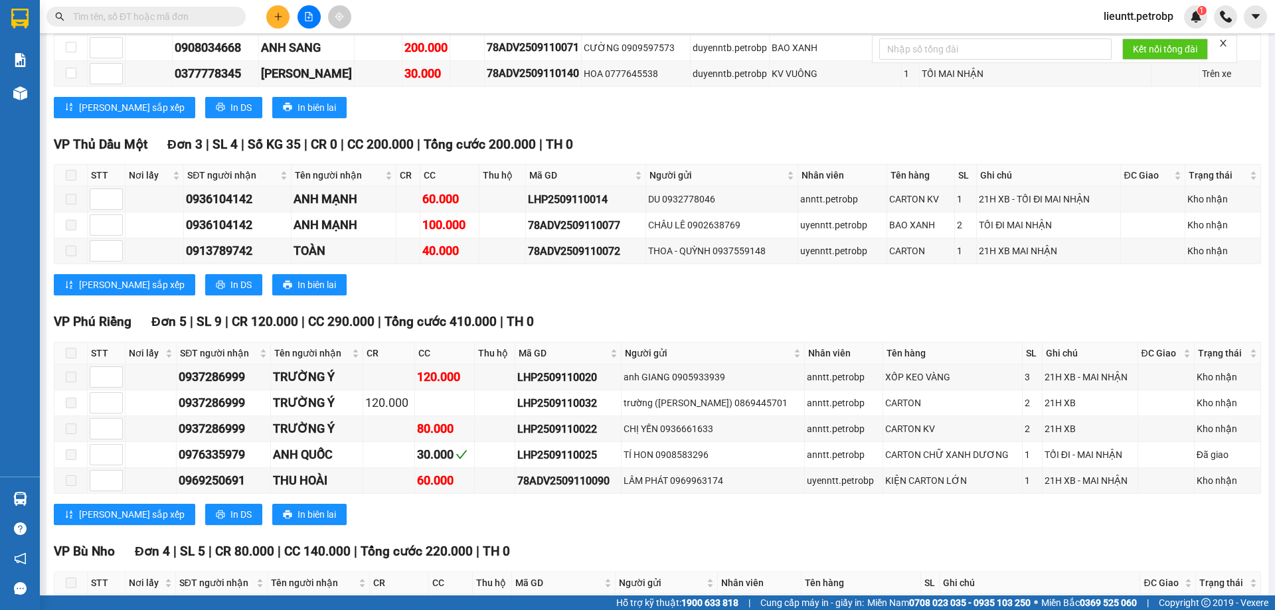
paste input "0937286999"
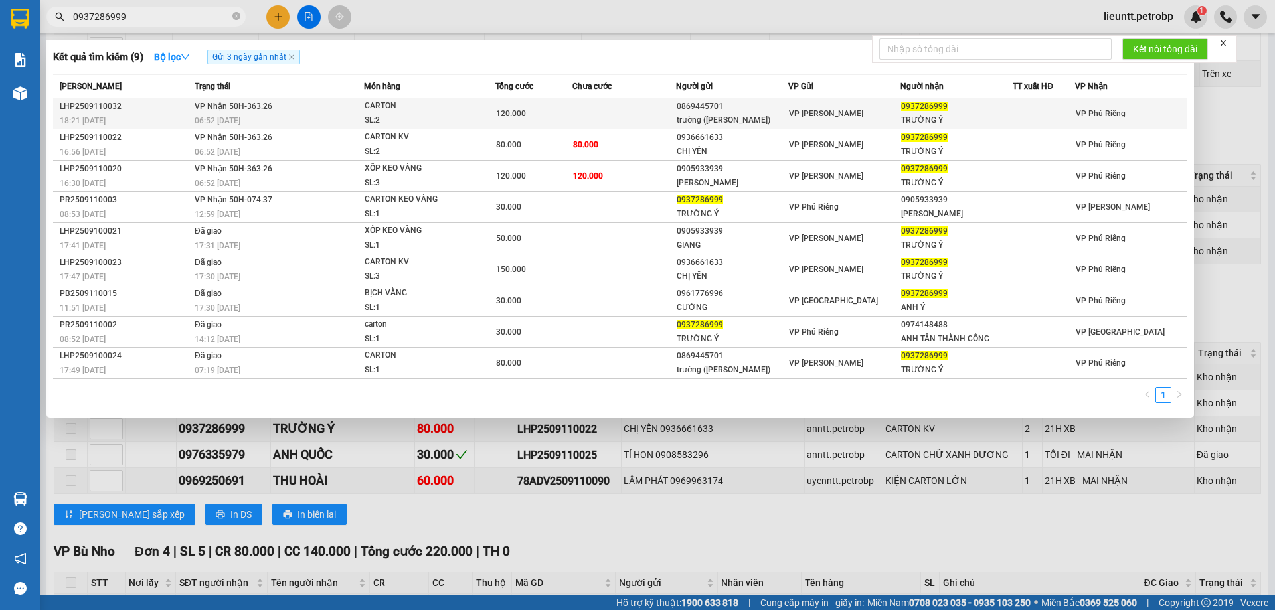
click at [165, 112] on div "LHP2509110032" at bounding box center [125, 107] width 131 height 14
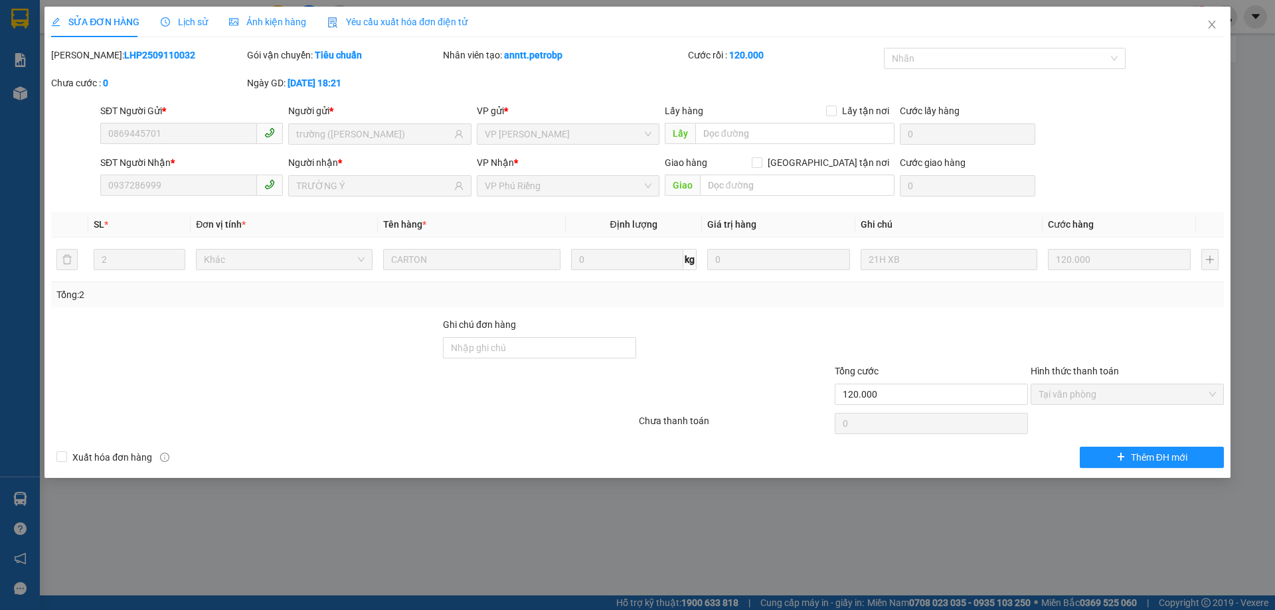
click at [188, 19] on span "Lịch sử" at bounding box center [184, 22] width 47 height 11
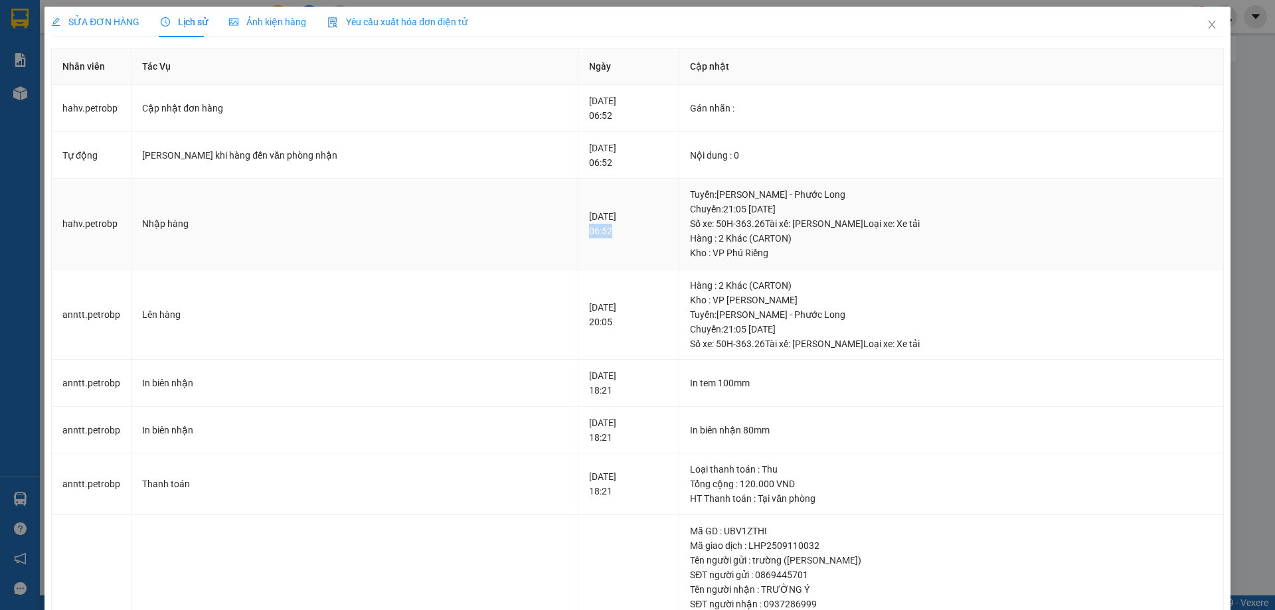
drag, startPoint x: 529, startPoint y: 234, endPoint x: 573, endPoint y: 234, distance: 44.5
click at [578, 234] on td "[DATE] 06:52" at bounding box center [628, 224] width 101 height 91
click at [1208, 27] on icon "close" at bounding box center [1211, 25] width 7 height 8
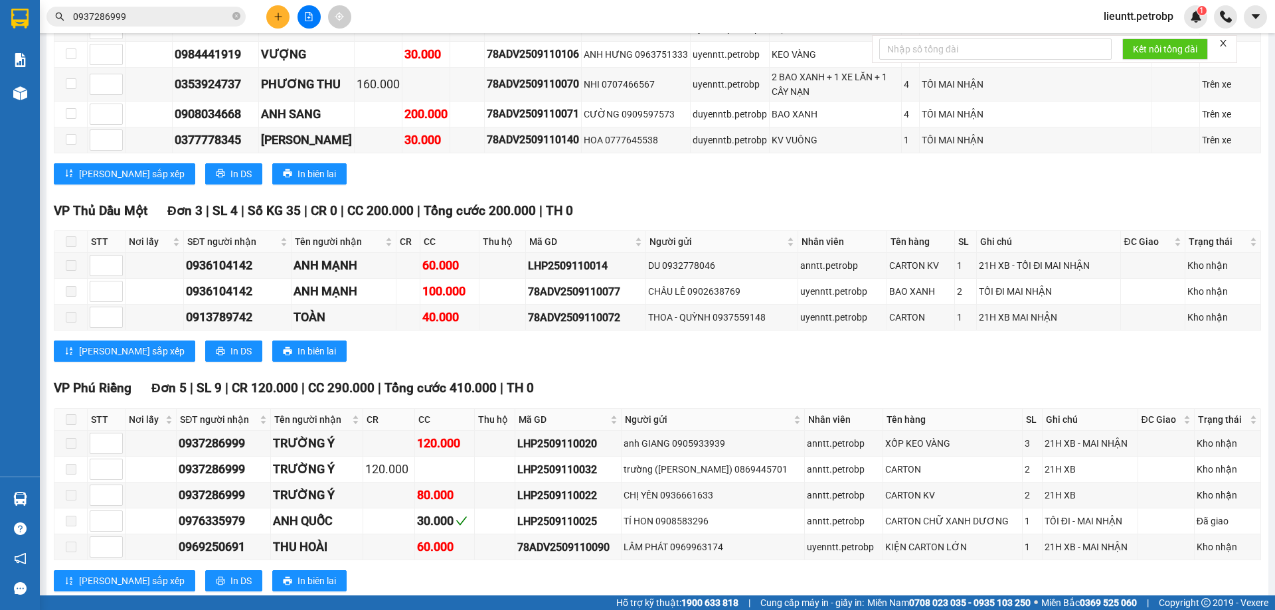
scroll to position [2789, 0]
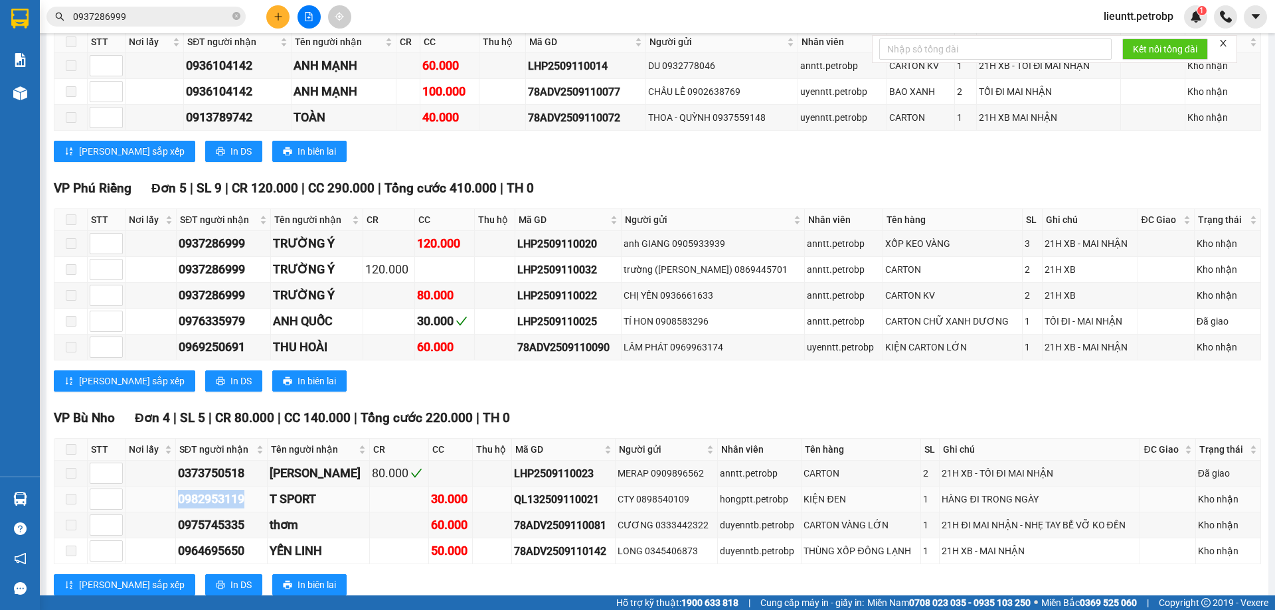
drag, startPoint x: 177, startPoint y: 459, endPoint x: 255, endPoint y: 463, distance: 78.4
click at [255, 487] on td "0982953119" at bounding box center [222, 500] width 92 height 26
click at [151, 8] on div "Kết quả tìm kiếm ( 9 ) Bộ lọc Gửi 3 ngày gần nhất Mã ĐH Trạng thái Món hàng Tổn…" at bounding box center [129, 16] width 259 height 23
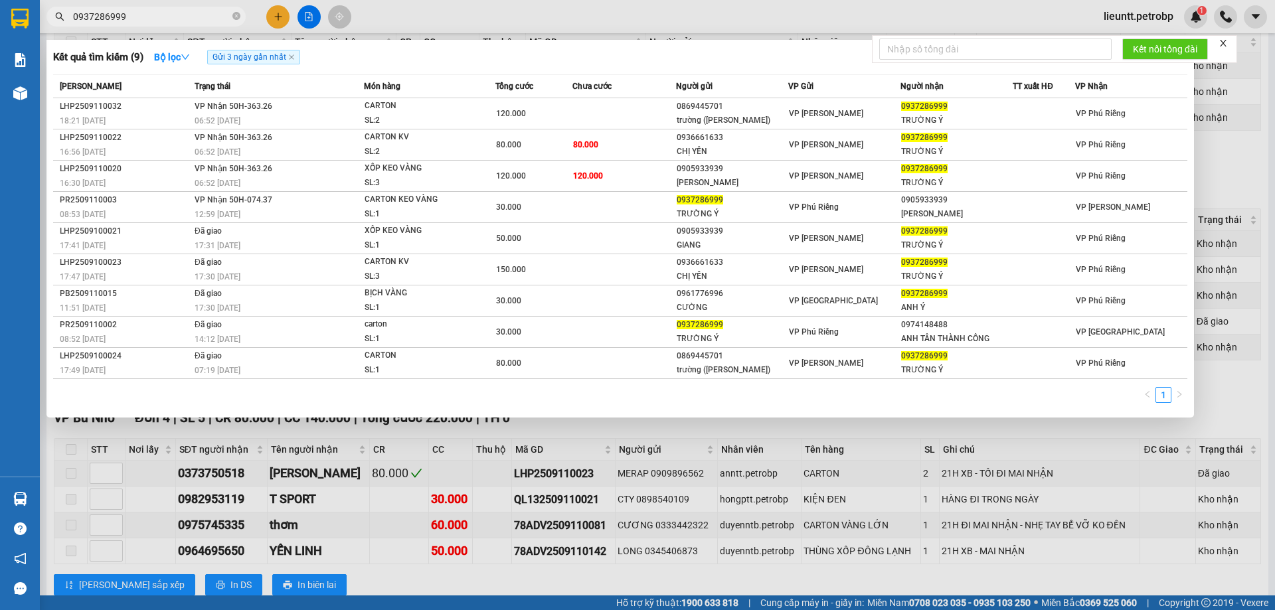
click at [150, 9] on span "0937286999" at bounding box center [145, 17] width 199 height 20
click at [146, 15] on input "0937286999" at bounding box center [151, 16] width 157 height 15
paste input "8295311"
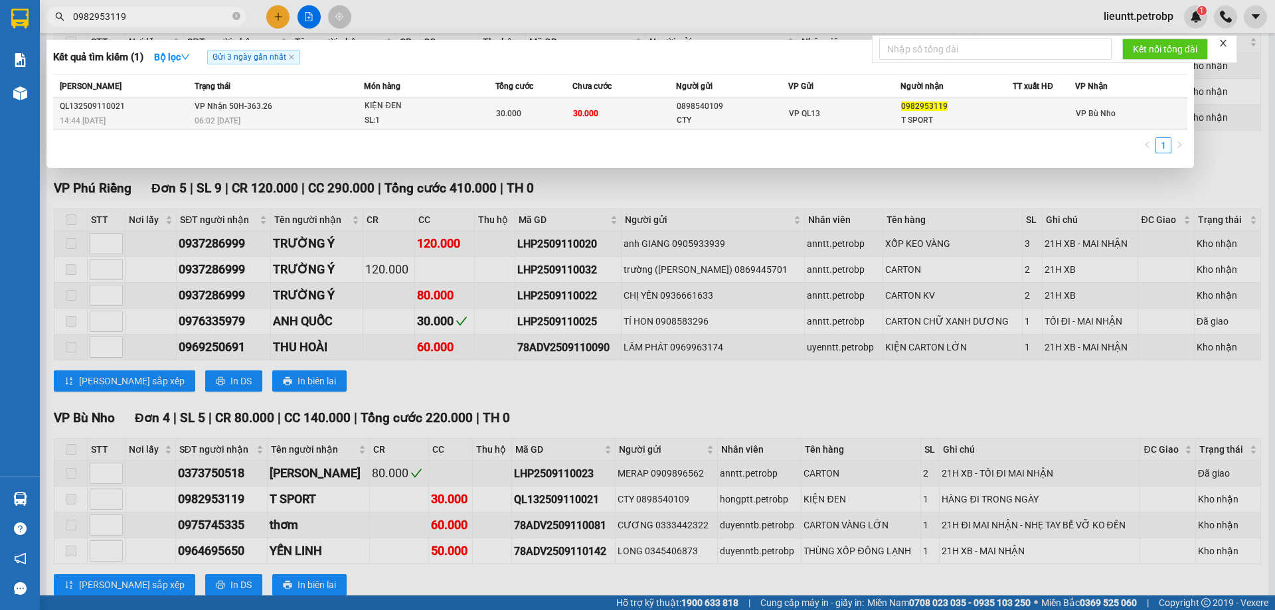
type input "0982953119"
click at [179, 105] on div "QL132509110021" at bounding box center [125, 107] width 131 height 14
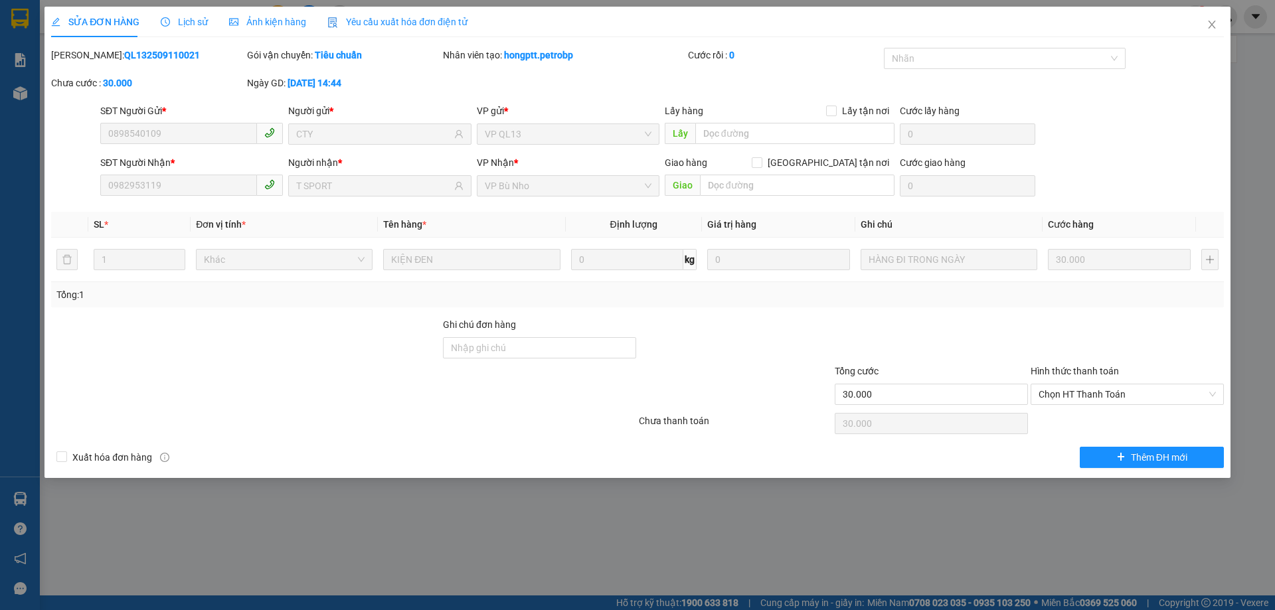
click at [193, 27] on span "Lịch sử" at bounding box center [184, 22] width 47 height 11
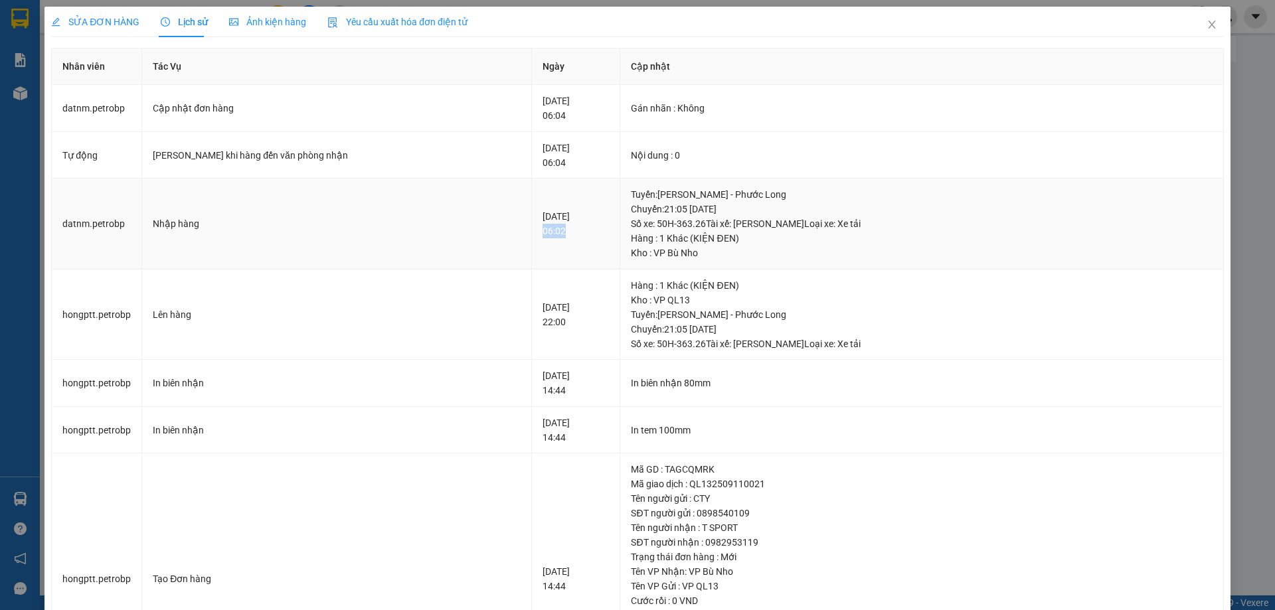
drag, startPoint x: 499, startPoint y: 232, endPoint x: 526, endPoint y: 231, distance: 27.3
click at [532, 235] on td "[DATE] 06:02" at bounding box center [576, 224] width 88 height 91
click at [1206, 21] on icon "close" at bounding box center [1211, 24] width 11 height 11
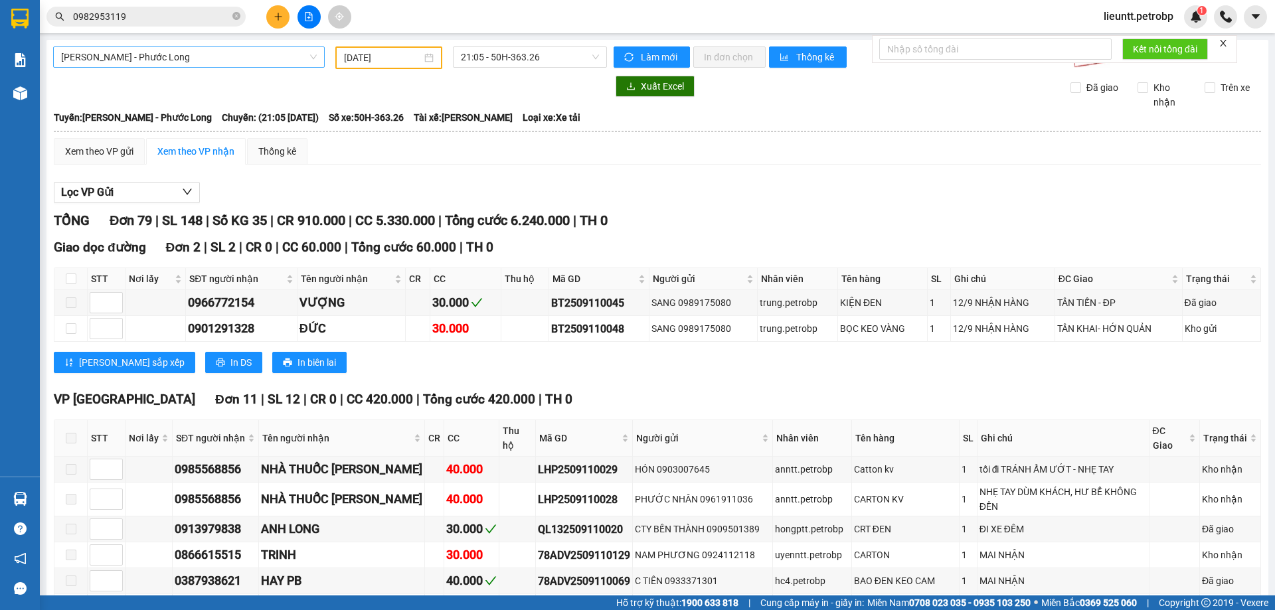
click at [137, 61] on span "[PERSON_NAME] - Phước Long" at bounding box center [189, 57] width 256 height 20
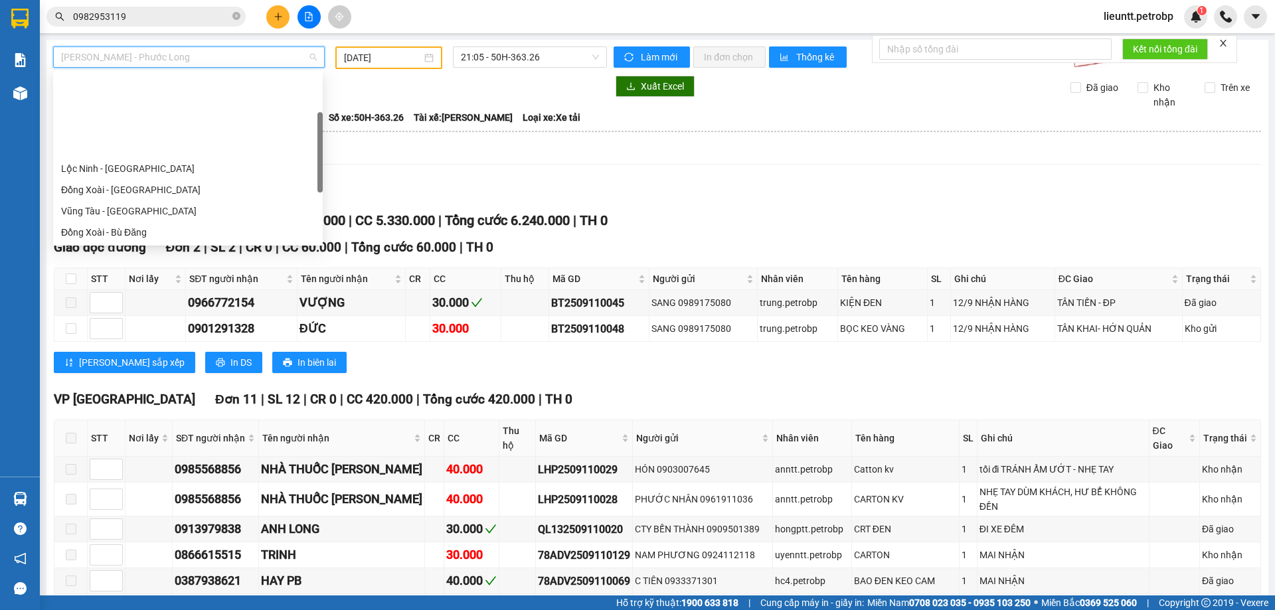
scroll to position [106, 0]
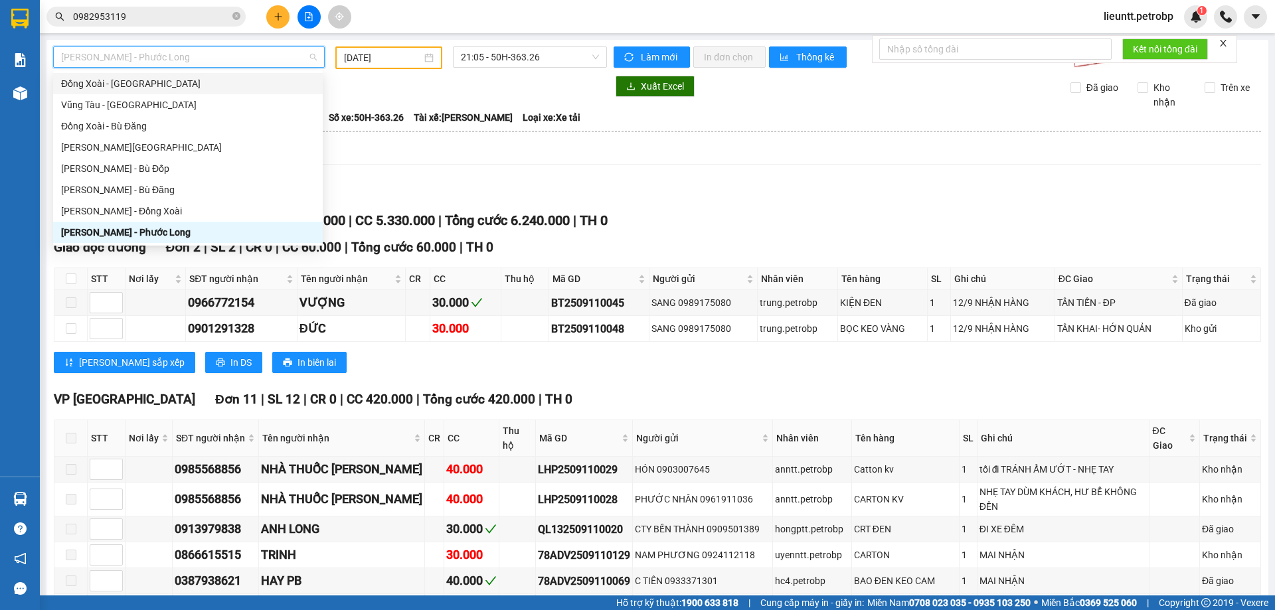
click at [112, 81] on div "Đồng Xoài - [GEOGRAPHIC_DATA]" at bounding box center [188, 83] width 254 height 15
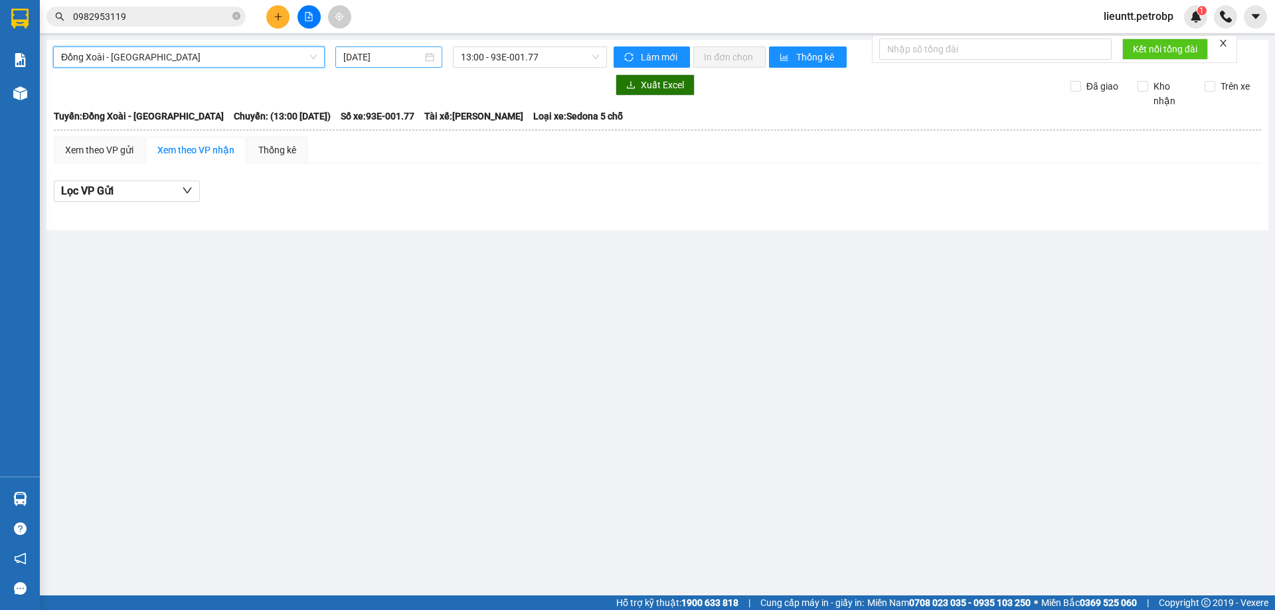
click at [359, 56] on input "[DATE]" at bounding box center [382, 57] width 79 height 15
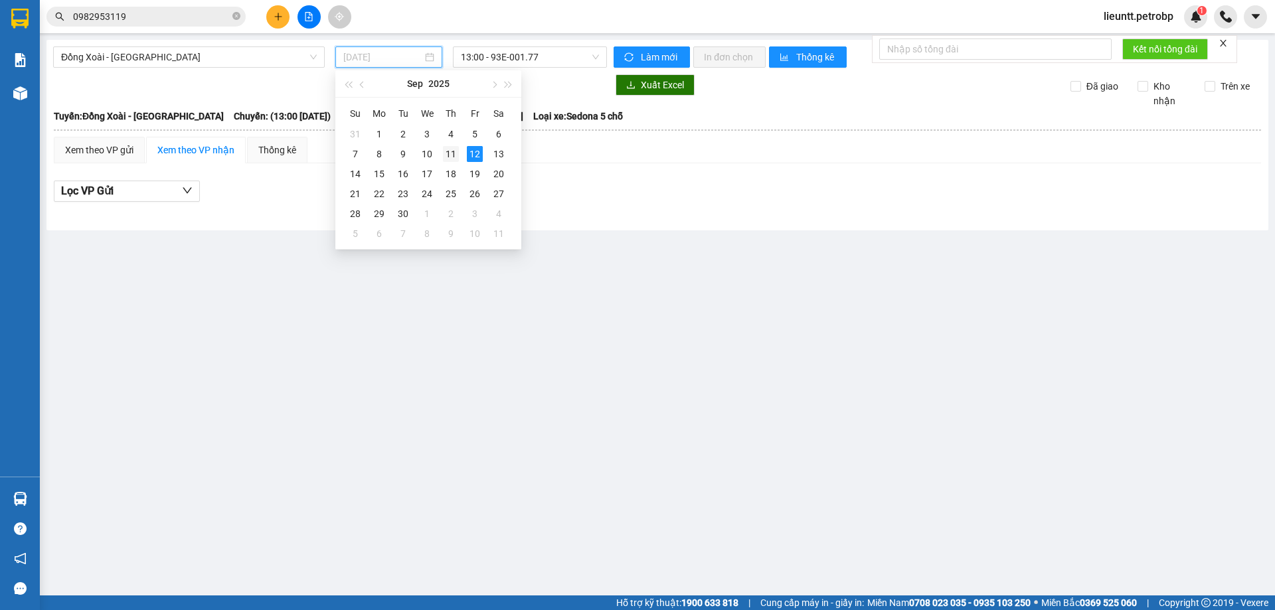
click at [444, 151] on div "11" at bounding box center [451, 154] width 16 height 16
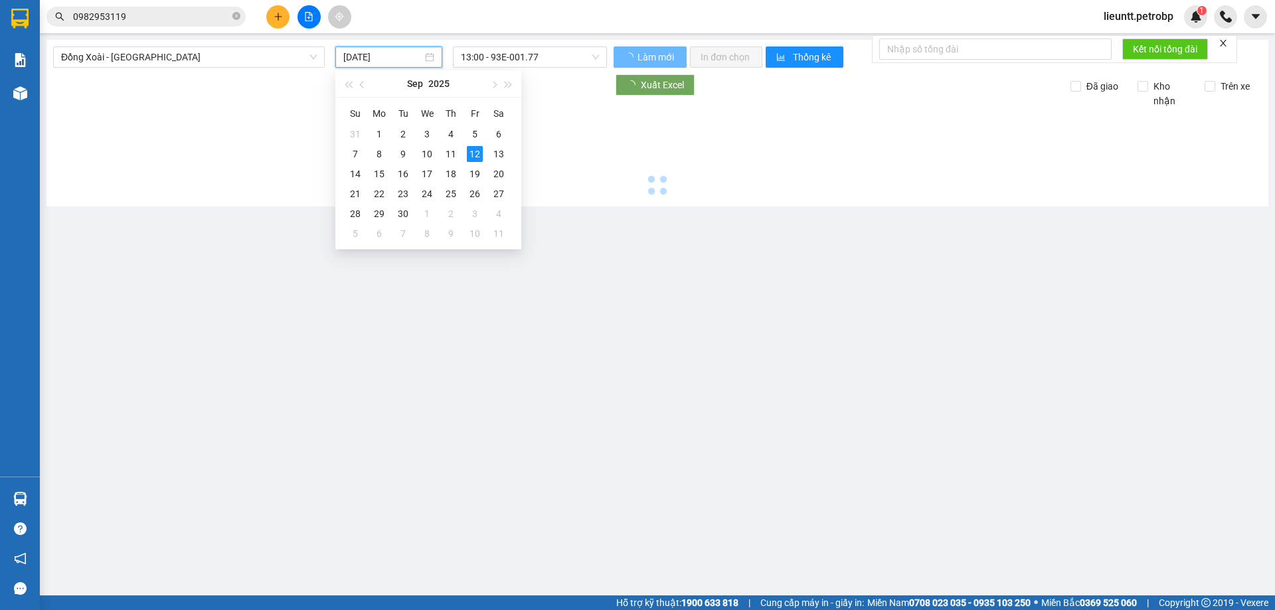
type input "[DATE]"
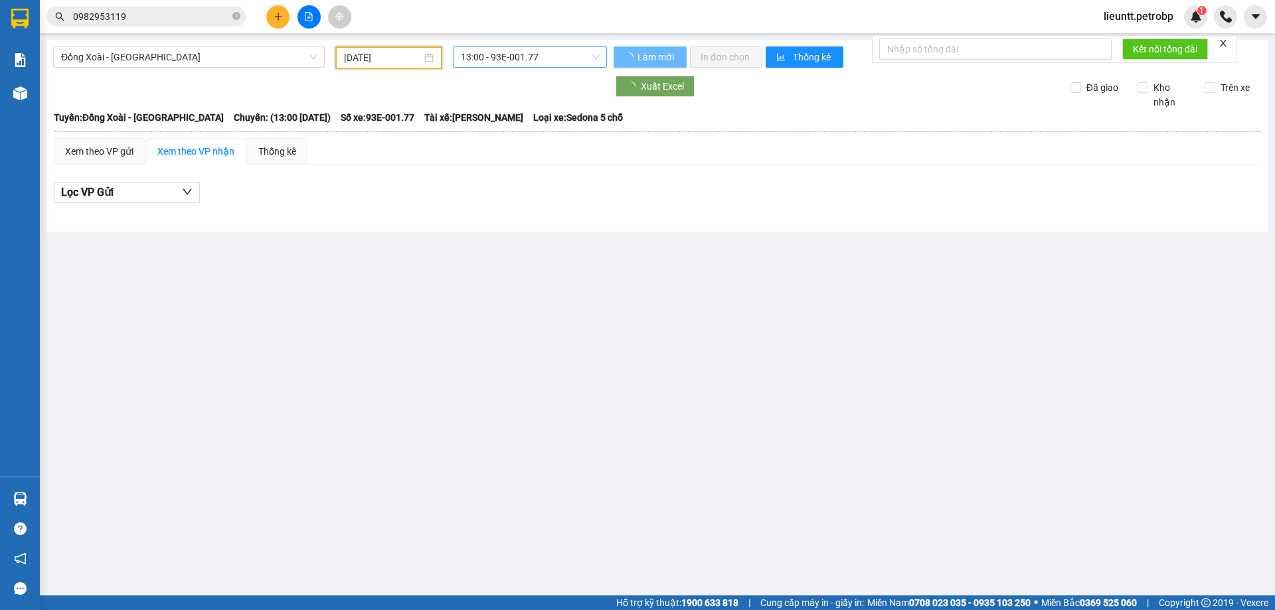
click at [476, 54] on span "13:00 - 93E-001.77" at bounding box center [530, 57] width 138 height 20
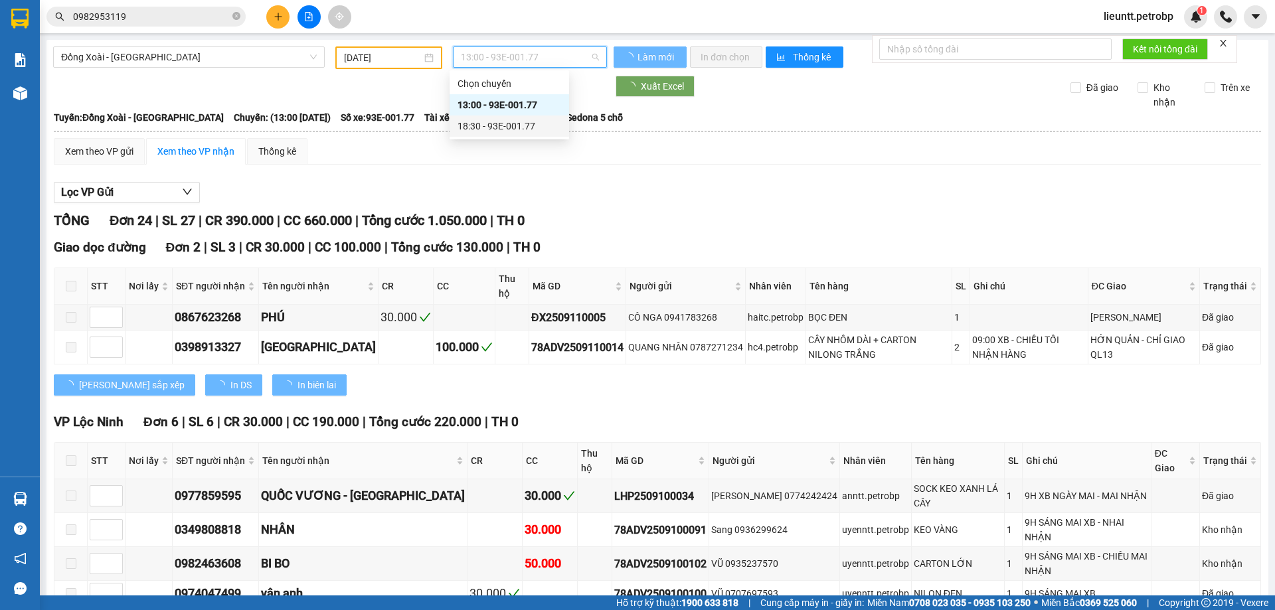
click at [483, 125] on div "18:30 - 93E-001.77" at bounding box center [509, 126] width 104 height 15
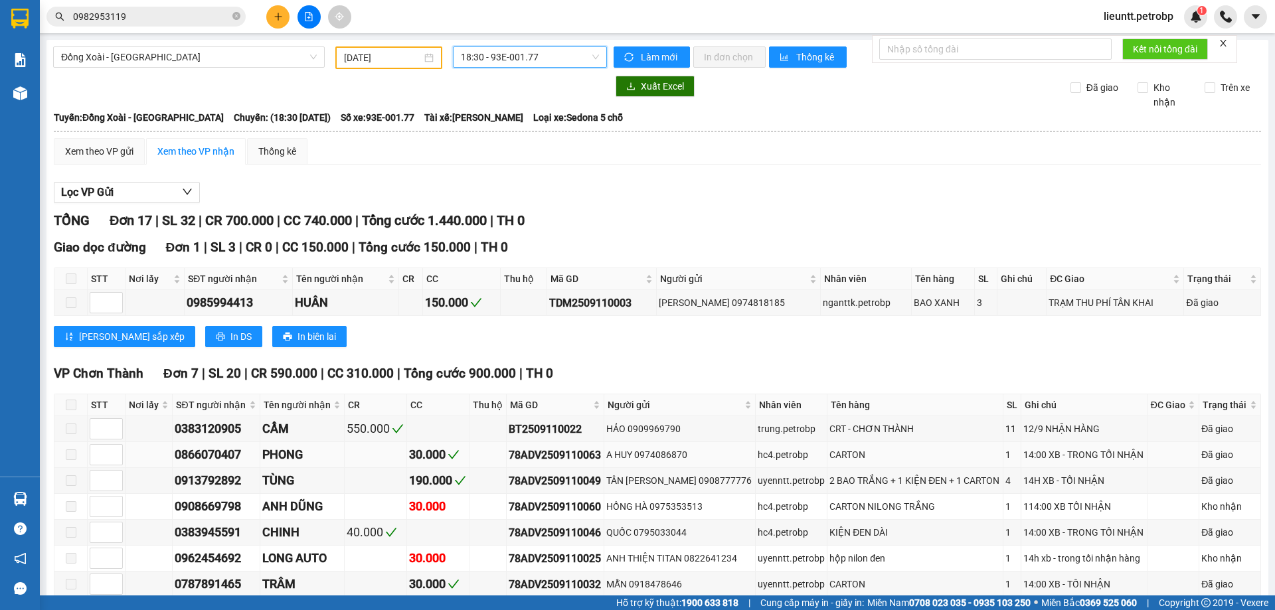
scroll to position [133, 0]
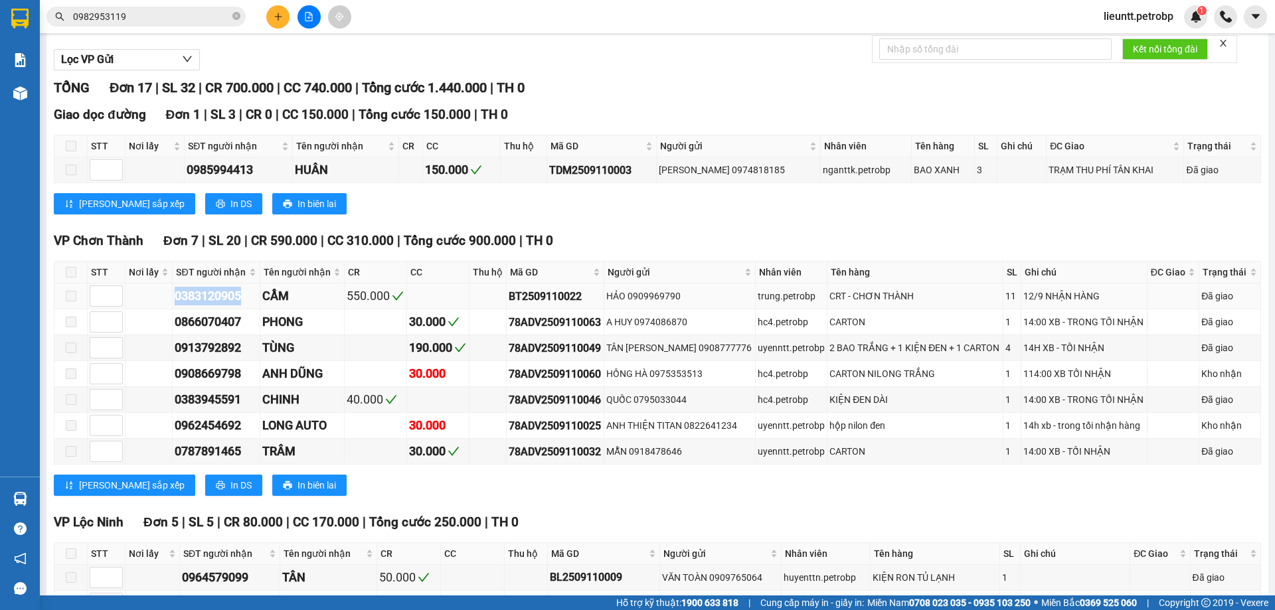
drag, startPoint x: 177, startPoint y: 299, endPoint x: 246, endPoint y: 298, distance: 68.4
click at [244, 299] on div "0383120905" at bounding box center [216, 296] width 82 height 19
click at [138, 11] on input "0982953119" at bounding box center [151, 16] width 157 height 15
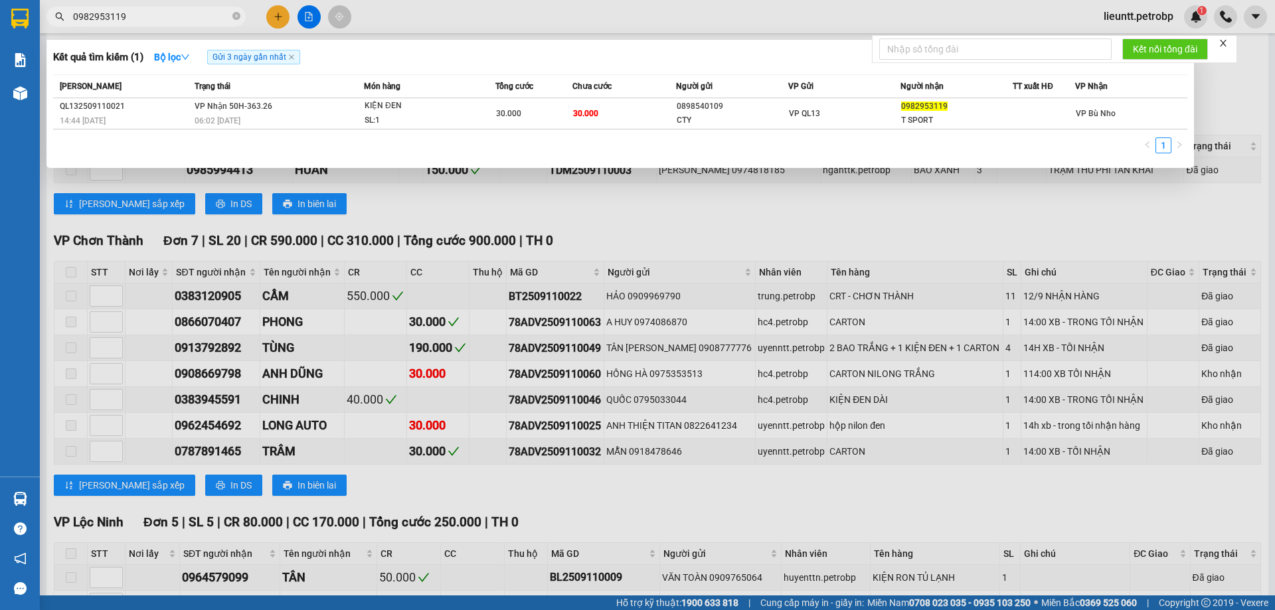
click at [138, 11] on input "0982953119" at bounding box center [151, 16] width 157 height 15
paste input "383120905"
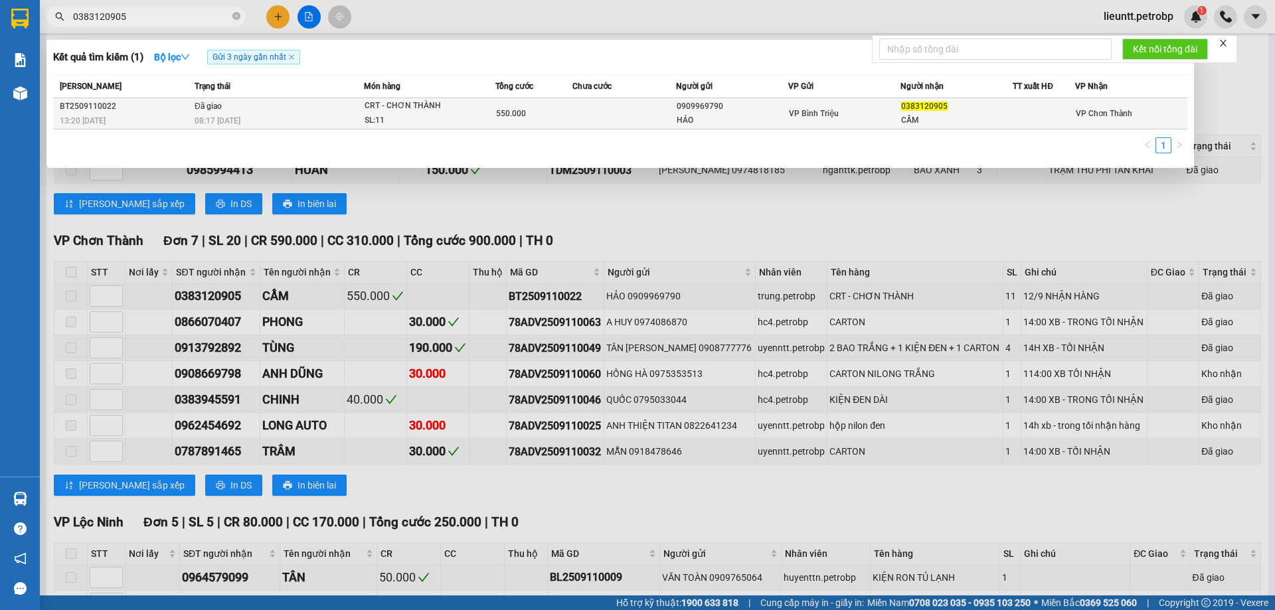
type input "0383120905"
click at [205, 109] on span "Đã giao" at bounding box center [208, 106] width 27 height 9
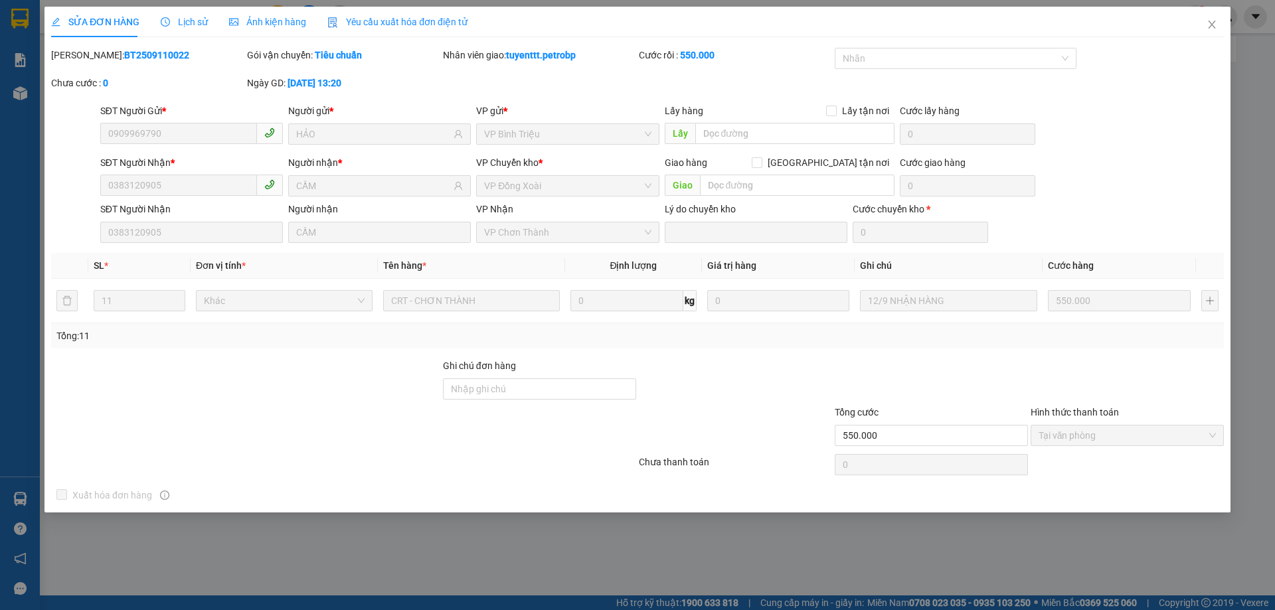
type input "0909969790"
type input "HẢO"
type input "0383120905"
type input "CẦM"
type input "550.000"
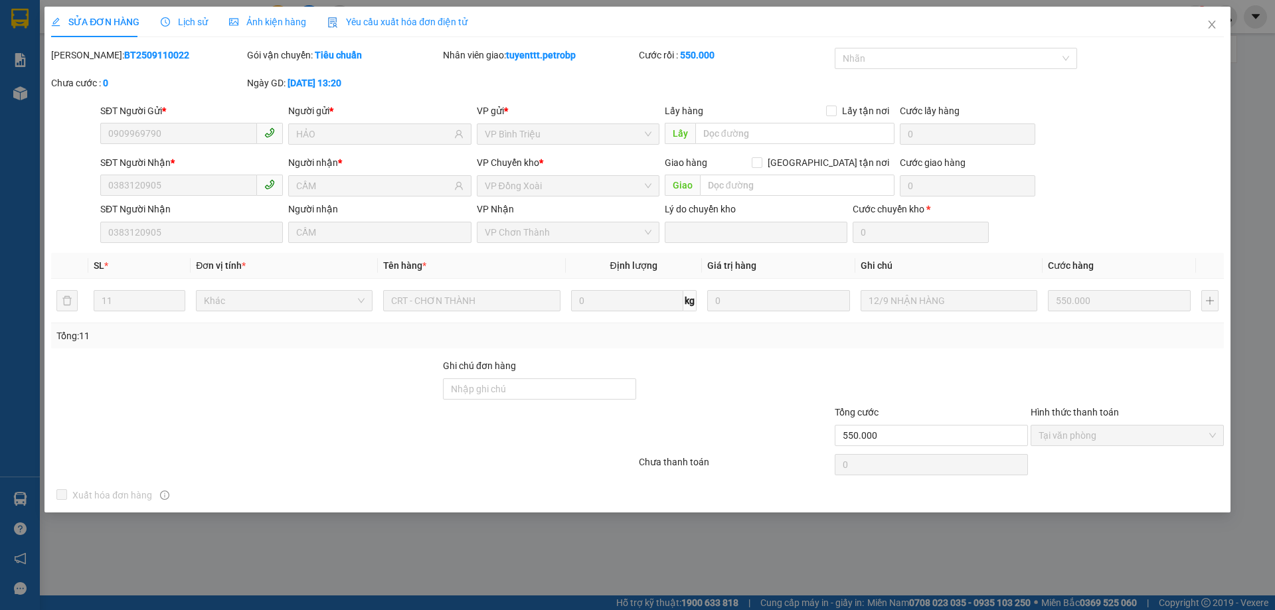
click at [187, 17] on span "Lịch sử" at bounding box center [184, 22] width 47 height 11
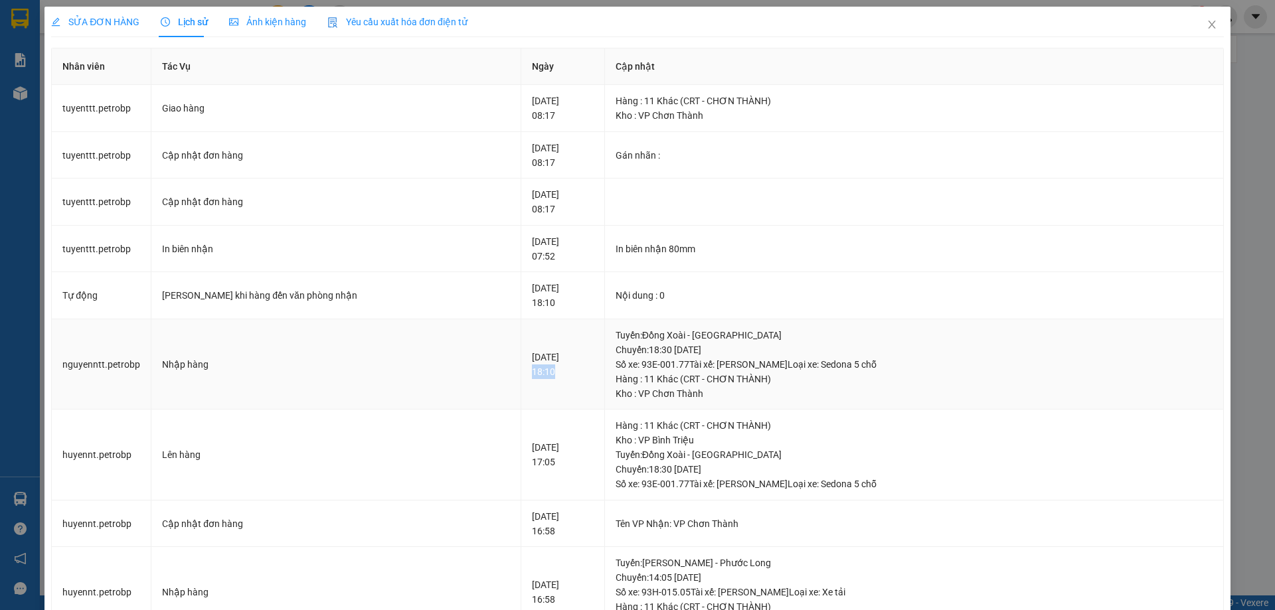
drag, startPoint x: 464, startPoint y: 374, endPoint x: 509, endPoint y: 380, distance: 44.9
click at [521, 380] on td "[DATE] 18:10" at bounding box center [563, 364] width 84 height 91
click at [1203, 19] on span "Close" at bounding box center [1211, 25] width 37 height 37
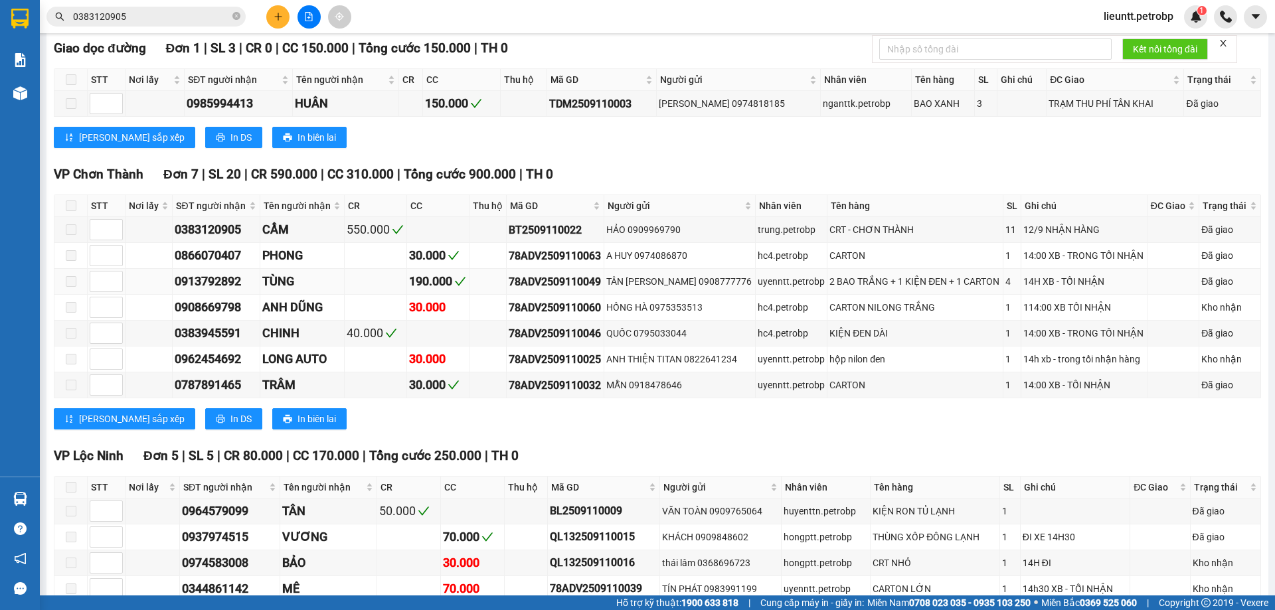
scroll to position [465, 0]
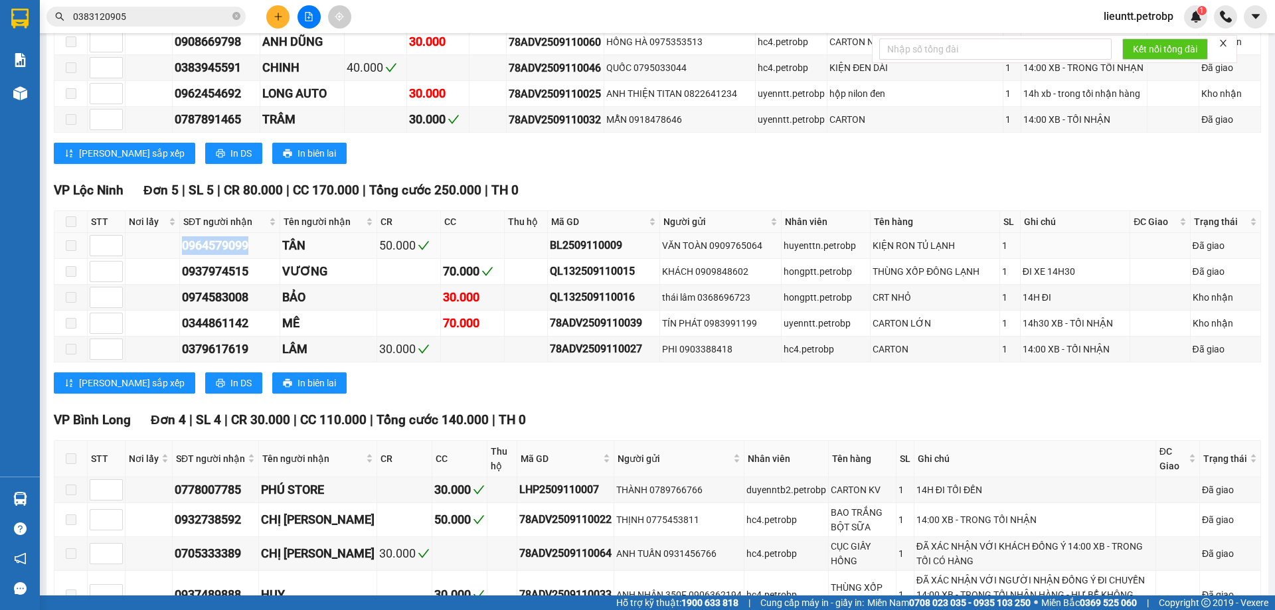
drag, startPoint x: 179, startPoint y: 254, endPoint x: 252, endPoint y: 250, distance: 73.8
click at [251, 250] on tr "0964579099 TÂN 50.000 BL2509110009 VĂN TOÀN 0909765064 huyenttn.petrobp KIỆN RO…" at bounding box center [657, 246] width 1206 height 26
click at [149, 25] on span "0383120905" at bounding box center [145, 17] width 199 height 20
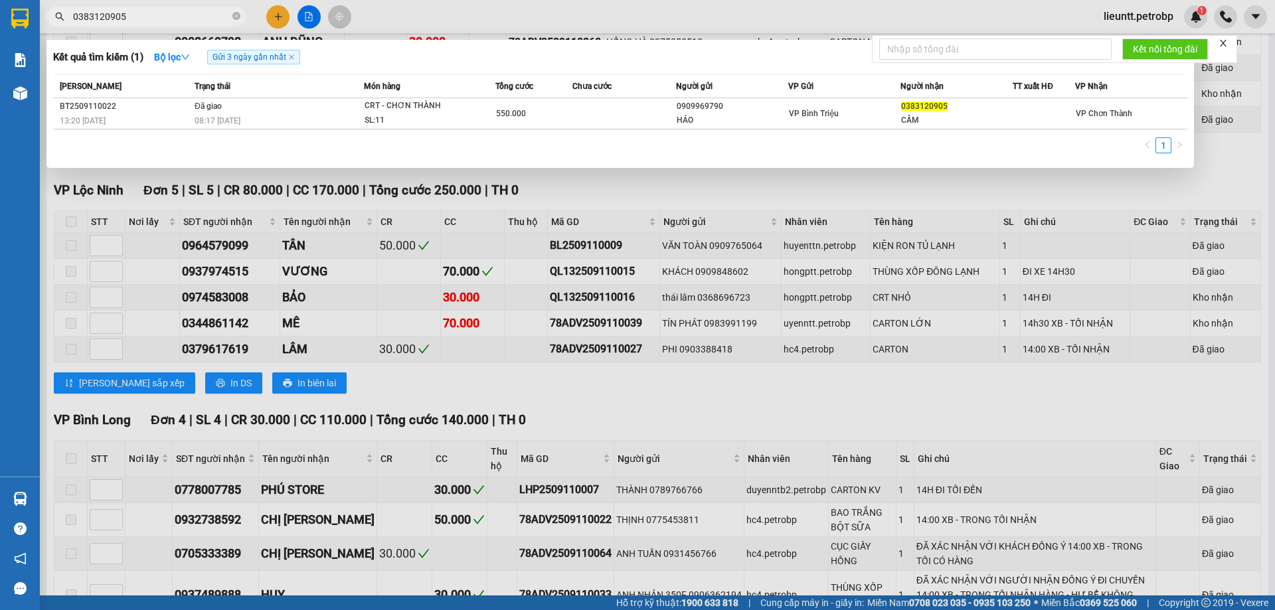
click at [149, 25] on span "0383120905" at bounding box center [145, 17] width 199 height 20
click at [149, 19] on input "0383120905" at bounding box center [151, 16] width 157 height 15
paste input "964579099"
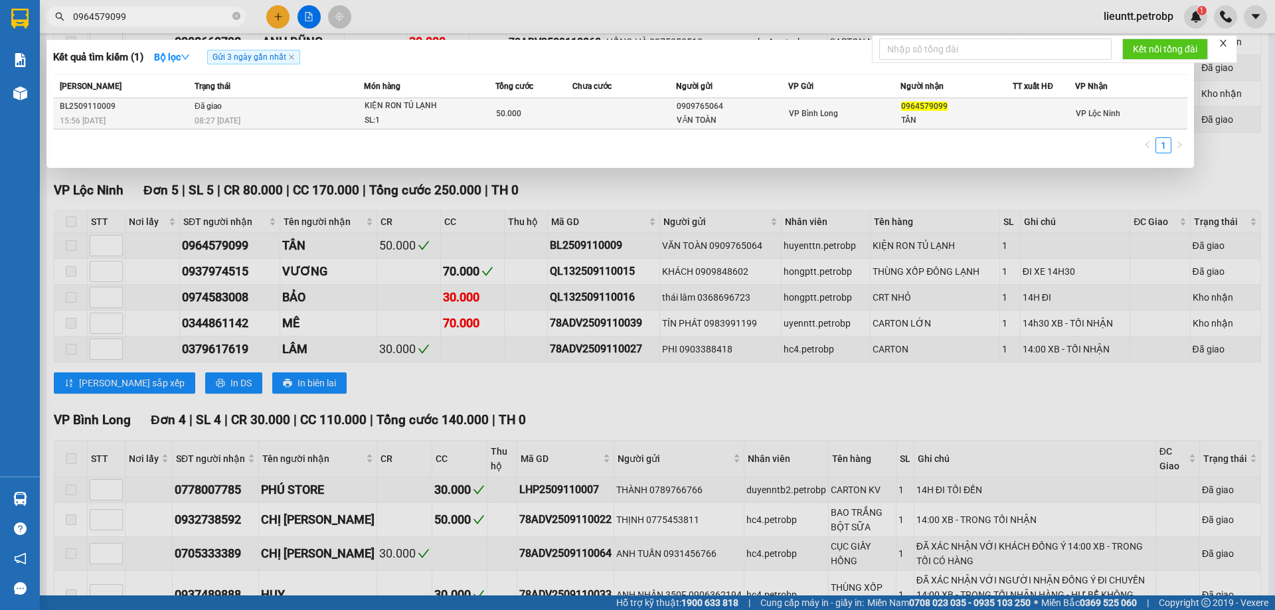
type input "0964579099"
click at [191, 111] on tr "BL2509110009 15:56 [DATE] Đã giao 08:27 [DATE] KIỆN RON TỦ LẠNH SL: 1 50.000 09…" at bounding box center [620, 113] width 1134 height 31
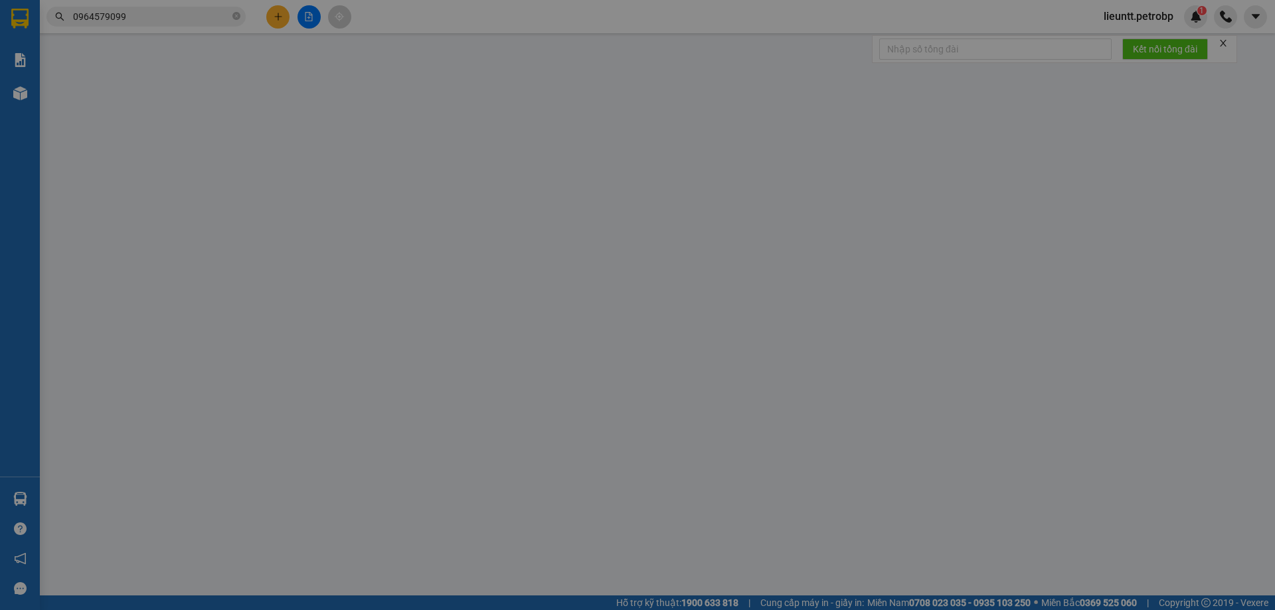
type input "0909765064"
type input "VĂN TOÀN"
type input "0964579099"
type input "TÂN"
type input "50.000"
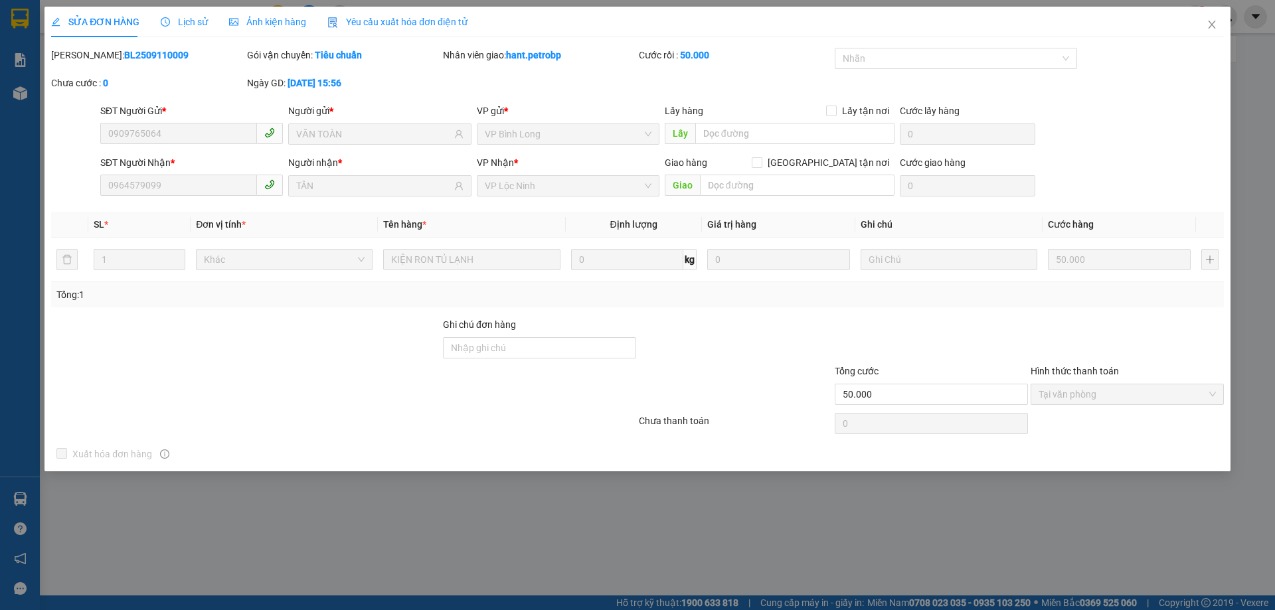
click at [188, 28] on div "Lịch sử" at bounding box center [184, 22] width 47 height 15
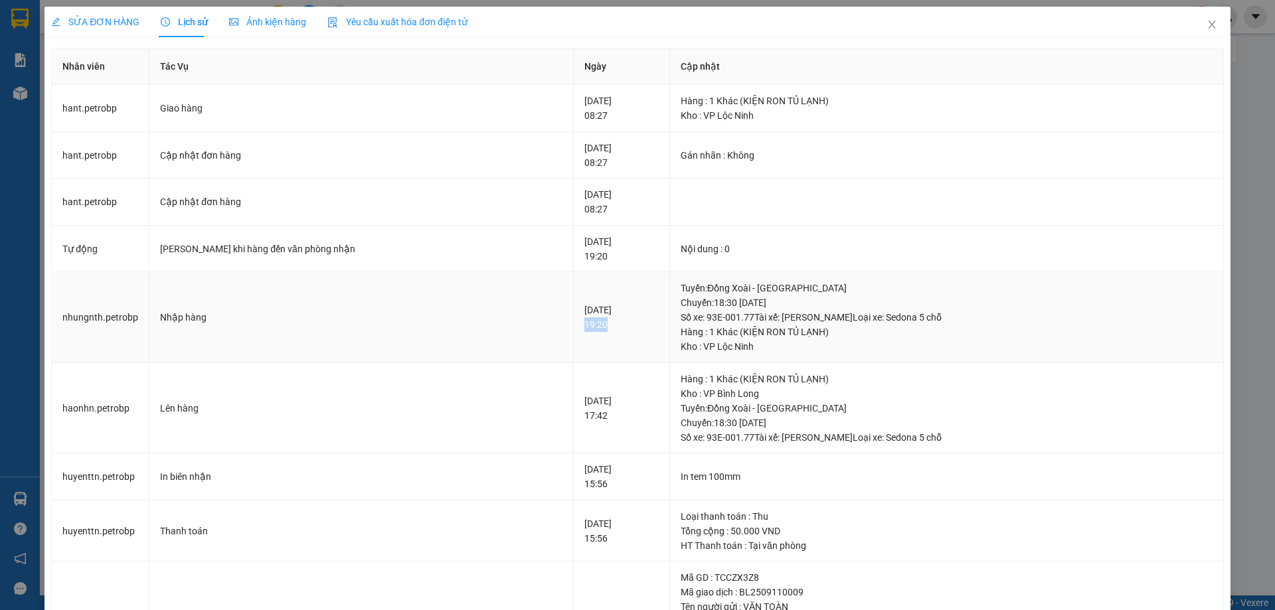
drag, startPoint x: 527, startPoint y: 326, endPoint x: 568, endPoint y: 326, distance: 41.2
click at [584, 326] on div "[DATE] 19:20" at bounding box center [621, 317] width 74 height 29
click at [1206, 28] on icon "close" at bounding box center [1211, 24] width 11 height 11
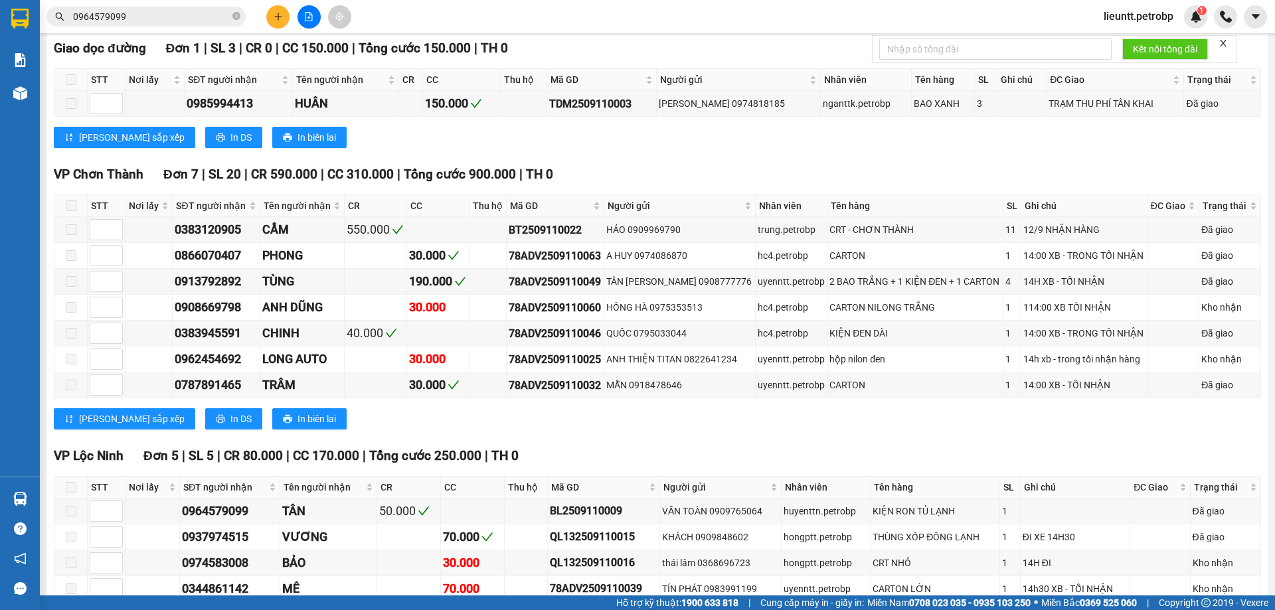
scroll to position [542, 0]
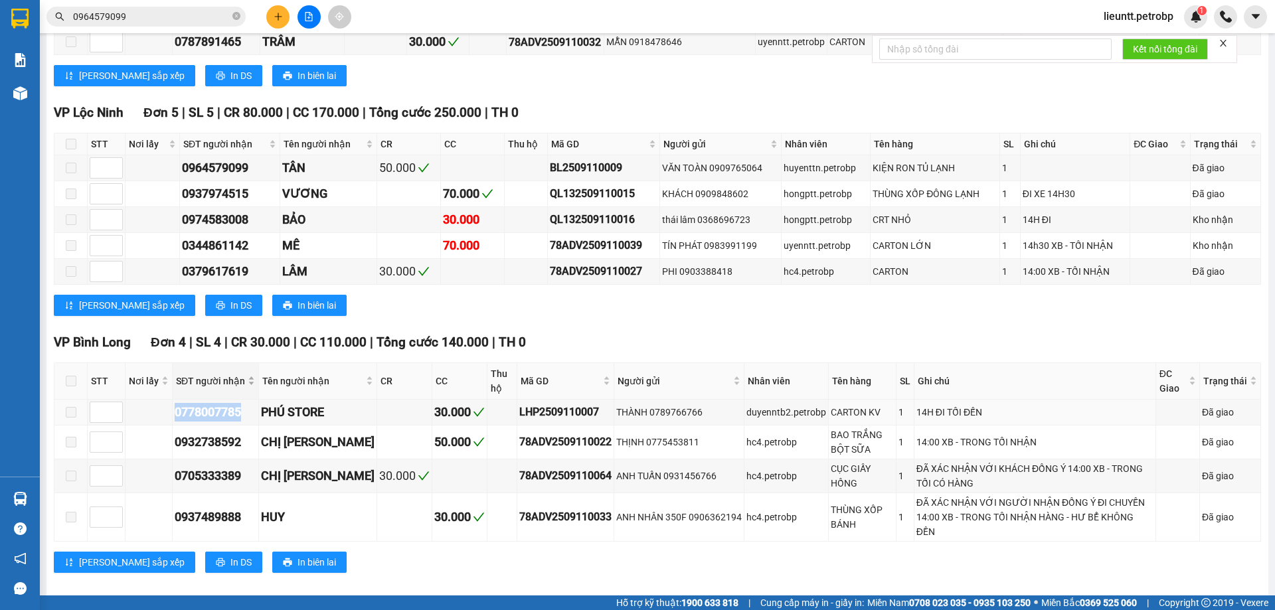
drag, startPoint x: 147, startPoint y: 415, endPoint x: 246, endPoint y: 398, distance: 100.4
click at [245, 419] on tr "0778007785 PHÚ STORE 30.000 LHP2509110007 THÀNH 0789766766 duyenntb2.petrobp CA…" at bounding box center [657, 413] width 1206 height 26
click at [158, 5] on div "Kết quả tìm kiếm ( 1 ) Bộ lọc Gửi 3 ngày gần nhất Mã ĐH Trạng thái Món hàng Tổn…" at bounding box center [129, 16] width 259 height 23
click at [152, 15] on input "0964579099" at bounding box center [151, 16] width 157 height 15
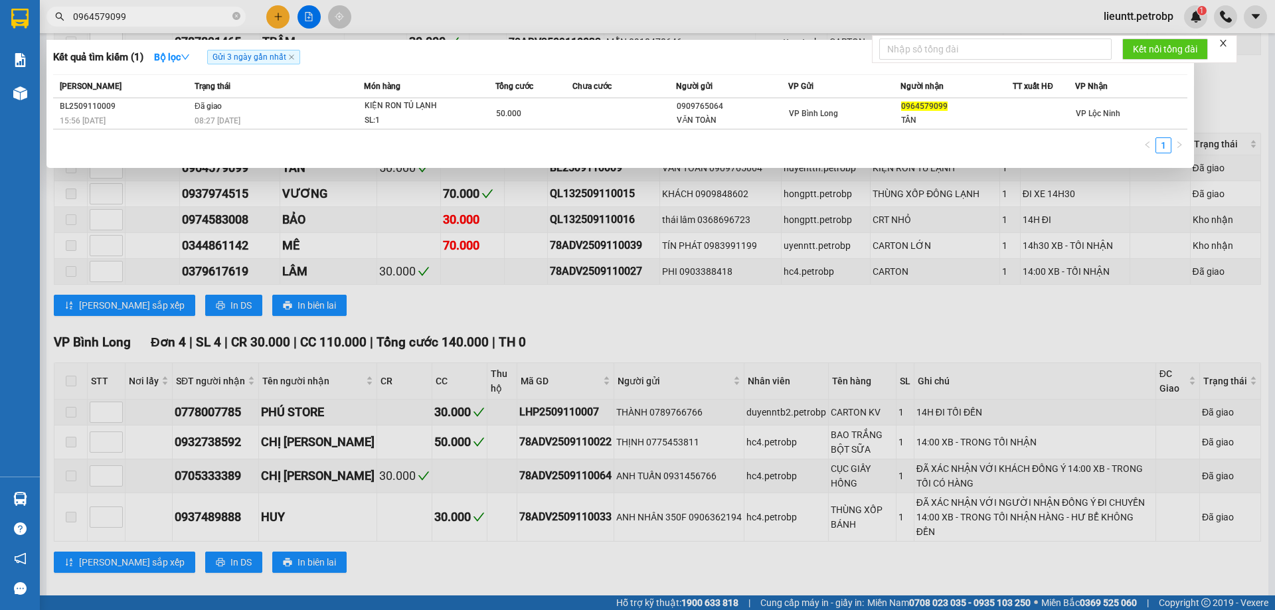
click at [152, 15] on input "0964579099" at bounding box center [151, 16] width 157 height 15
paste input "778007785"
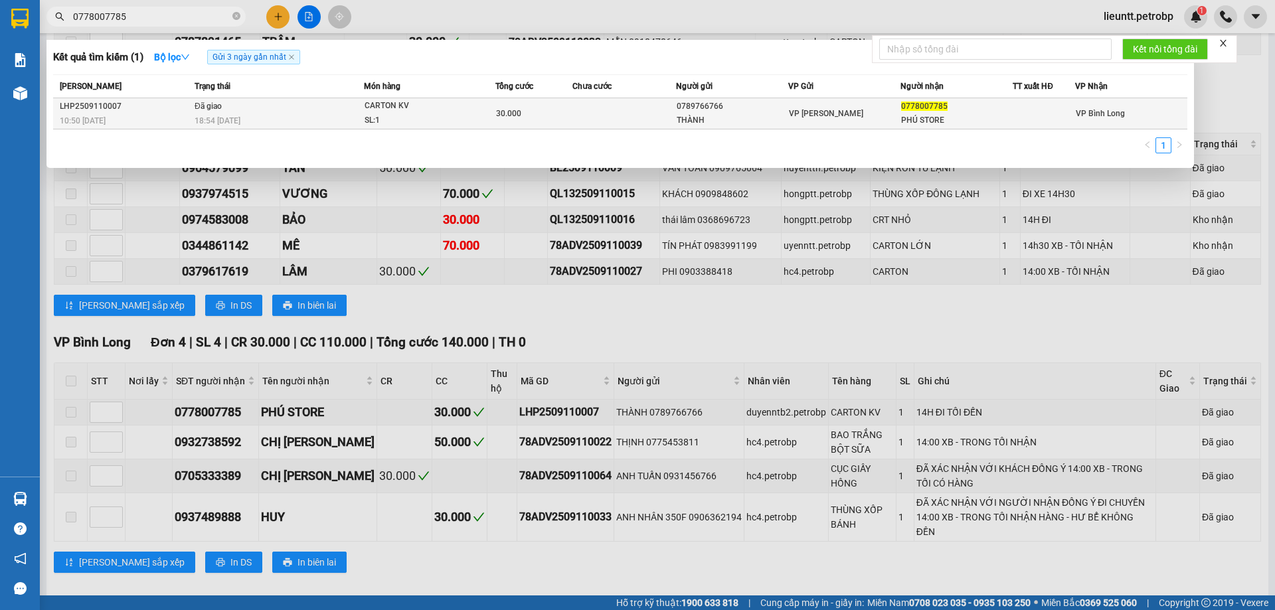
type input "0778007785"
click at [222, 114] on div "18:54 [DATE]" at bounding box center [279, 121] width 169 height 15
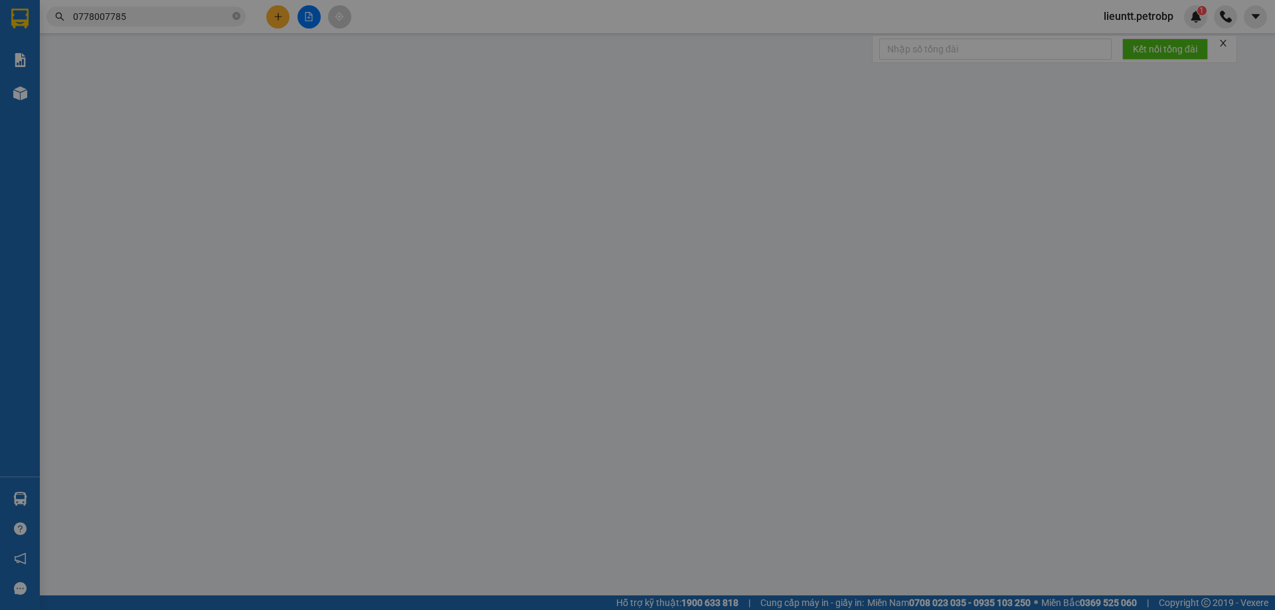
type input "0789766766"
type input "THÀNH"
type input "0778007785"
type input "PHÚ STORE"
type input "30.000"
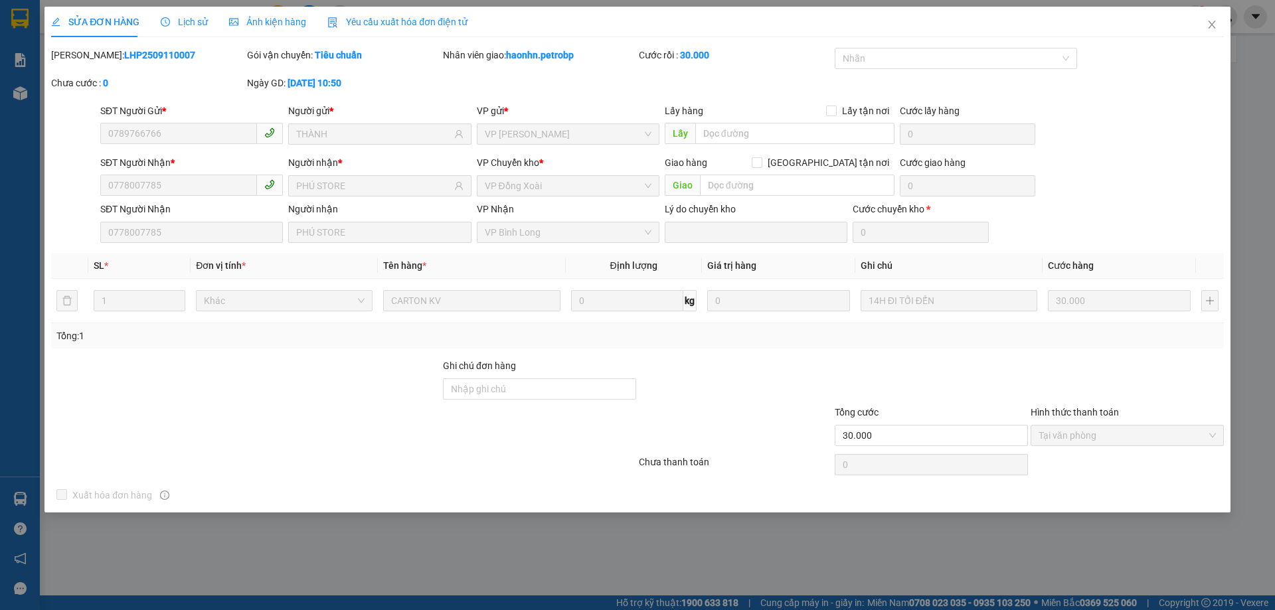
click at [192, 23] on span "Lịch sử" at bounding box center [184, 22] width 47 height 11
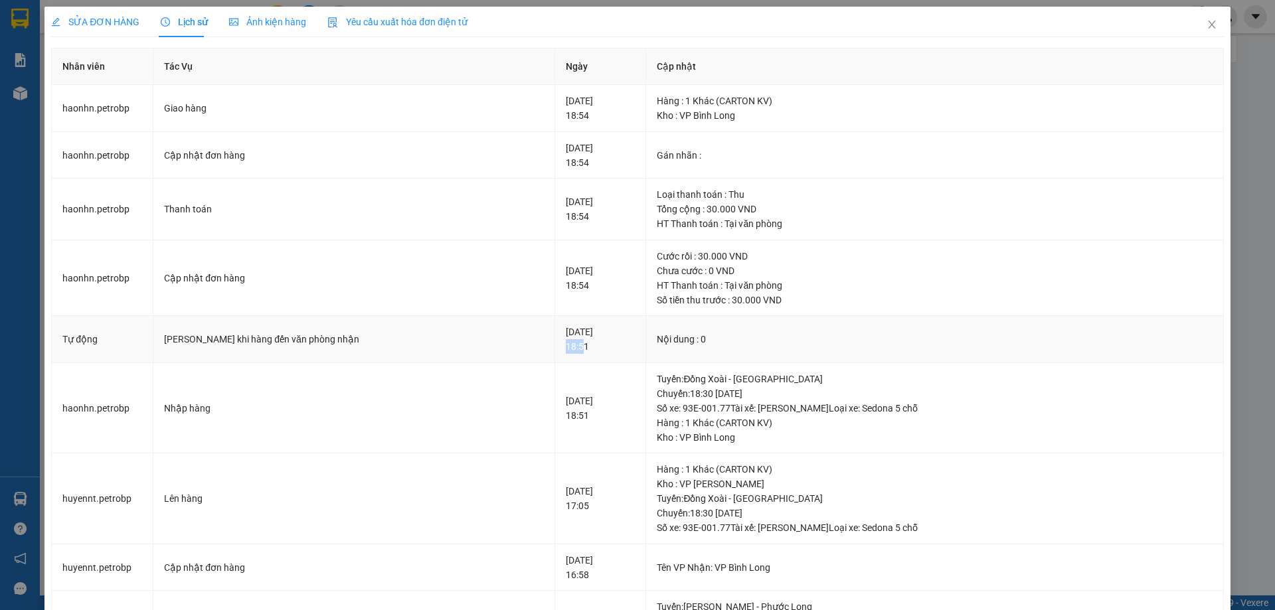
drag, startPoint x: 495, startPoint y: 352, endPoint x: 517, endPoint y: 351, distance: 22.0
click at [555, 353] on td "[DATE] 18:51" at bounding box center [600, 339] width 91 height 47
drag, startPoint x: 507, startPoint y: 420, endPoint x: 550, endPoint y: 411, distance: 44.0
click at [566, 420] on div "[DATE] 18:51" at bounding box center [600, 408] width 69 height 29
click at [1196, 26] on span "Close" at bounding box center [1211, 25] width 37 height 37
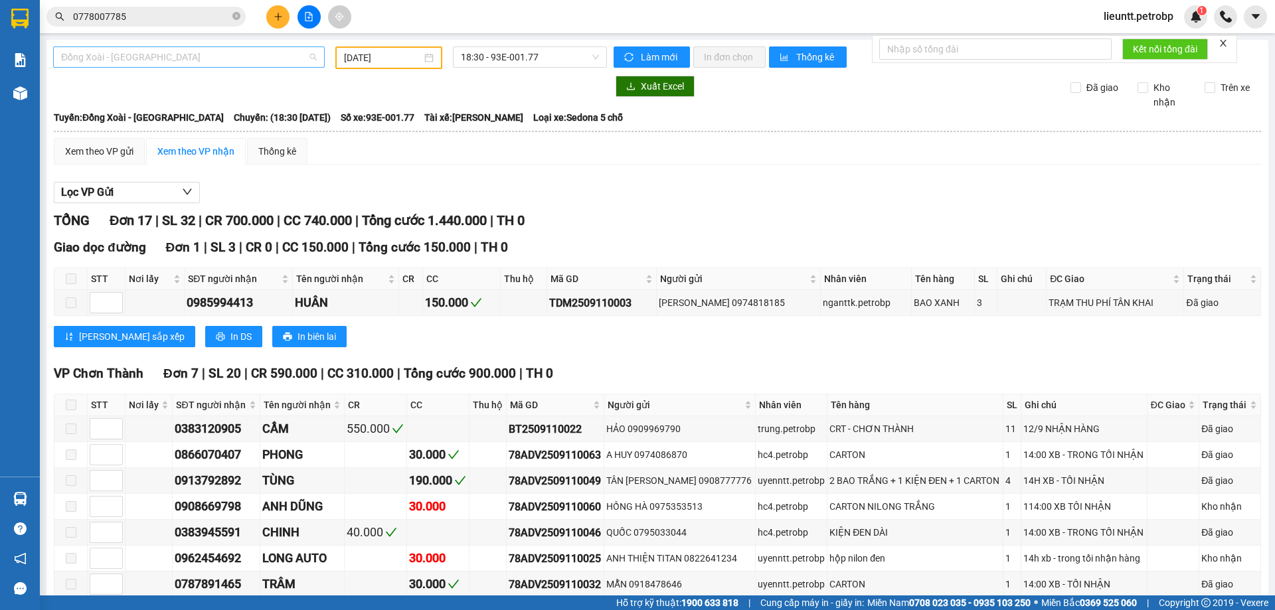
click at [163, 60] on span "Đồng Xoài - [GEOGRAPHIC_DATA]" at bounding box center [189, 57] width 256 height 20
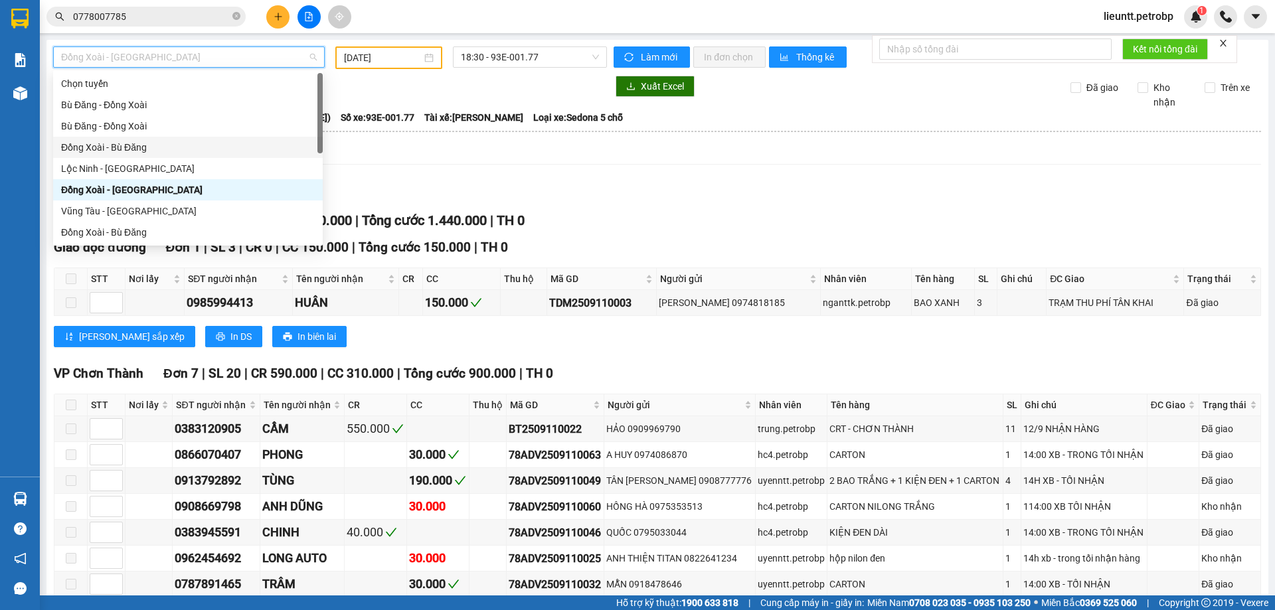
click at [137, 154] on div "Đồng Xoài - Bù Đăng" at bounding box center [188, 147] width 254 height 15
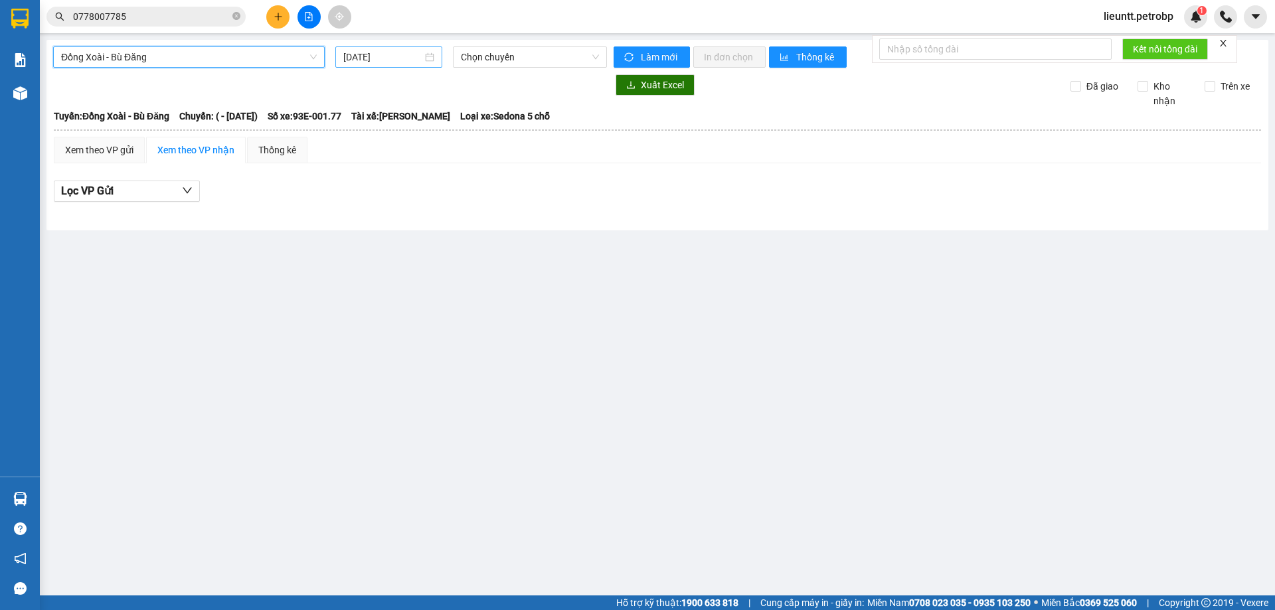
click at [361, 58] on input "[DATE]" at bounding box center [382, 57] width 79 height 15
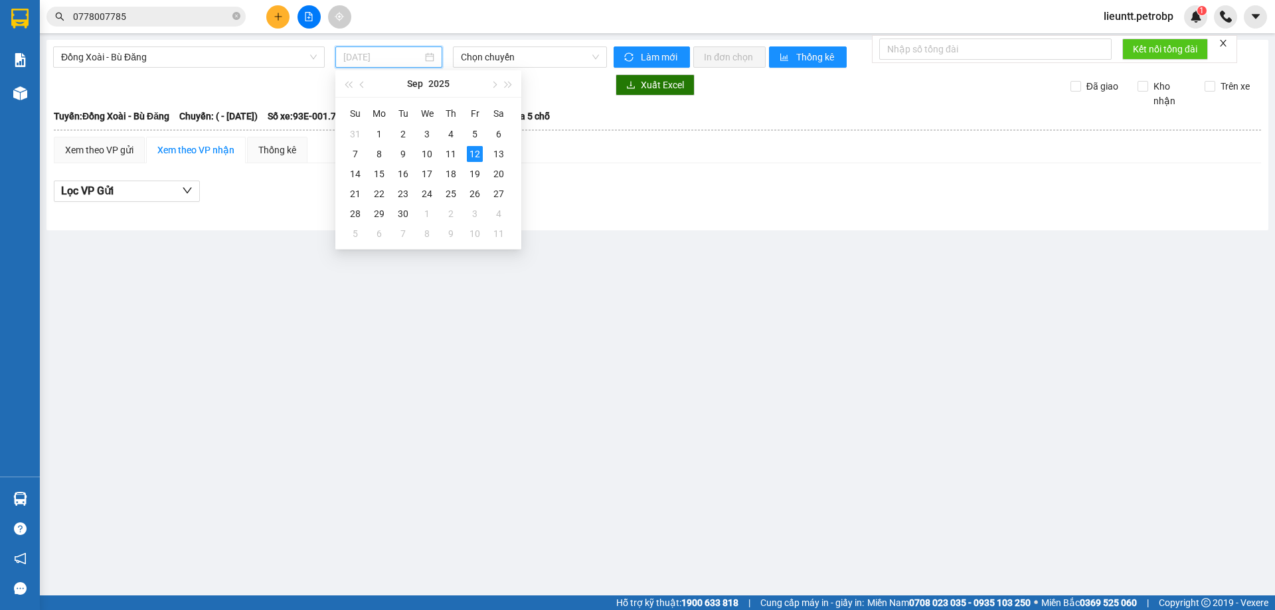
drag, startPoint x: 449, startPoint y: 153, endPoint x: 478, endPoint y: 68, distance: 89.2
click at [450, 151] on div "11" at bounding box center [451, 154] width 16 height 16
type input "[DATE]"
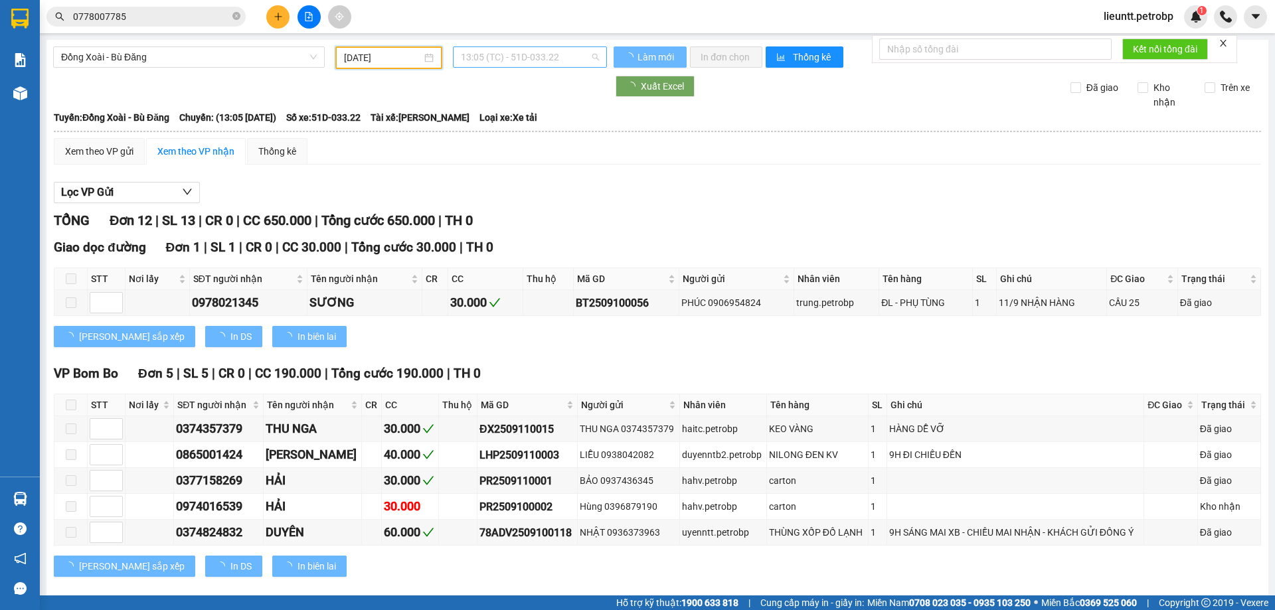
click at [481, 57] on span "13:05 (TC) - 51D-033.22" at bounding box center [530, 57] width 138 height 20
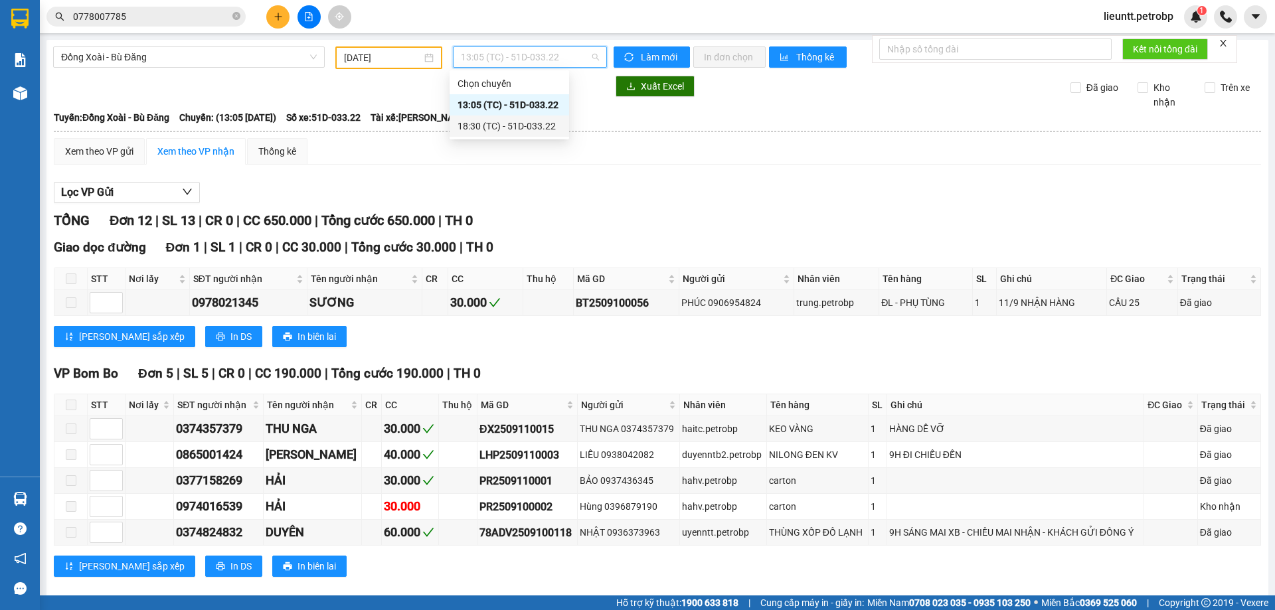
click at [480, 123] on div "18:30 (TC) - 51D-033.22" at bounding box center [509, 126] width 104 height 15
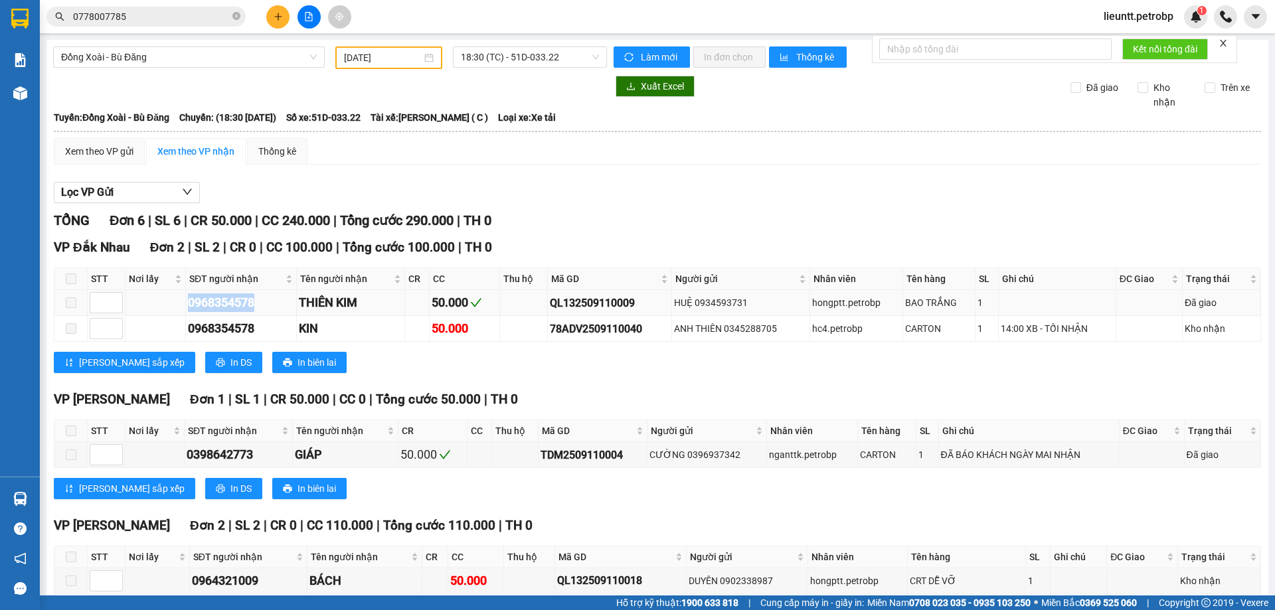
drag, startPoint x: 210, startPoint y: 307, endPoint x: 280, endPoint y: 308, distance: 69.1
click at [280, 308] on tr "0968354578 THIÊN KIM 50.000 QL132509110009 HUỆ 0934593731 hongptt.petrobp BAO T…" at bounding box center [657, 303] width 1206 height 26
click at [145, 15] on input "0778007785" at bounding box center [151, 16] width 157 height 15
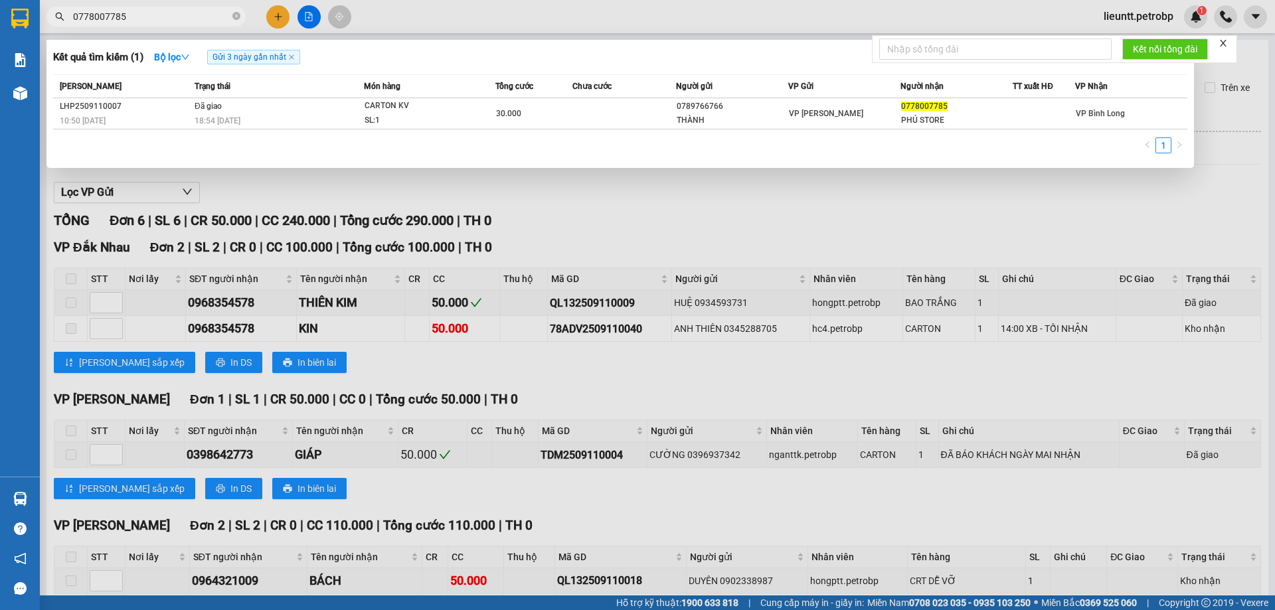
click at [145, 15] on input "0778007785" at bounding box center [151, 16] width 157 height 15
paste input "968354578"
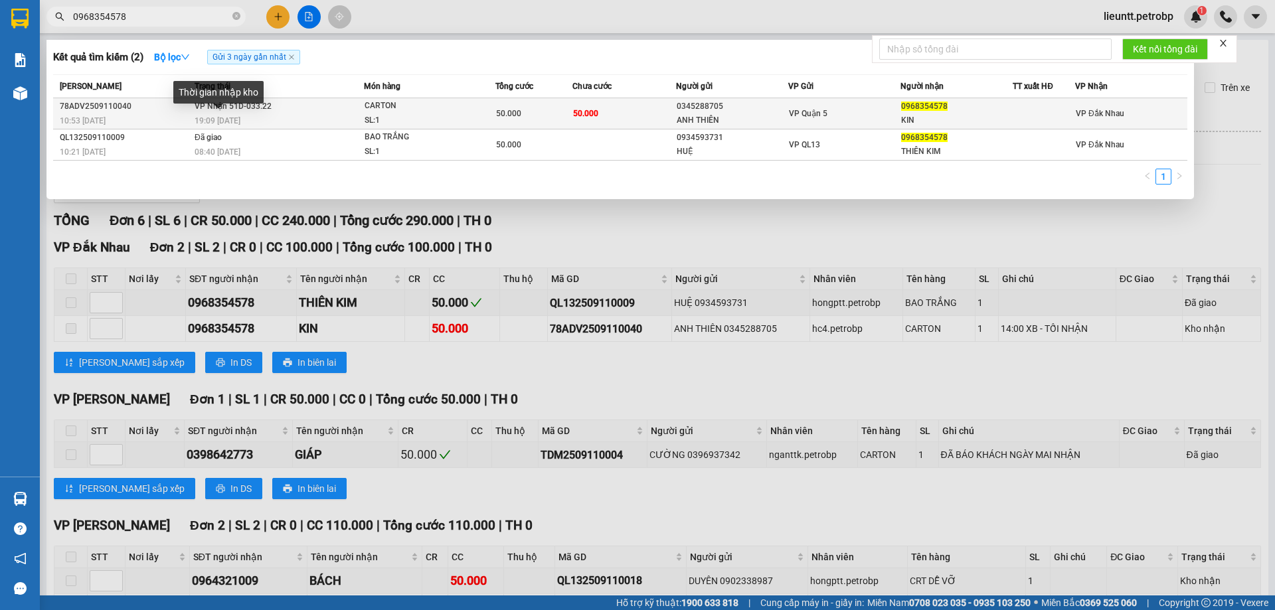
type input "0968354578"
click at [213, 120] on span "19:09 [DATE]" at bounding box center [218, 120] width 46 height 9
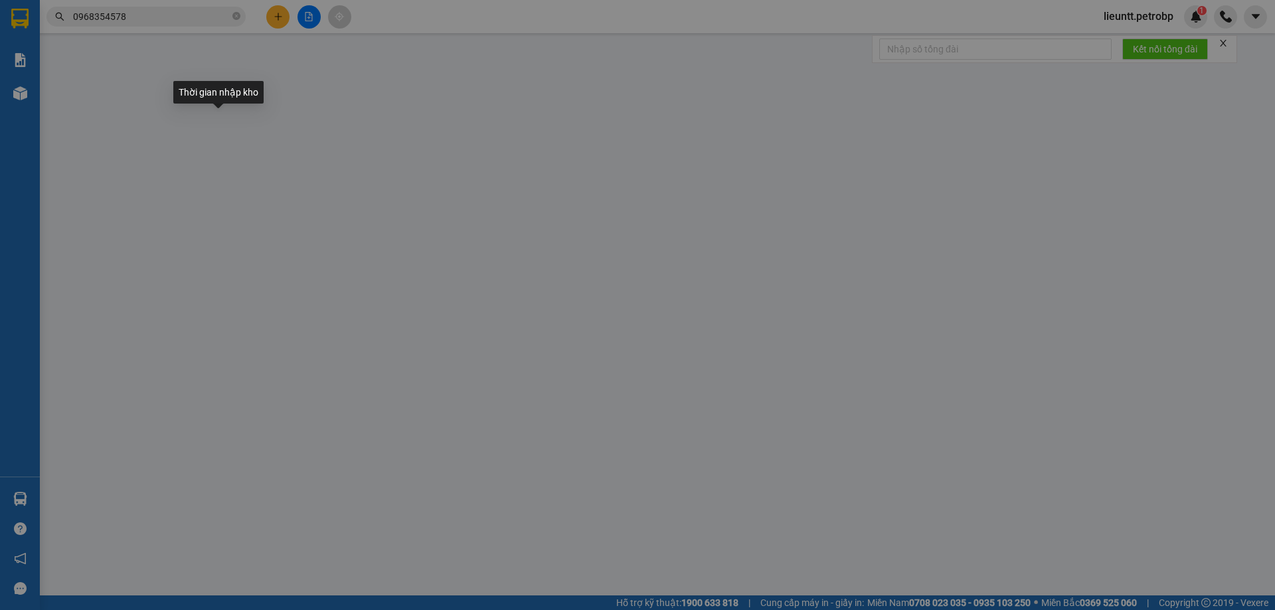
type input "0345288705"
type input "ANH THIÊN"
type input "0968354578"
type input "KIN"
type input "50.000"
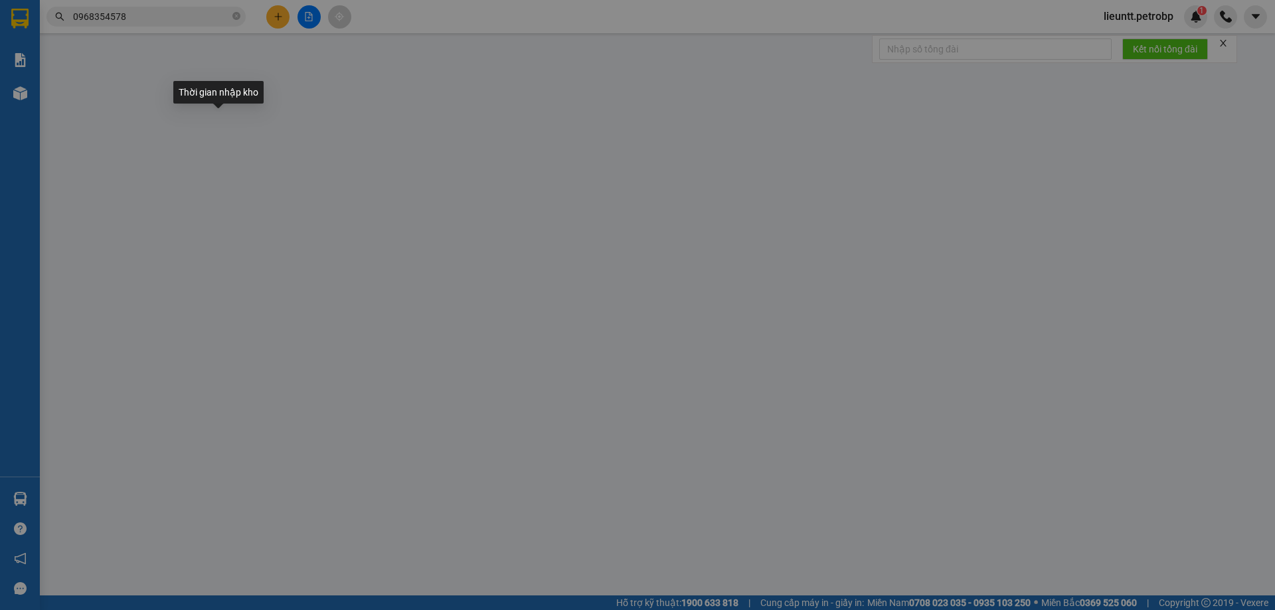
type input "50.000"
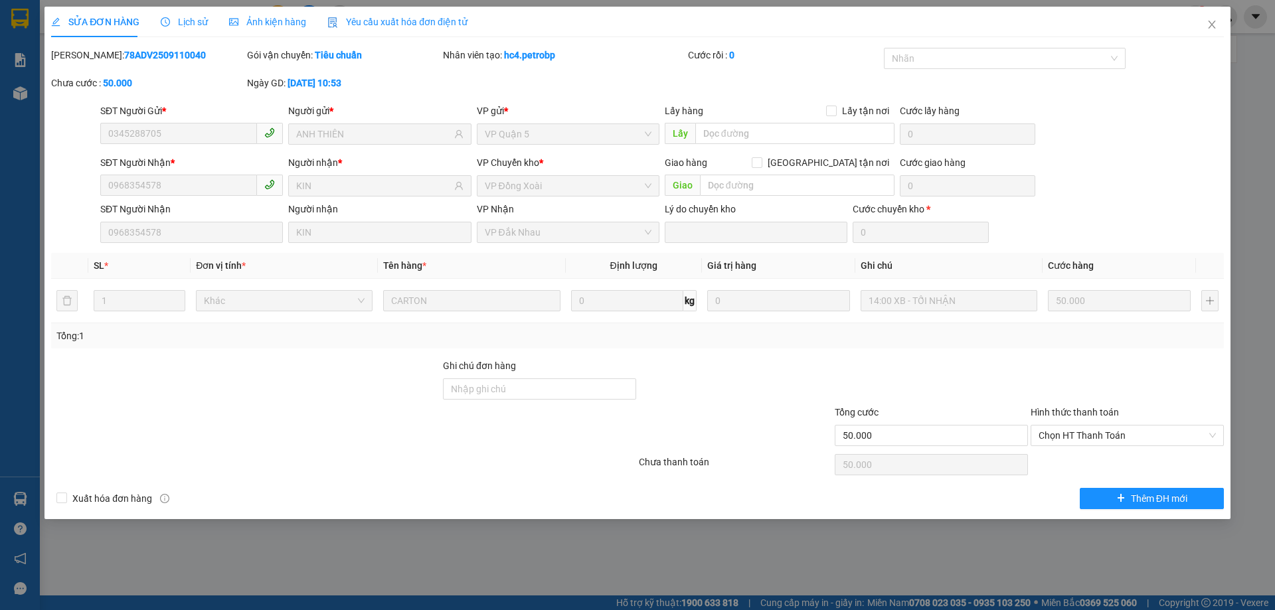
click at [184, 17] on span "Lịch sử" at bounding box center [184, 22] width 47 height 11
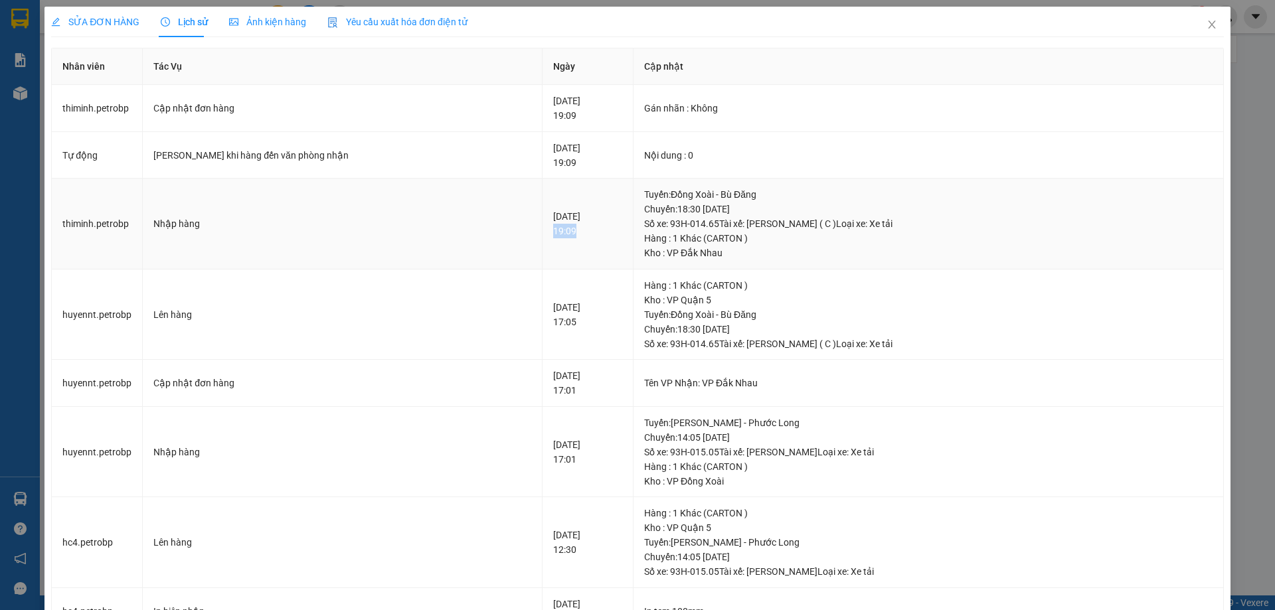
drag, startPoint x: 487, startPoint y: 238, endPoint x: 540, endPoint y: 218, distance: 56.7
click at [542, 235] on td "[DATE] 19:09" at bounding box center [587, 224] width 90 height 91
click at [1206, 27] on icon "close" at bounding box center [1211, 24] width 11 height 11
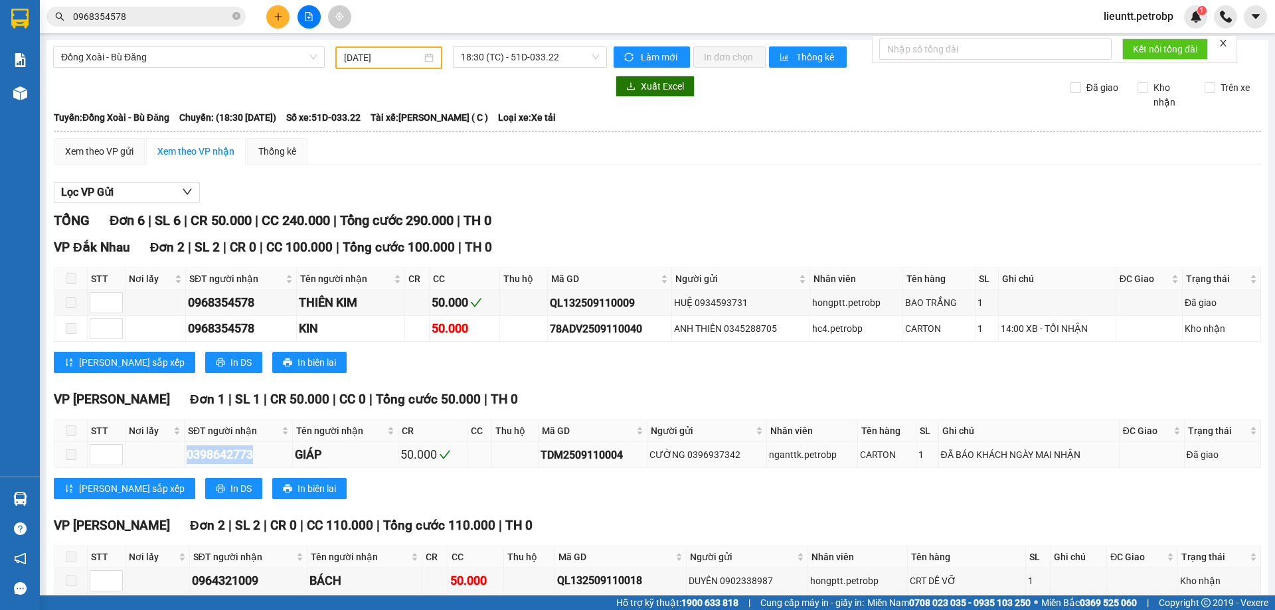
drag, startPoint x: 212, startPoint y: 459, endPoint x: 268, endPoint y: 449, distance: 56.1
click at [268, 457] on div "0398642773" at bounding box center [239, 455] width 104 height 19
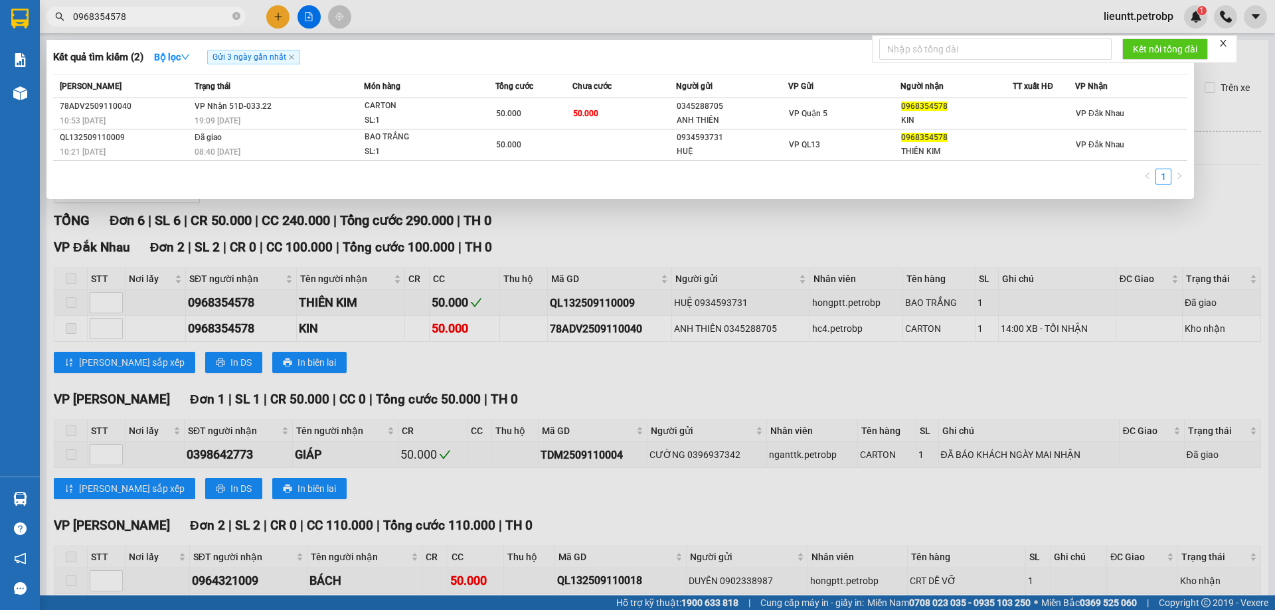
click at [137, 15] on input "0968354578" at bounding box center [151, 16] width 157 height 15
paste input "398642773"
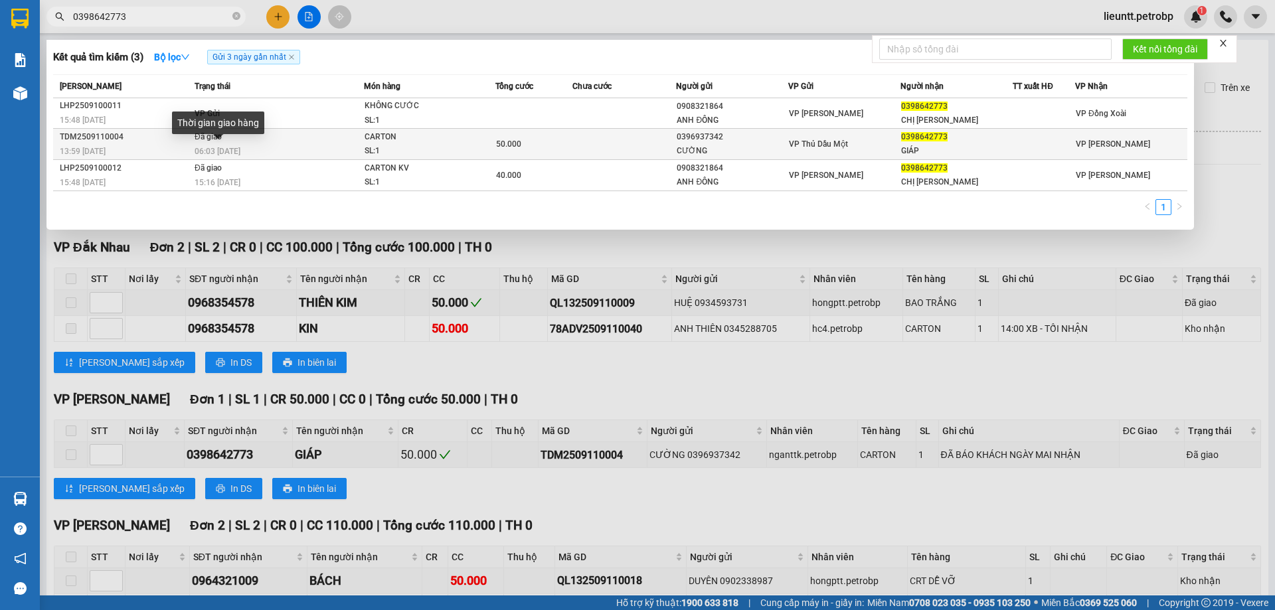
type input "0398642773"
click at [206, 147] on span "06:03 [DATE]" at bounding box center [218, 151] width 46 height 9
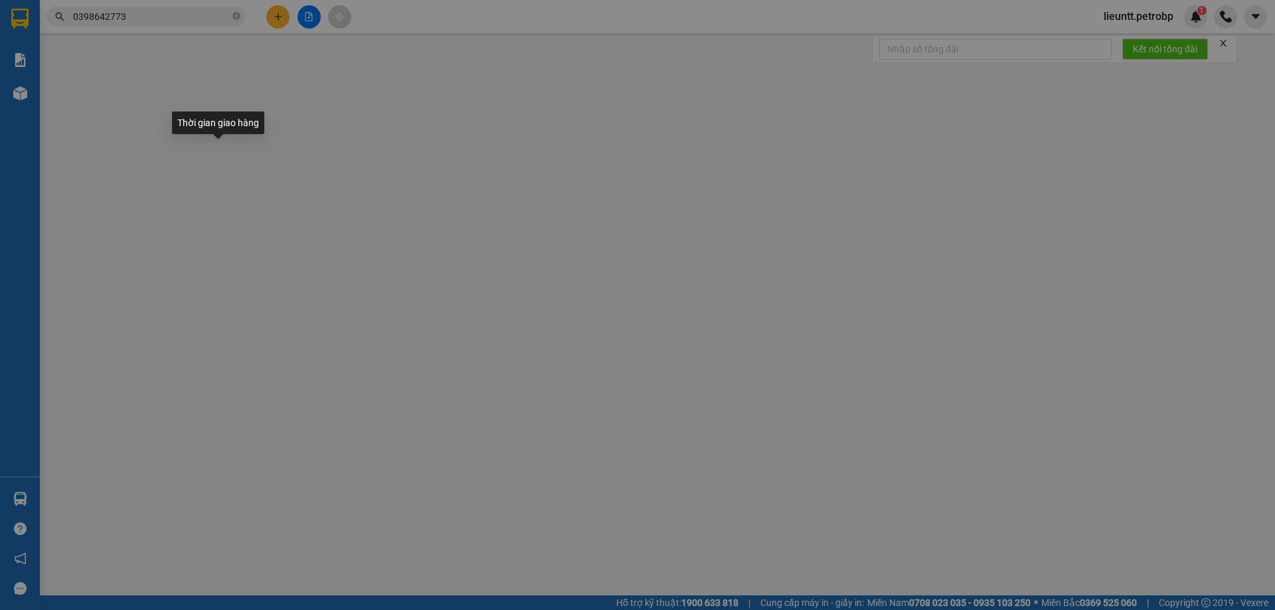
type input "0396937342"
type input "CƯỜNG"
type input "0398642773"
type input "GIÁP"
type input "50.000"
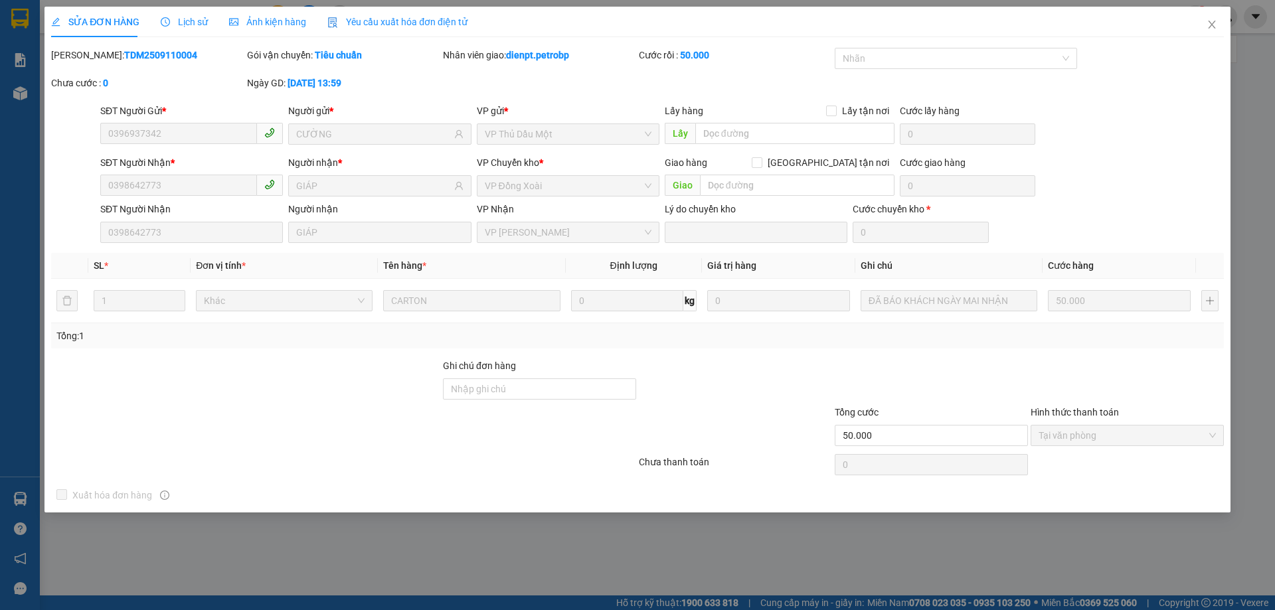
click at [185, 19] on span "Lịch sử" at bounding box center [184, 22] width 47 height 11
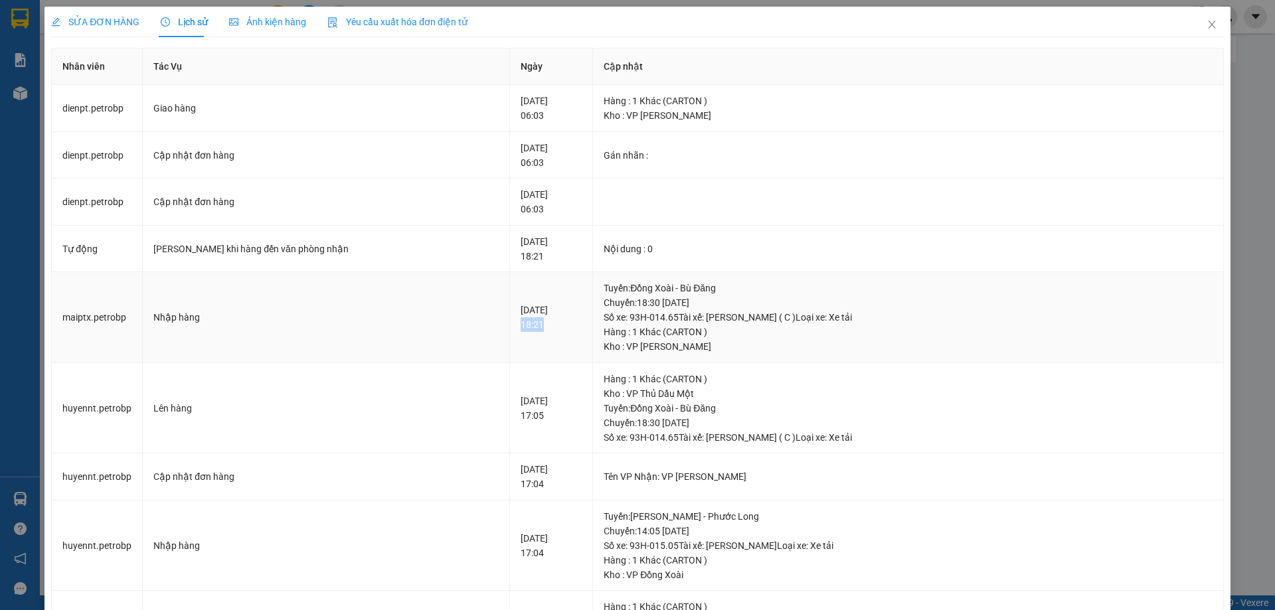
drag, startPoint x: 464, startPoint y: 326, endPoint x: 511, endPoint y: 323, distance: 46.6
click at [510, 328] on td "[DATE] 18:21" at bounding box center [551, 317] width 83 height 91
click at [1206, 25] on icon "close" at bounding box center [1211, 24] width 11 height 11
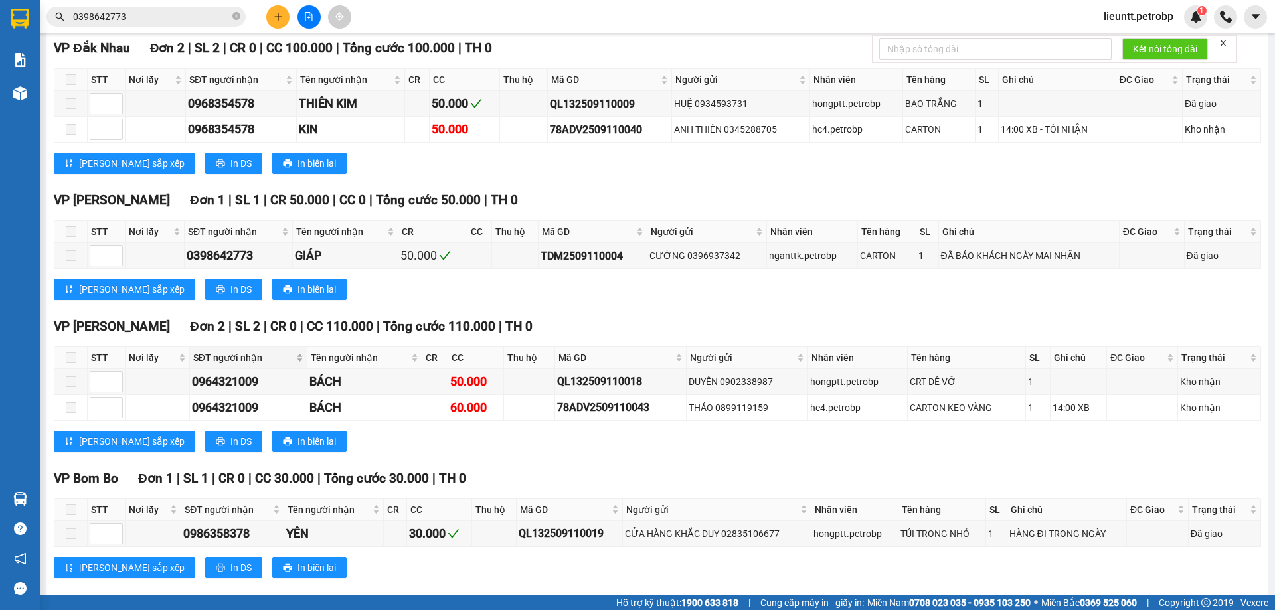
scroll to position [219, 0]
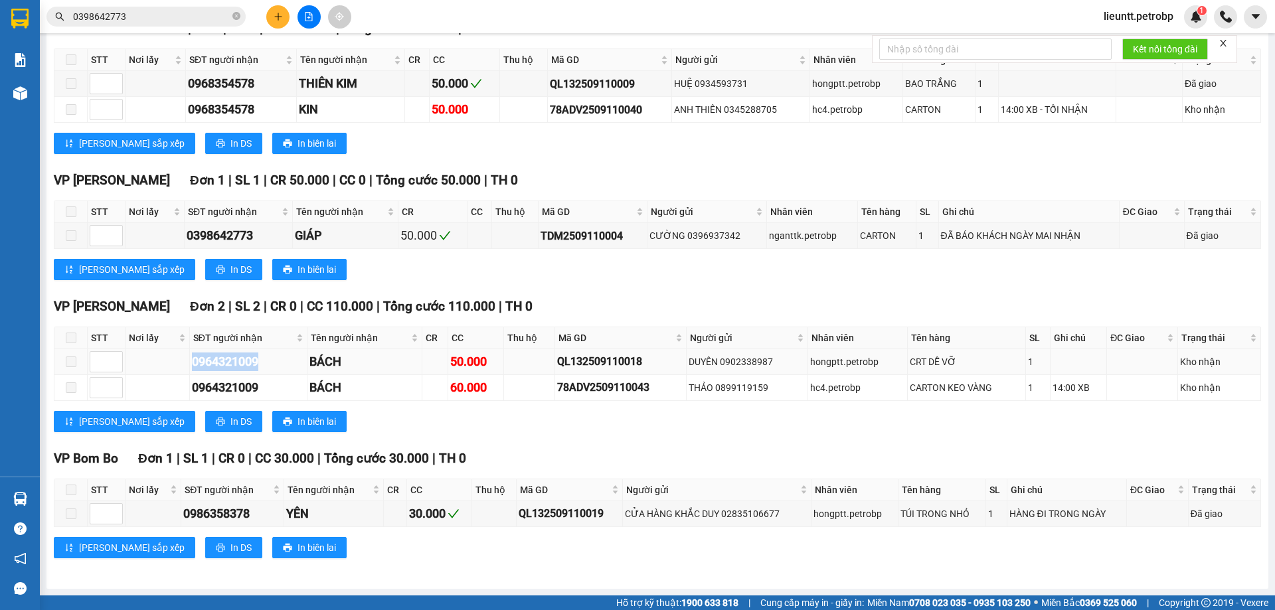
drag, startPoint x: 195, startPoint y: 365, endPoint x: 292, endPoint y: 367, distance: 97.6
click at [294, 370] on div "0964321009" at bounding box center [248, 362] width 113 height 19
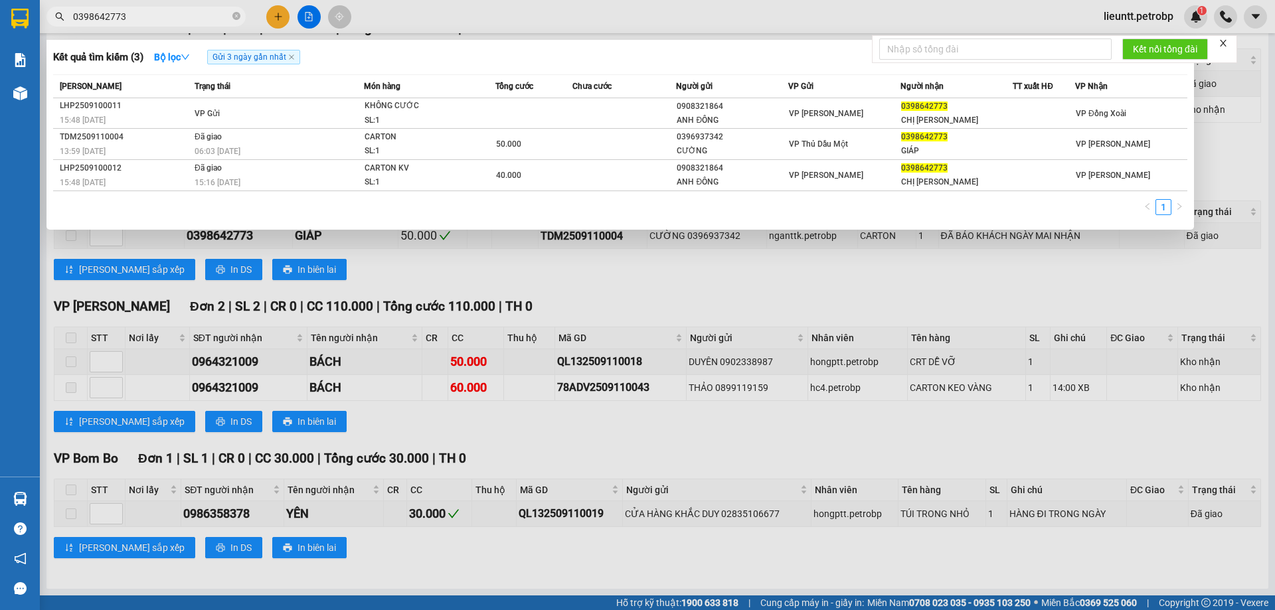
click at [136, 16] on input "0398642773" at bounding box center [151, 16] width 157 height 15
paste input "964321009"
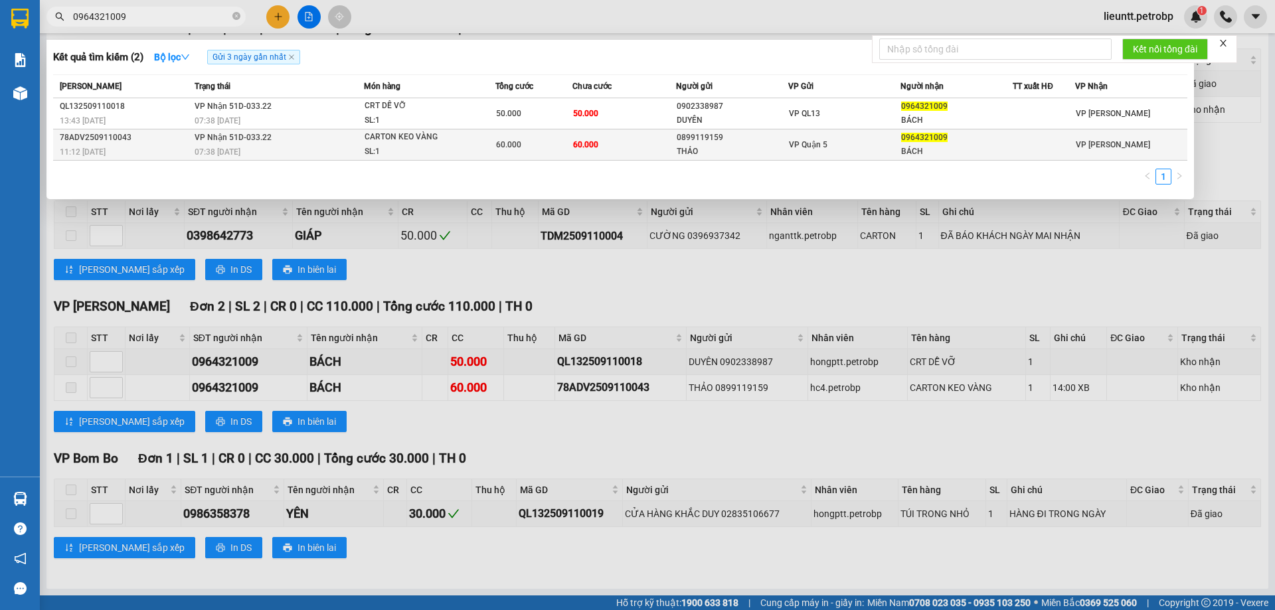
type input "0964321009"
click at [148, 129] on td "78ADV2509110043 11:12 [DATE]" at bounding box center [122, 144] width 138 height 31
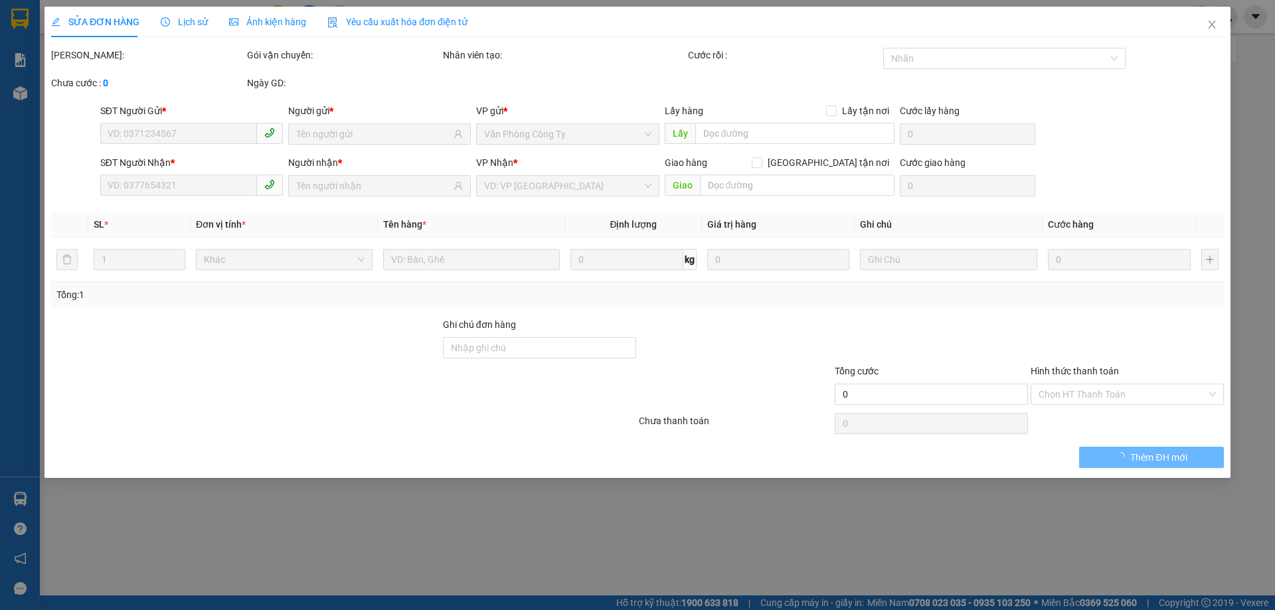
type input "0899119159"
type input "THẢO"
type input "0964321009"
type input "BÁCH"
type input "60.000"
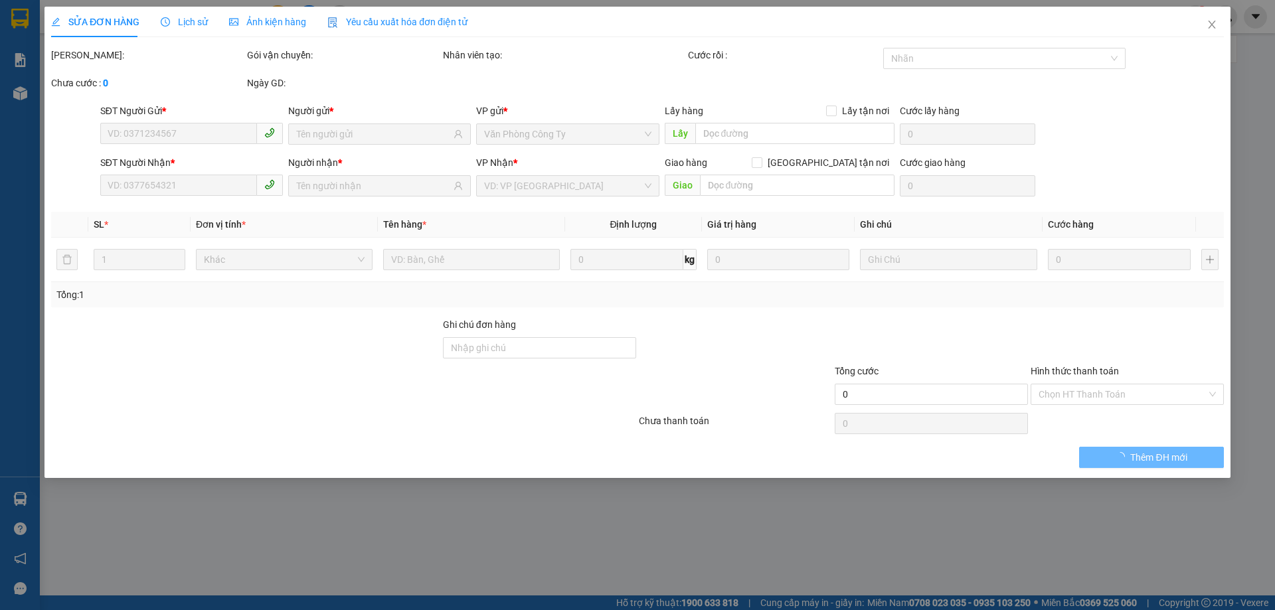
type input "60.000"
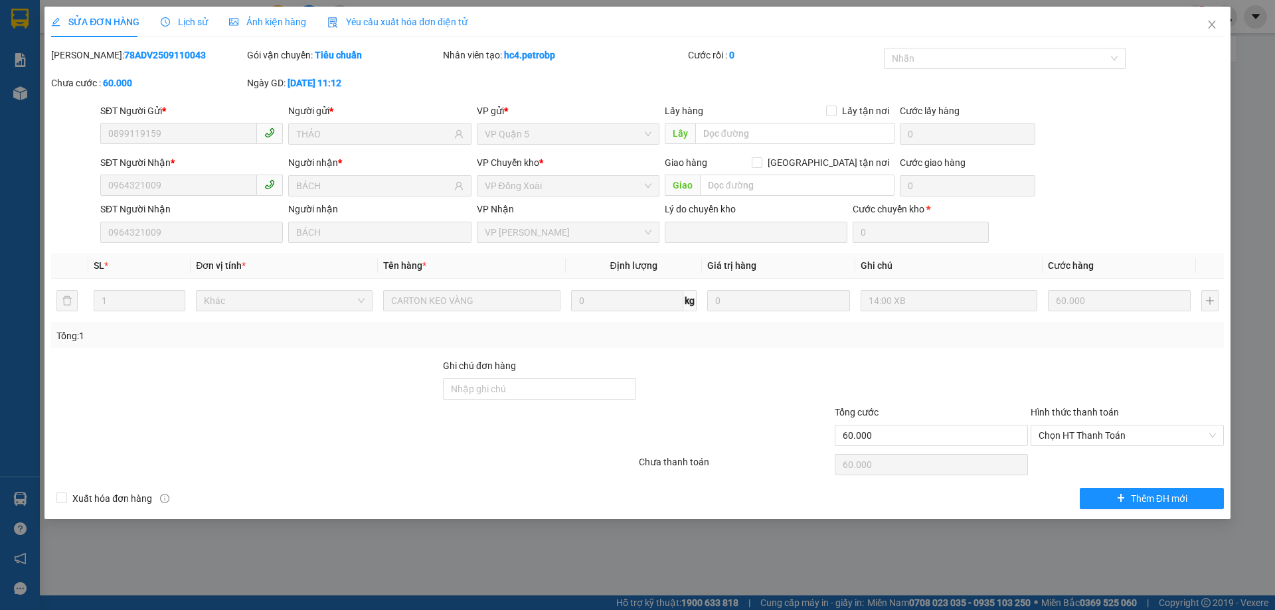
click at [175, 23] on span "Lịch sử" at bounding box center [184, 22] width 47 height 11
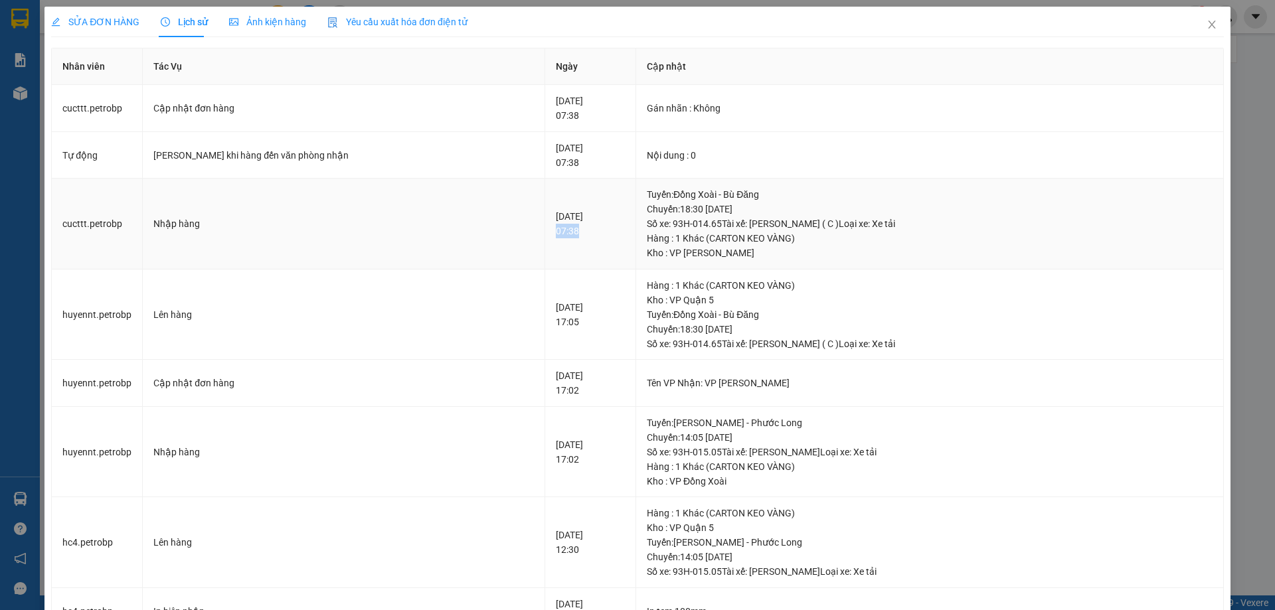
drag, startPoint x: 489, startPoint y: 230, endPoint x: 544, endPoint y: 232, distance: 55.1
click at [545, 232] on td "[DATE] 07:38" at bounding box center [590, 224] width 91 height 91
click at [1206, 22] on icon "close" at bounding box center [1211, 24] width 11 height 11
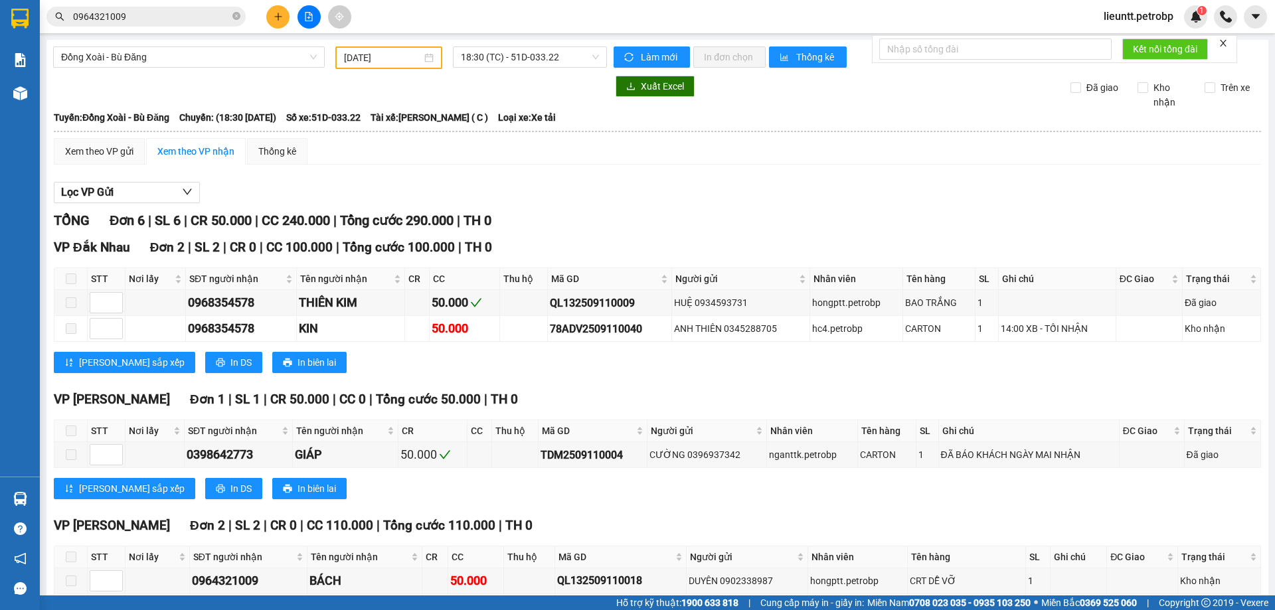
scroll to position [219, 0]
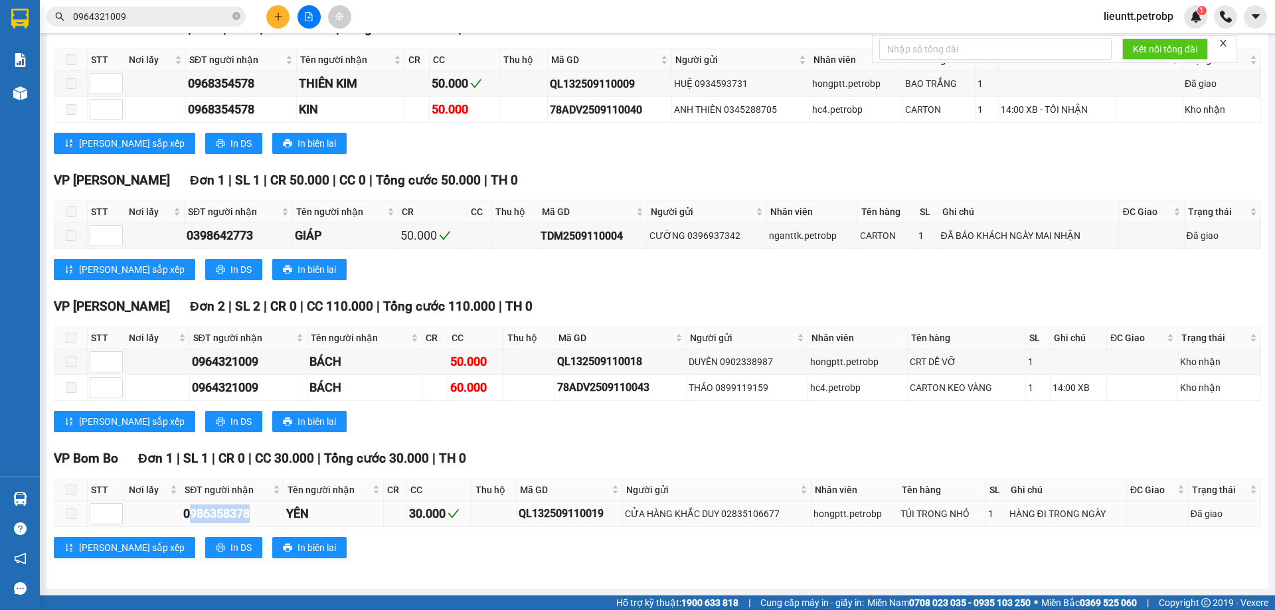
drag, startPoint x: 191, startPoint y: 518, endPoint x: 222, endPoint y: 515, distance: 32.0
click at [260, 519] on div "0986358378" at bounding box center [232, 514] width 98 height 19
drag, startPoint x: 183, startPoint y: 516, endPoint x: 260, endPoint y: 512, distance: 77.8
click at [260, 517] on div "0986358378" at bounding box center [232, 514] width 98 height 19
click at [151, 4] on div "Kết quả tìm kiếm ( 2 ) Bộ lọc Gửi 3 ngày gần nhất Mã ĐH Trạng thái Món hàng Tổn…" at bounding box center [637, 16] width 1275 height 33
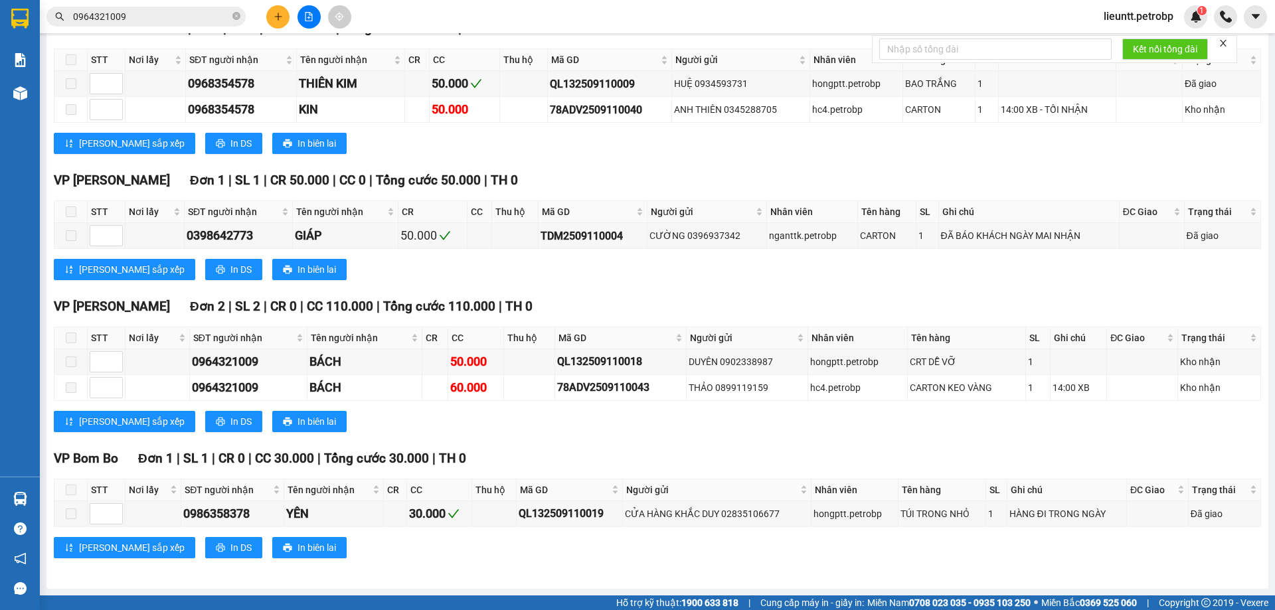
click at [151, 7] on span "0964321009" at bounding box center [145, 17] width 199 height 20
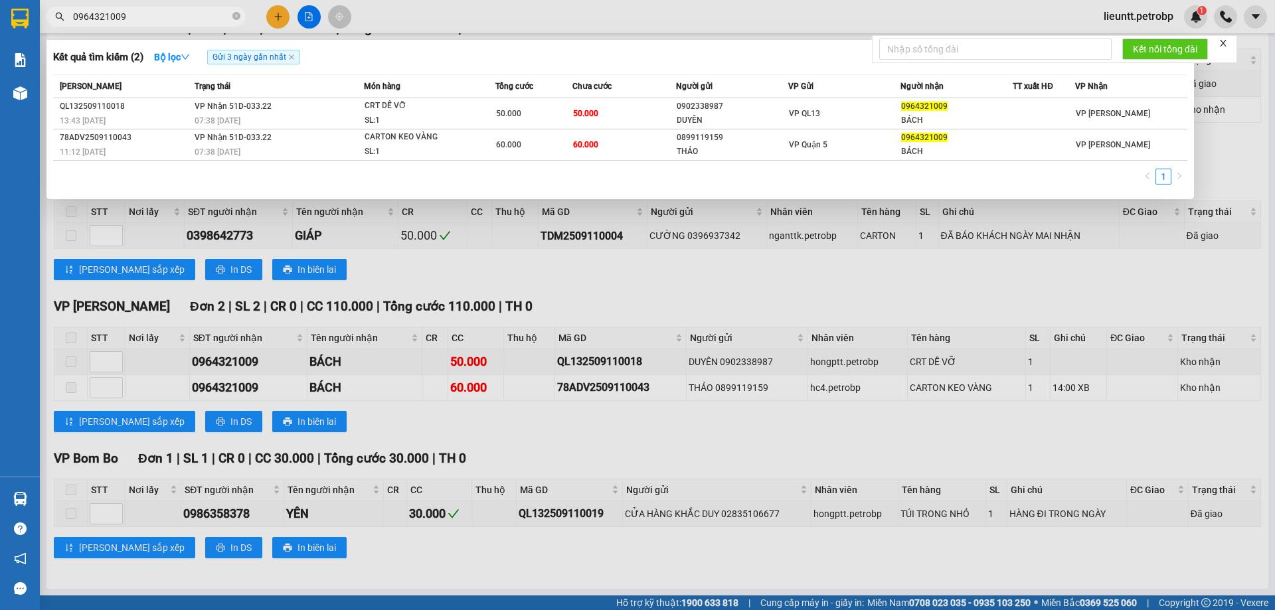
click at [151, 7] on span "0964321009" at bounding box center [145, 17] width 199 height 20
click at [147, 15] on input "0964321009" at bounding box center [151, 16] width 157 height 15
paste input "86358378"
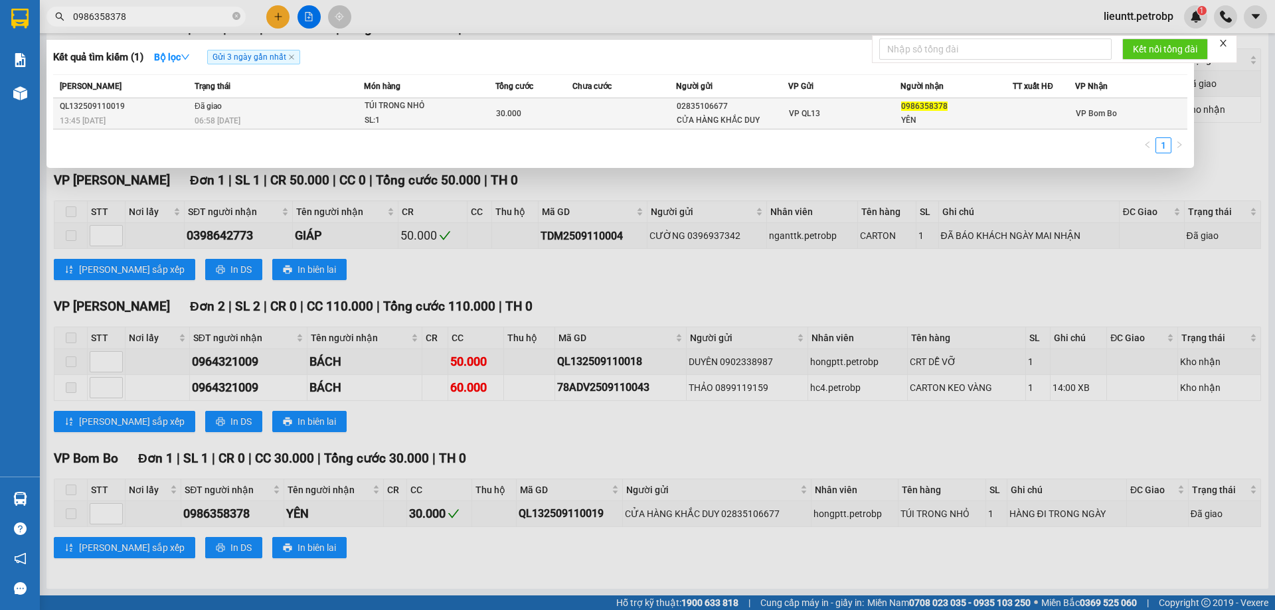
type input "0986358378"
click at [177, 110] on div "QL132509110019" at bounding box center [125, 107] width 131 height 14
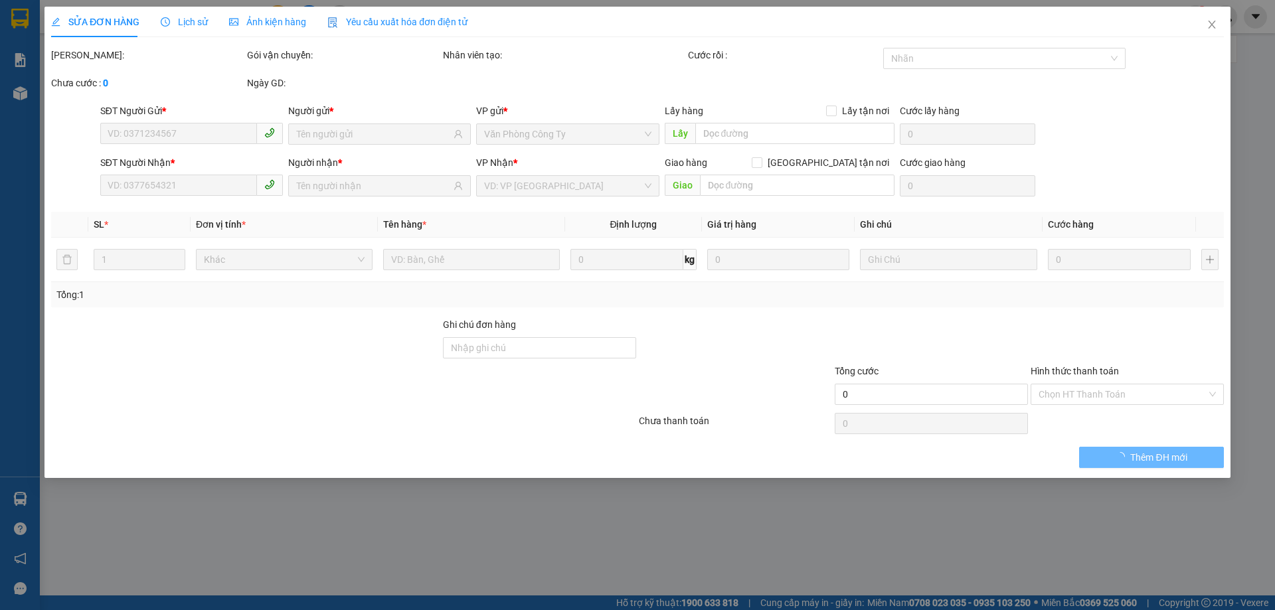
type input "02835106677"
type input "CỬA HÀNG KHẮC DUY"
type input "0986358378"
type input "YÊN"
type input "30.000"
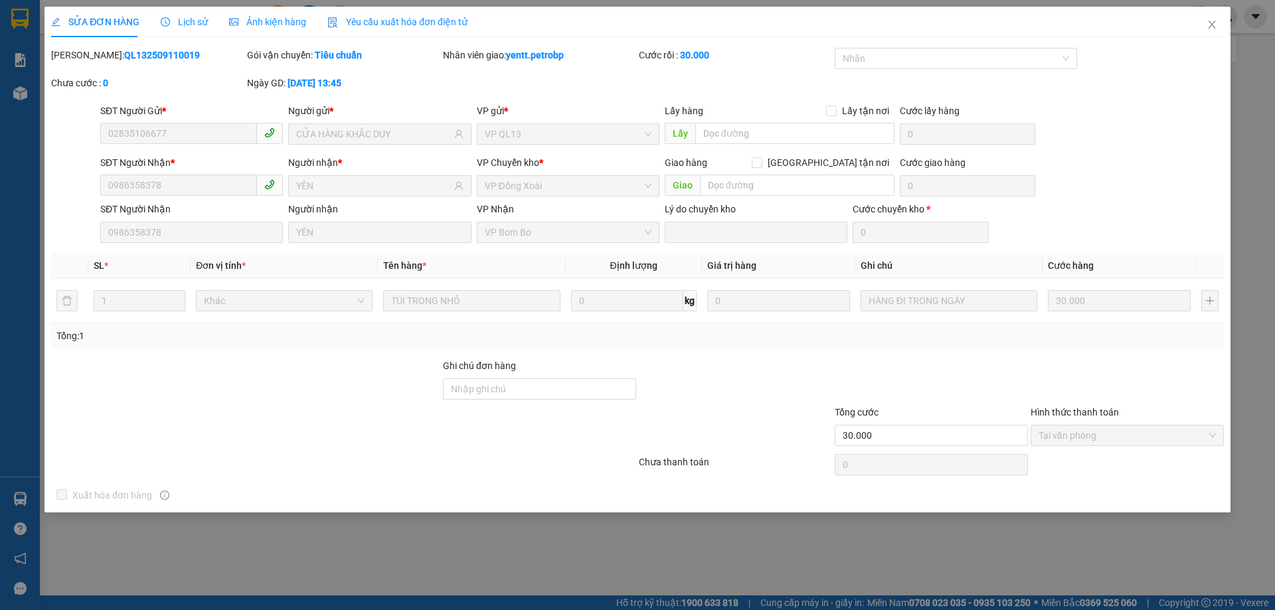
click at [191, 17] on span "Lịch sử" at bounding box center [184, 22] width 47 height 11
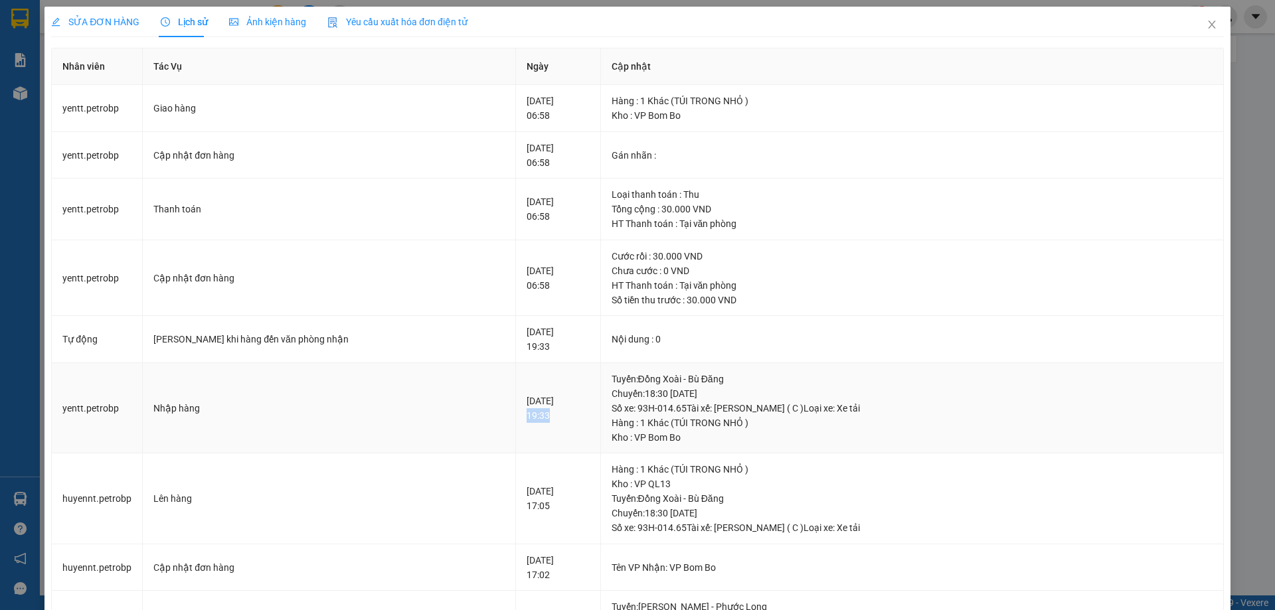
drag, startPoint x: 459, startPoint y: 422, endPoint x: 503, endPoint y: 411, distance: 45.3
click at [516, 417] on td "[DATE] 19:33" at bounding box center [558, 408] width 84 height 91
click at [1206, 26] on icon "close" at bounding box center [1211, 24] width 11 height 11
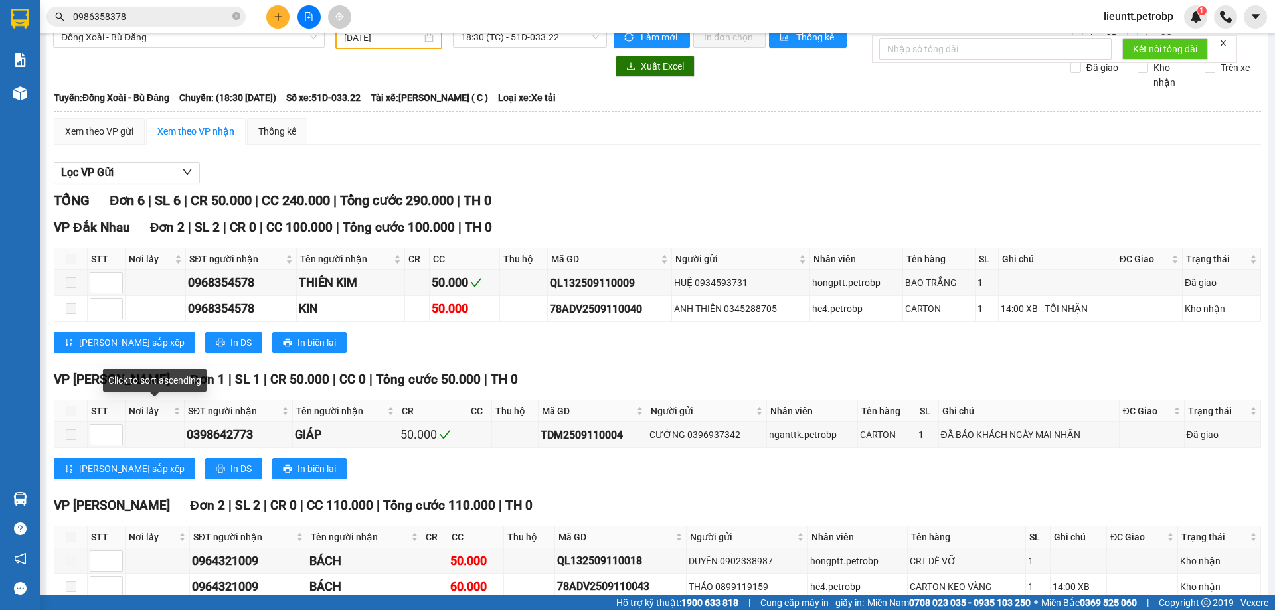
scroll to position [153, 0]
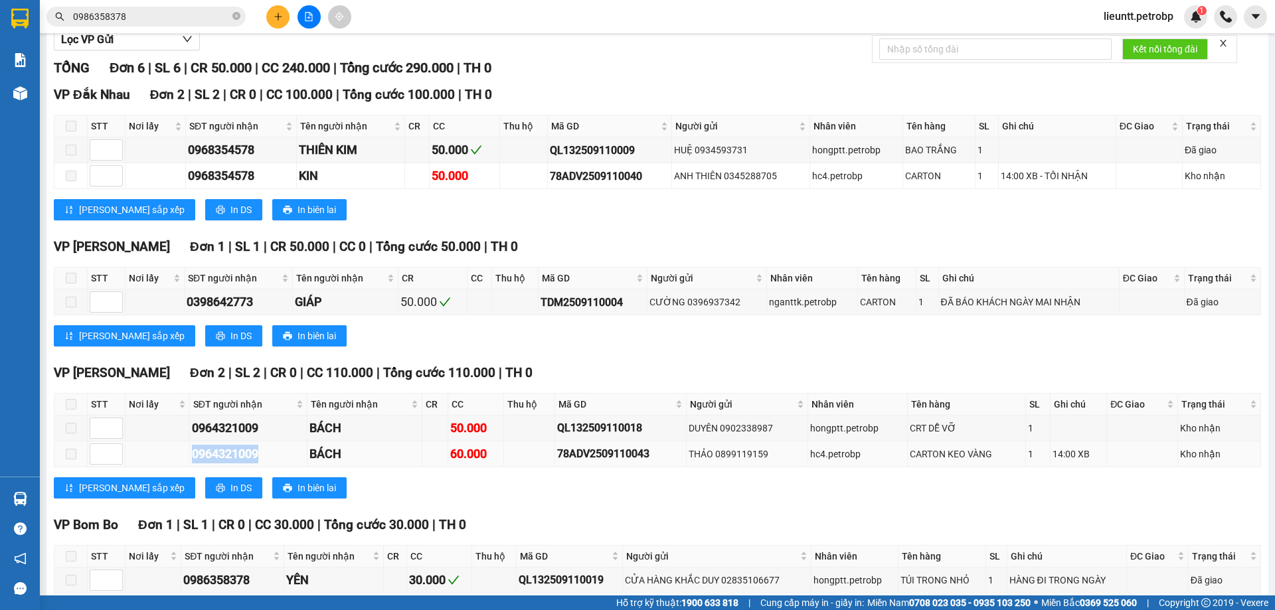
drag, startPoint x: 180, startPoint y: 453, endPoint x: 280, endPoint y: 451, distance: 99.6
click at [280, 457] on tr "0964321009 BÁCH 60.000 78ADV2509110043 THẢO 0899119159 hc4.petrobp CARTON KEO V…" at bounding box center [657, 455] width 1206 height 26
click at [197, 433] on div "0964321009" at bounding box center [248, 428] width 113 height 19
drag, startPoint x: 222, startPoint y: 430, endPoint x: 266, endPoint y: 428, distance: 43.9
click at [266, 428] on tr "0964321009 BÁCH 50.000 QL132509110018 DUYÊN 0902338987 hongptt.petrobp CRT DỄ V…" at bounding box center [657, 429] width 1206 height 26
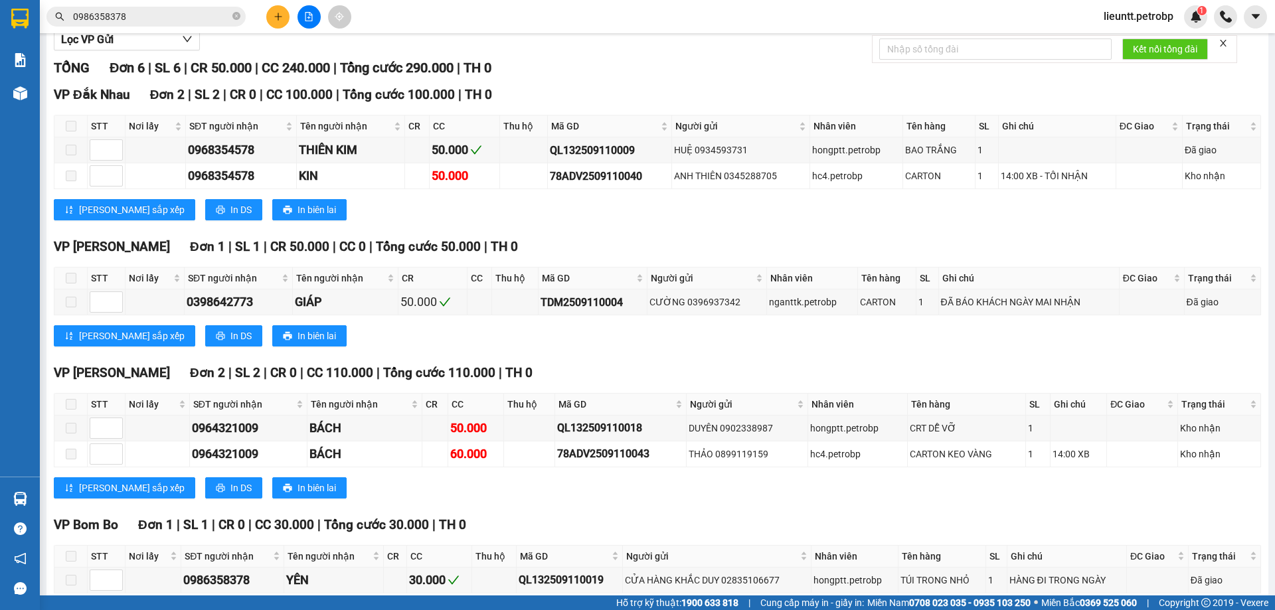
click at [155, 17] on input "0986358378" at bounding box center [151, 16] width 157 height 15
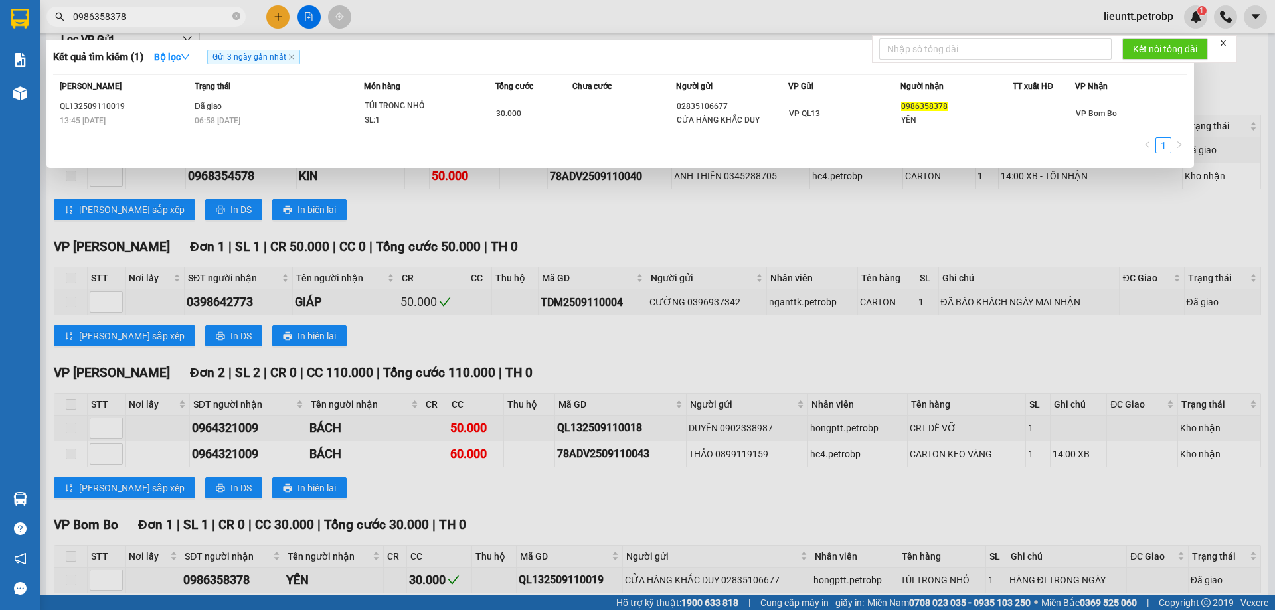
click at [155, 17] on input "0986358378" at bounding box center [151, 16] width 157 height 15
paste input "64321009"
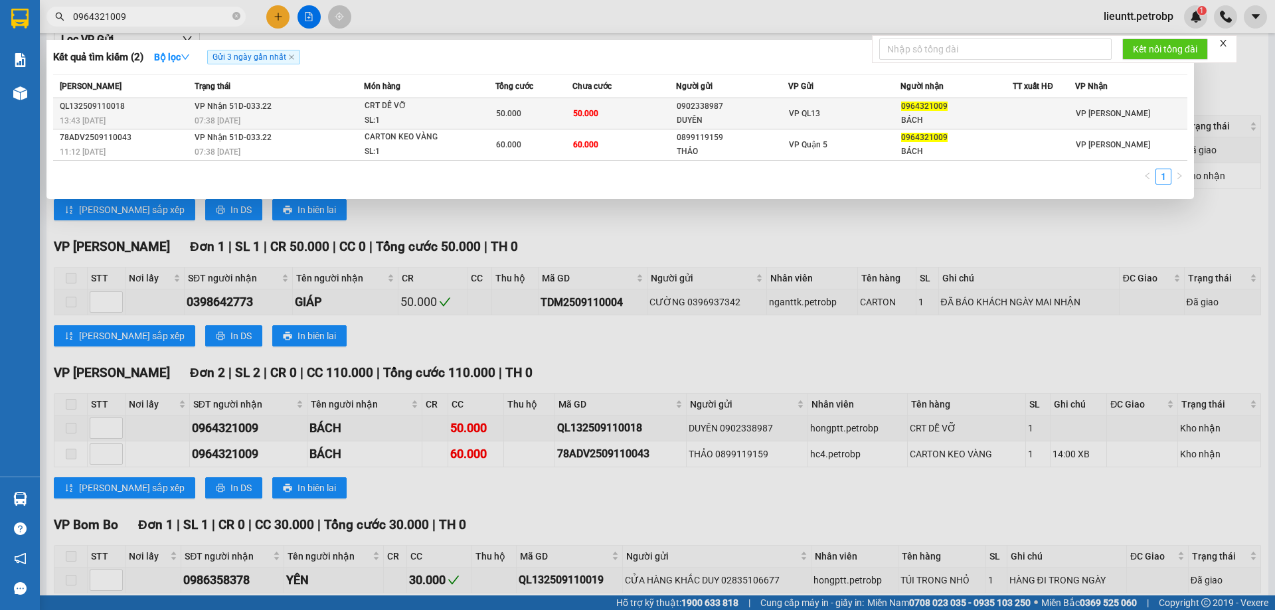
type input "0964321009"
click at [208, 113] on td "VP Nhận 51D-033.22 07:38 [DATE]" at bounding box center [277, 113] width 173 height 31
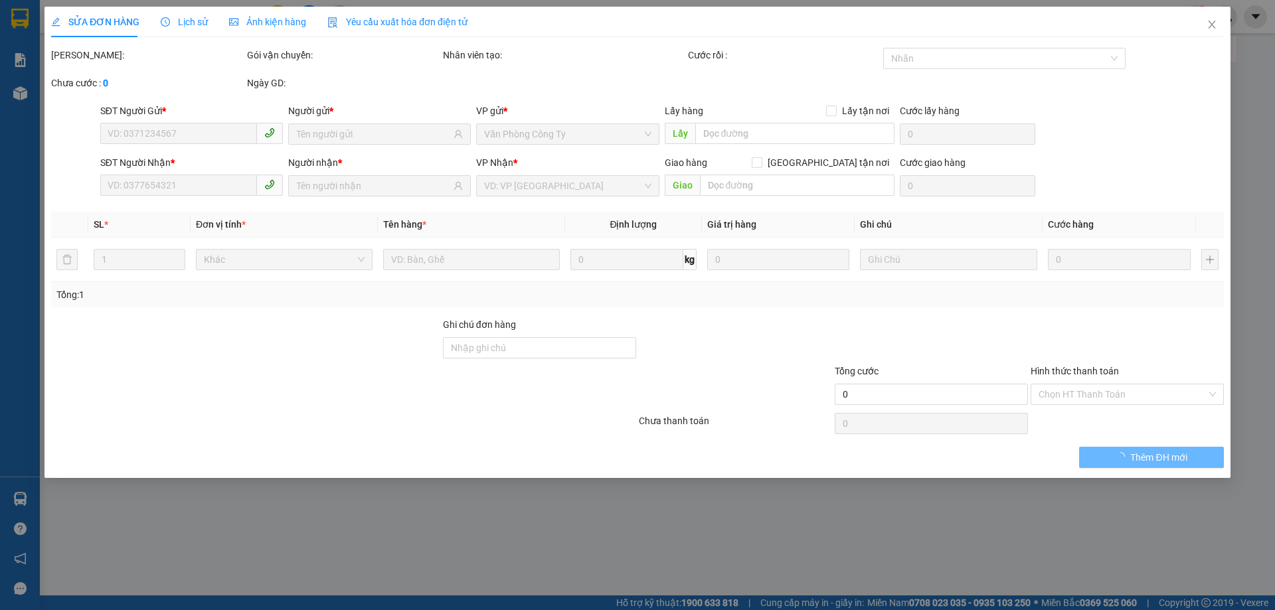
type input "0902338987"
type input "DUYÊN"
type input "0964321009"
type input "BÁCH"
type input "50.000"
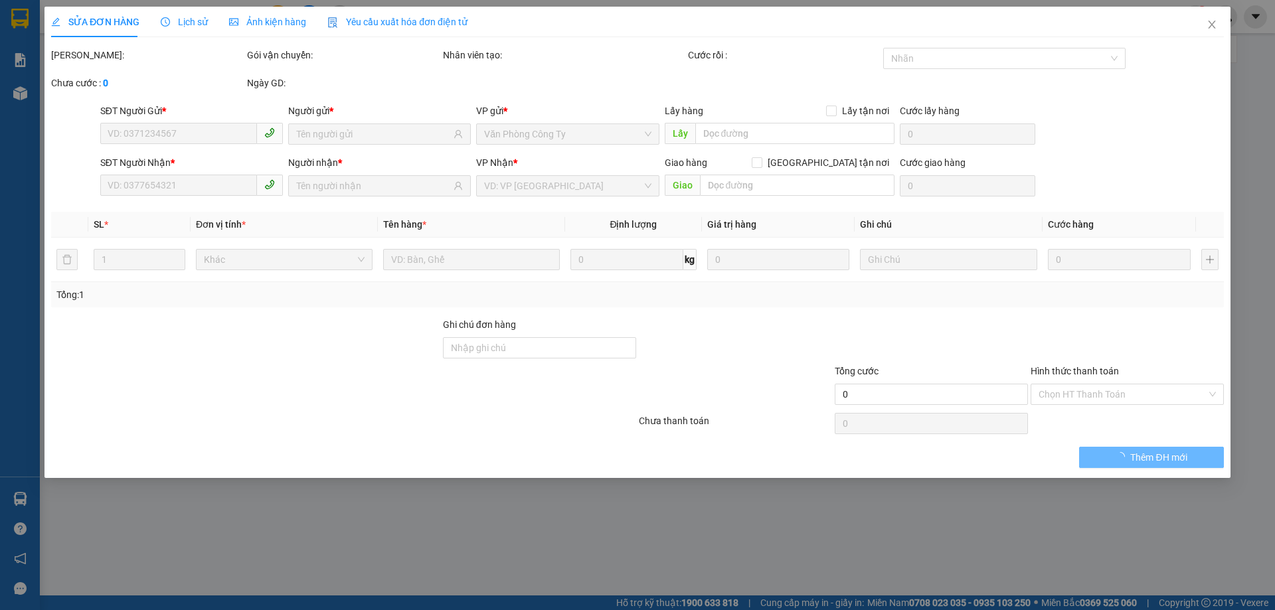
type input "50.000"
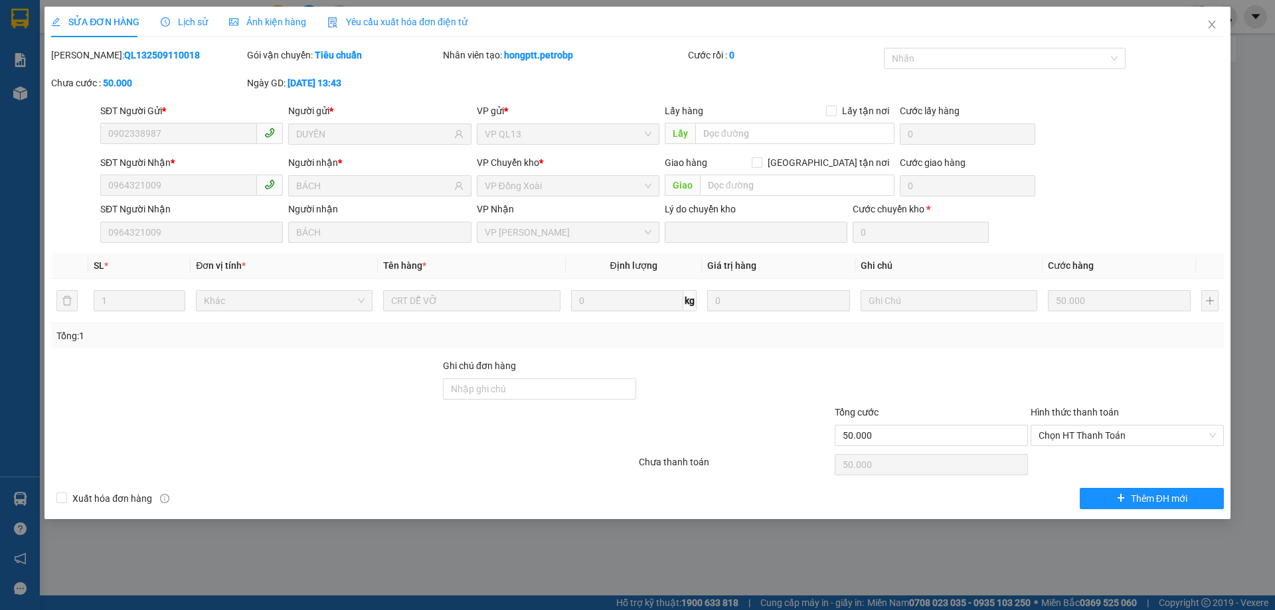
click at [191, 19] on span "Lịch sử" at bounding box center [184, 22] width 47 height 11
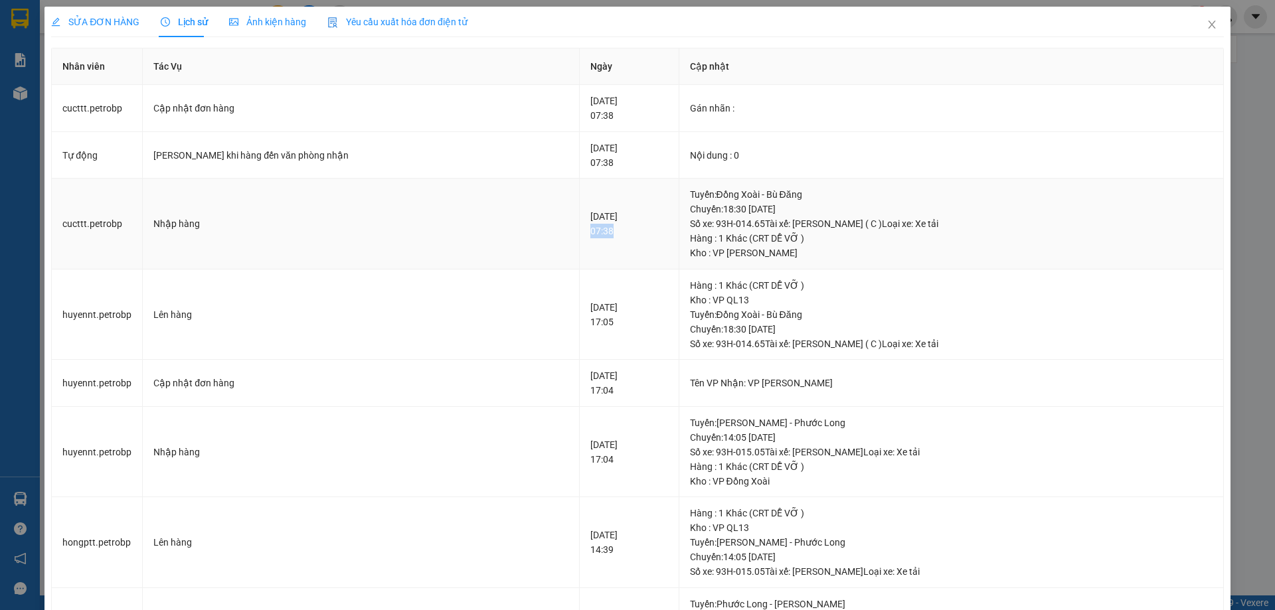
drag, startPoint x: 493, startPoint y: 234, endPoint x: 527, endPoint y: 232, distance: 33.9
click at [580, 233] on td "[DATE] 07:38" at bounding box center [629, 224] width 99 height 91
click at [1206, 27] on icon "close" at bounding box center [1211, 24] width 11 height 11
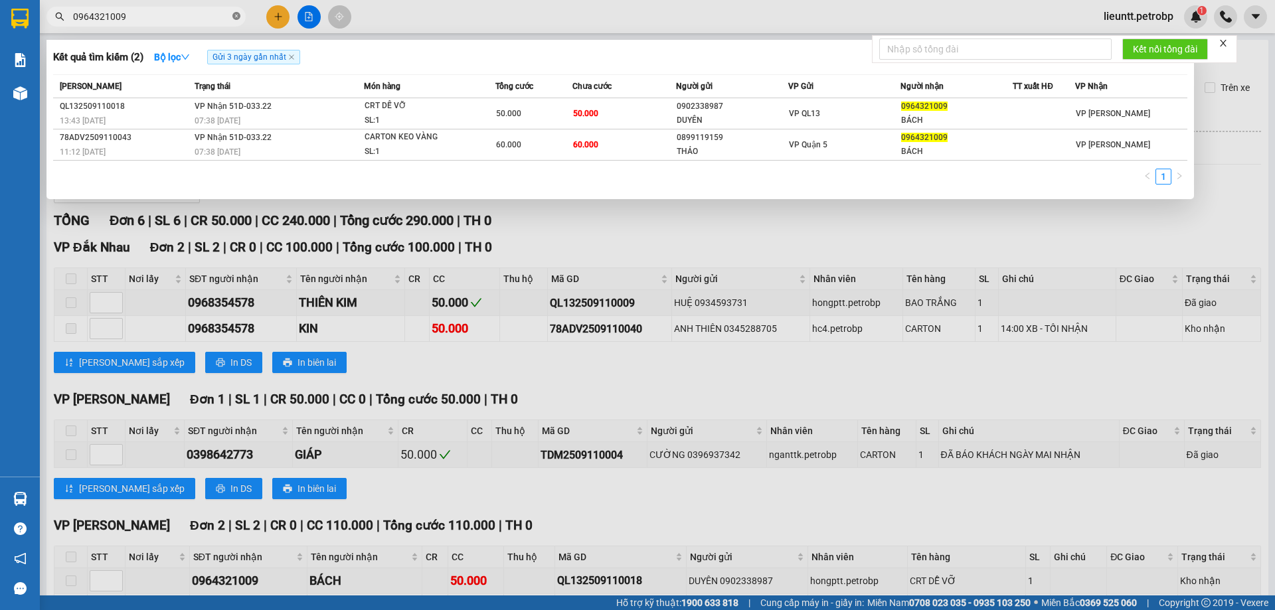
click at [234, 17] on icon "close-circle" at bounding box center [236, 16] width 8 height 8
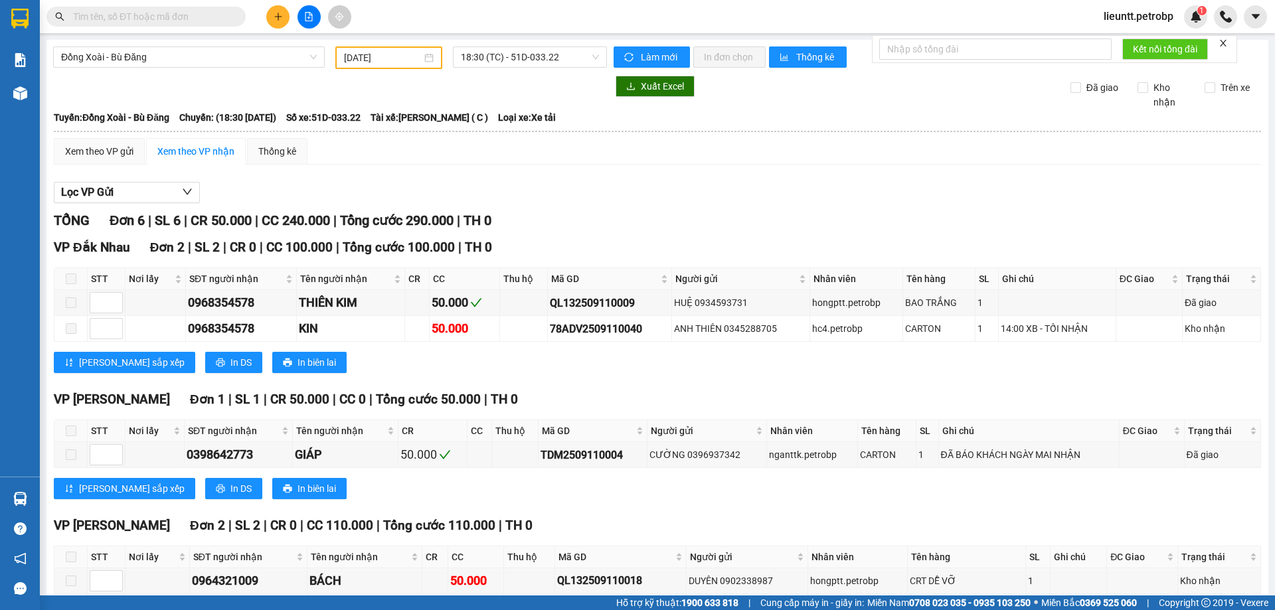
click at [220, 21] on input "text" at bounding box center [151, 16] width 157 height 15
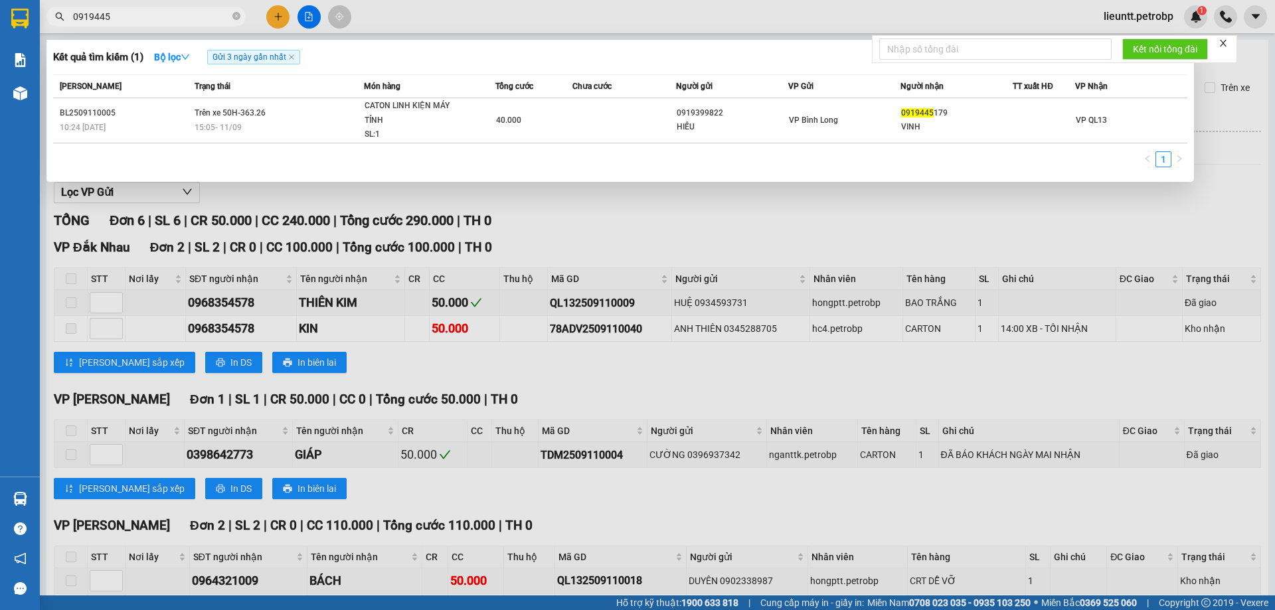
type input "0919445"
